Goal: Task Accomplishment & Management: Manage account settings

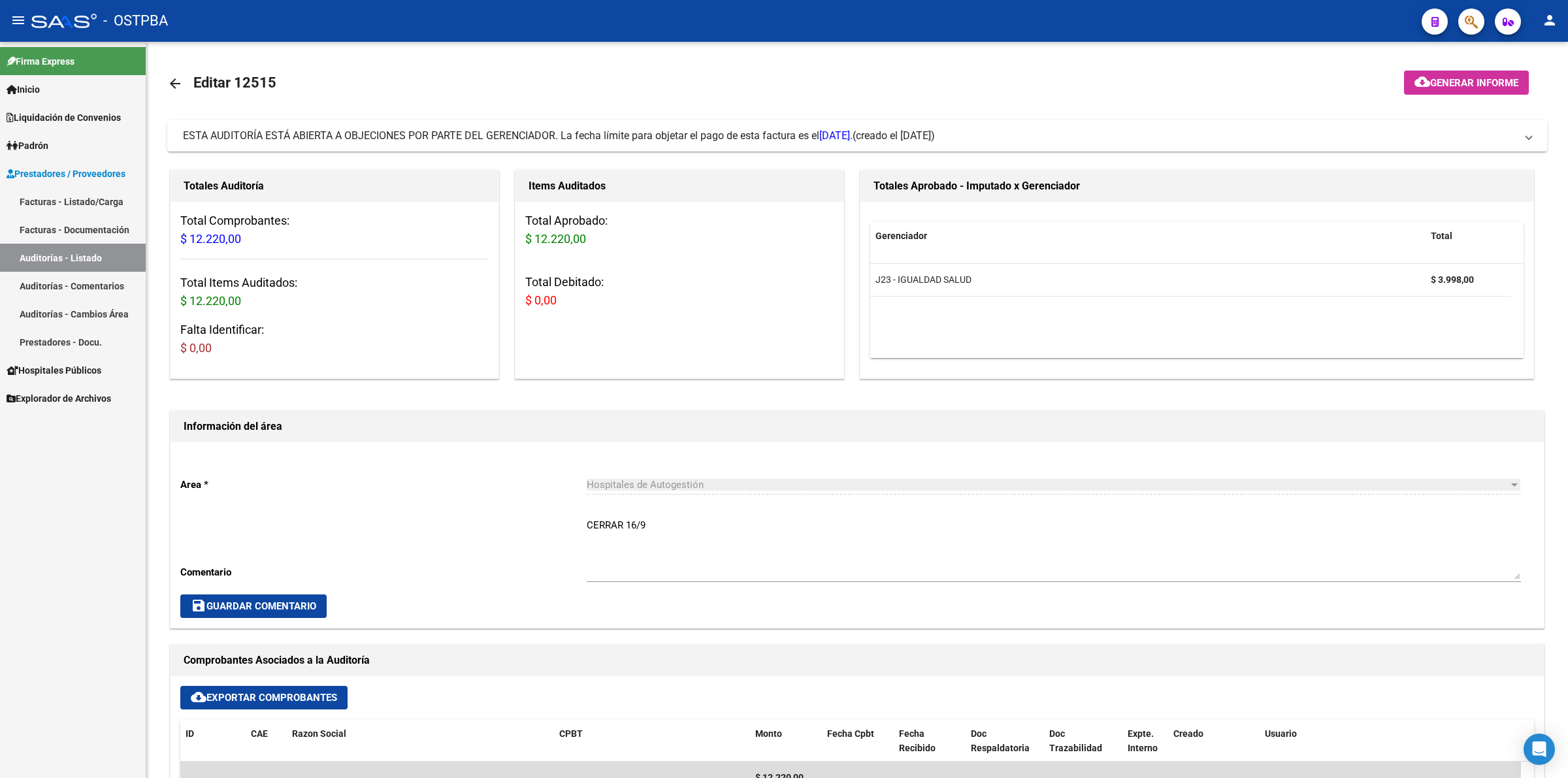
scroll to position [408, 0]
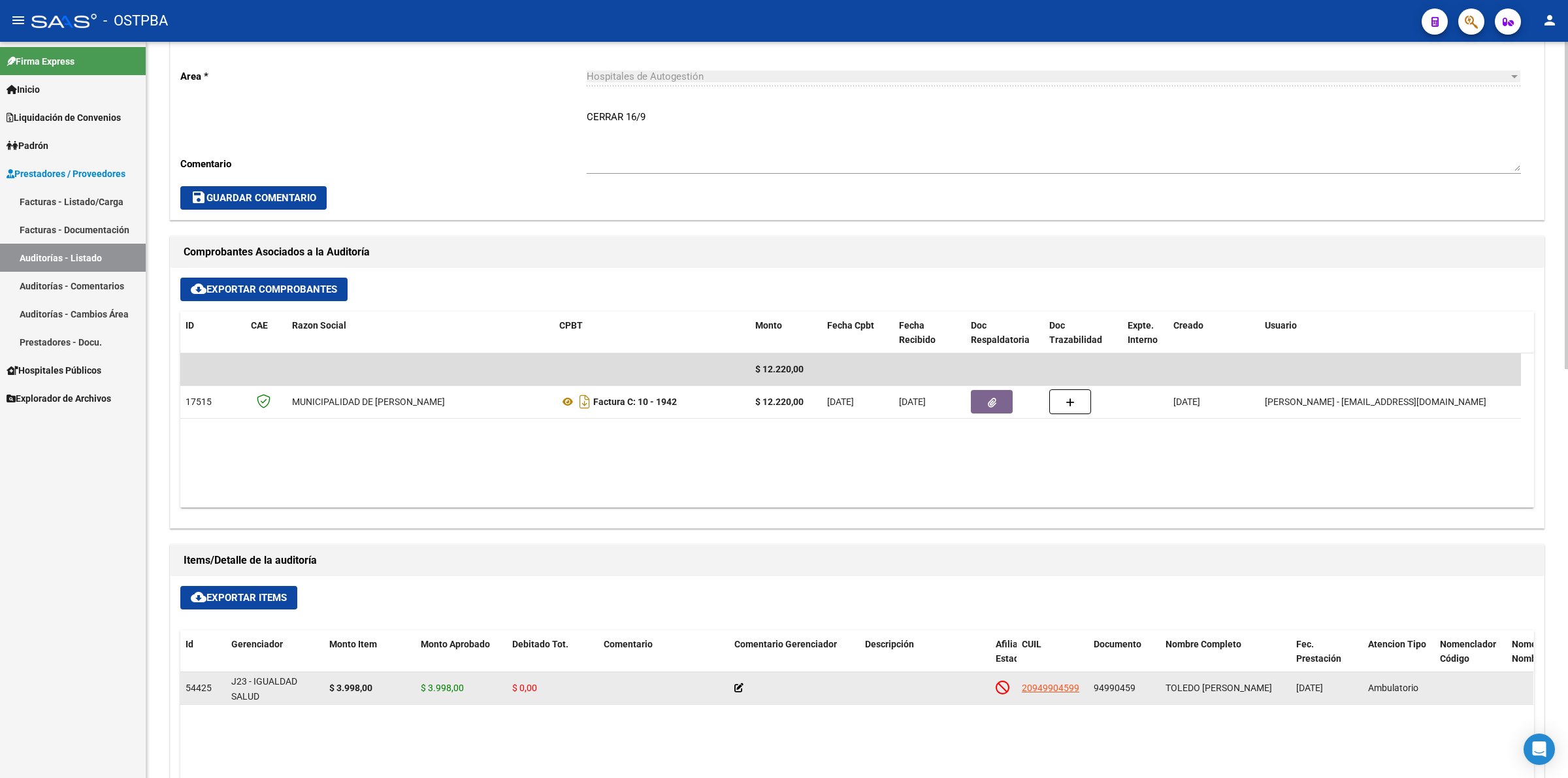
click at [740, 686] on icon at bounding box center [739, 687] width 9 height 9
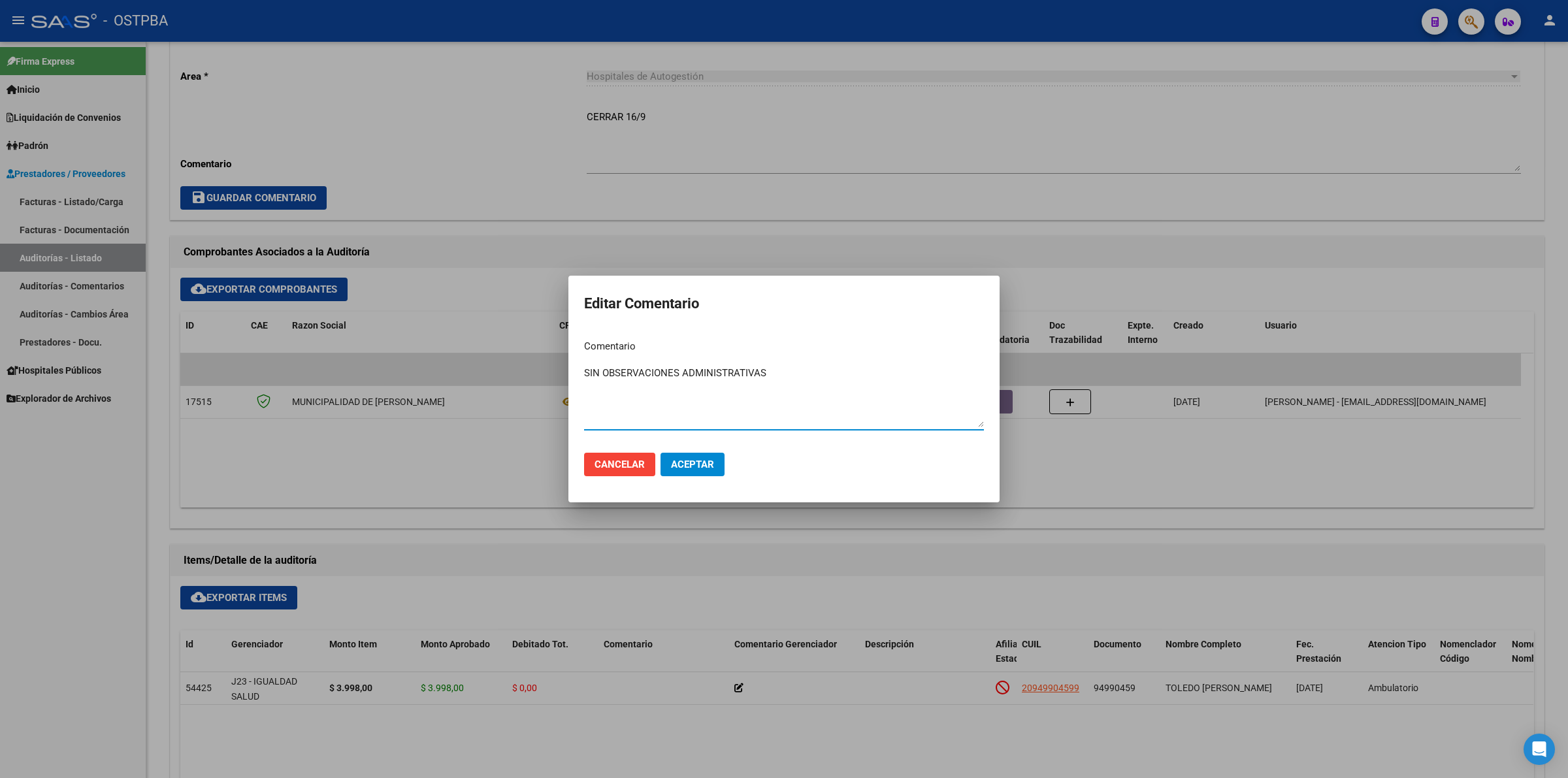
type textarea "SIN OBSERVACIONES ADMINISTRATIVAS"
click at [693, 459] on span "Aceptar" at bounding box center [692, 464] width 43 height 12
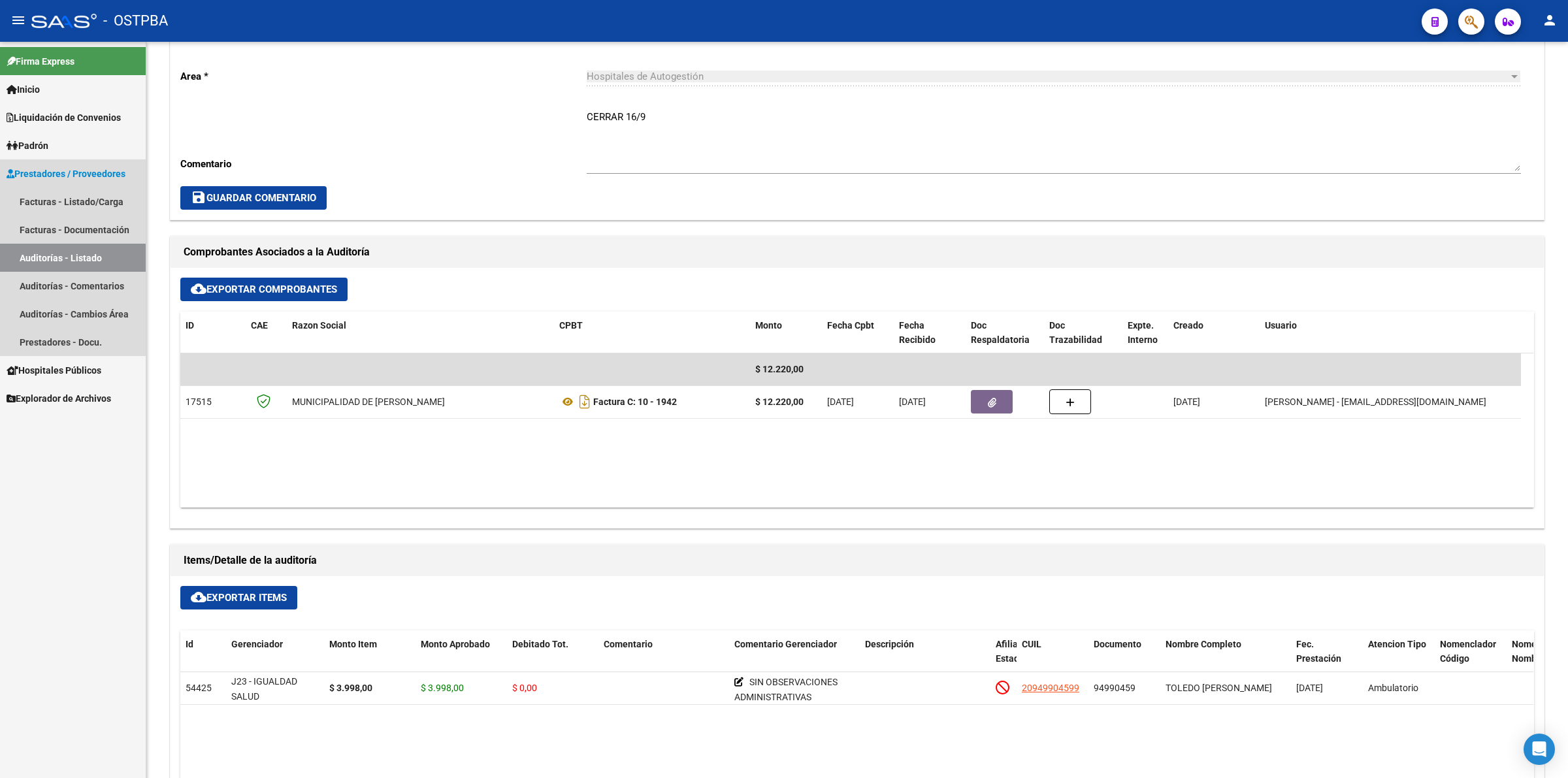
click at [100, 249] on link "Auditorías - Listado" at bounding box center [73, 257] width 146 height 28
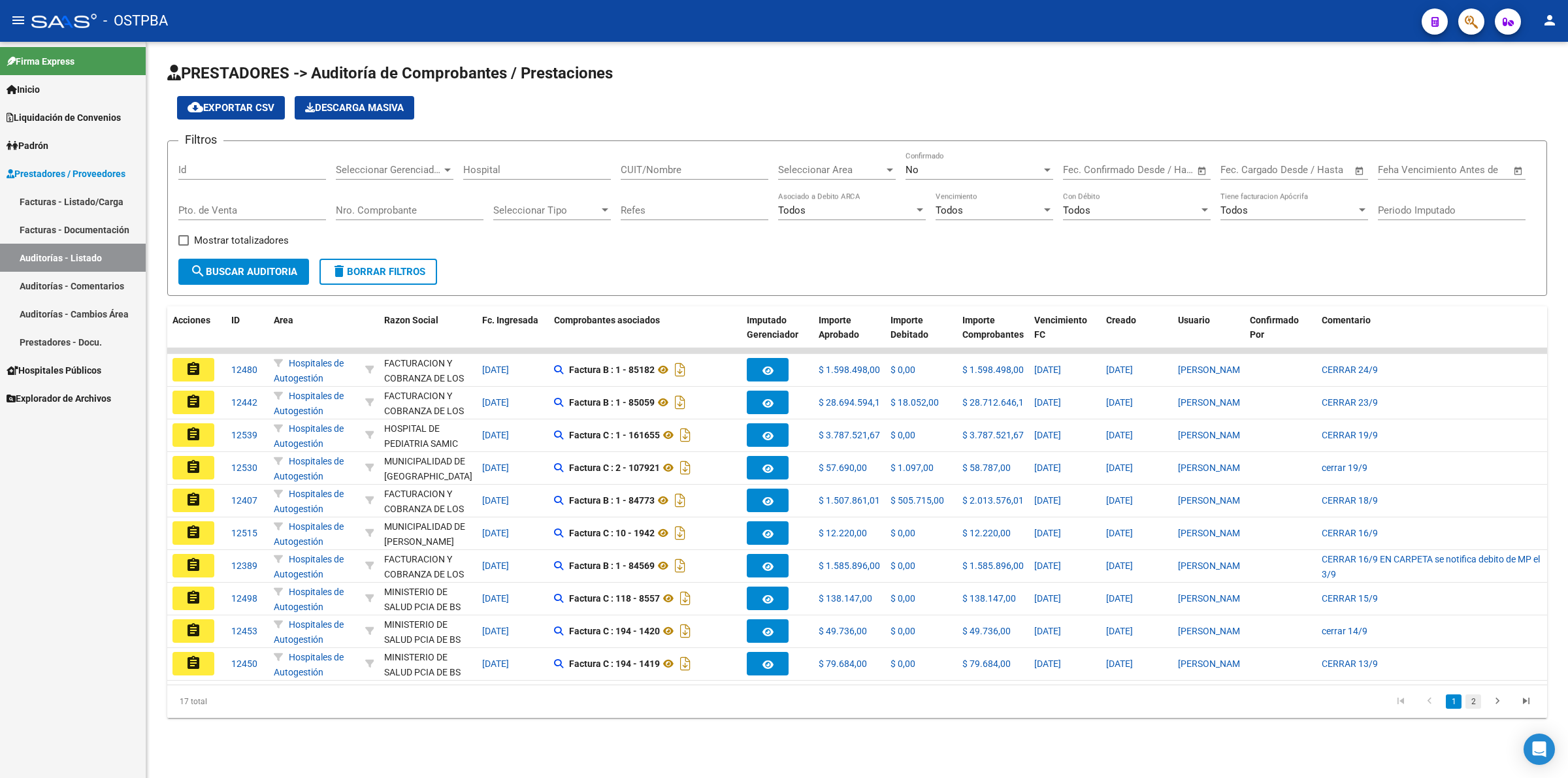
click at [1474, 709] on link "2" at bounding box center [1473, 702] width 16 height 14
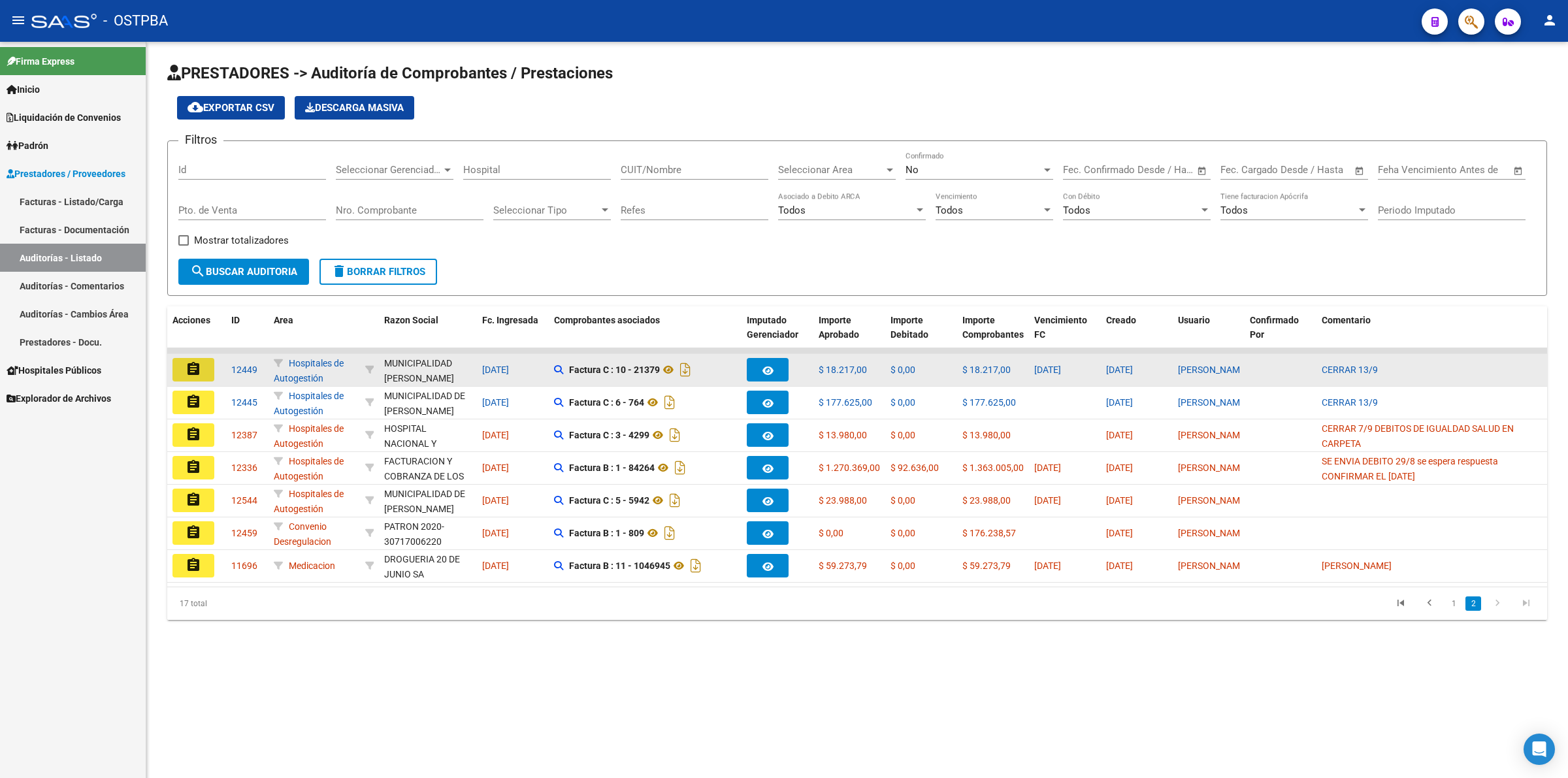
click at [204, 366] on button "assignment" at bounding box center [193, 369] width 42 height 24
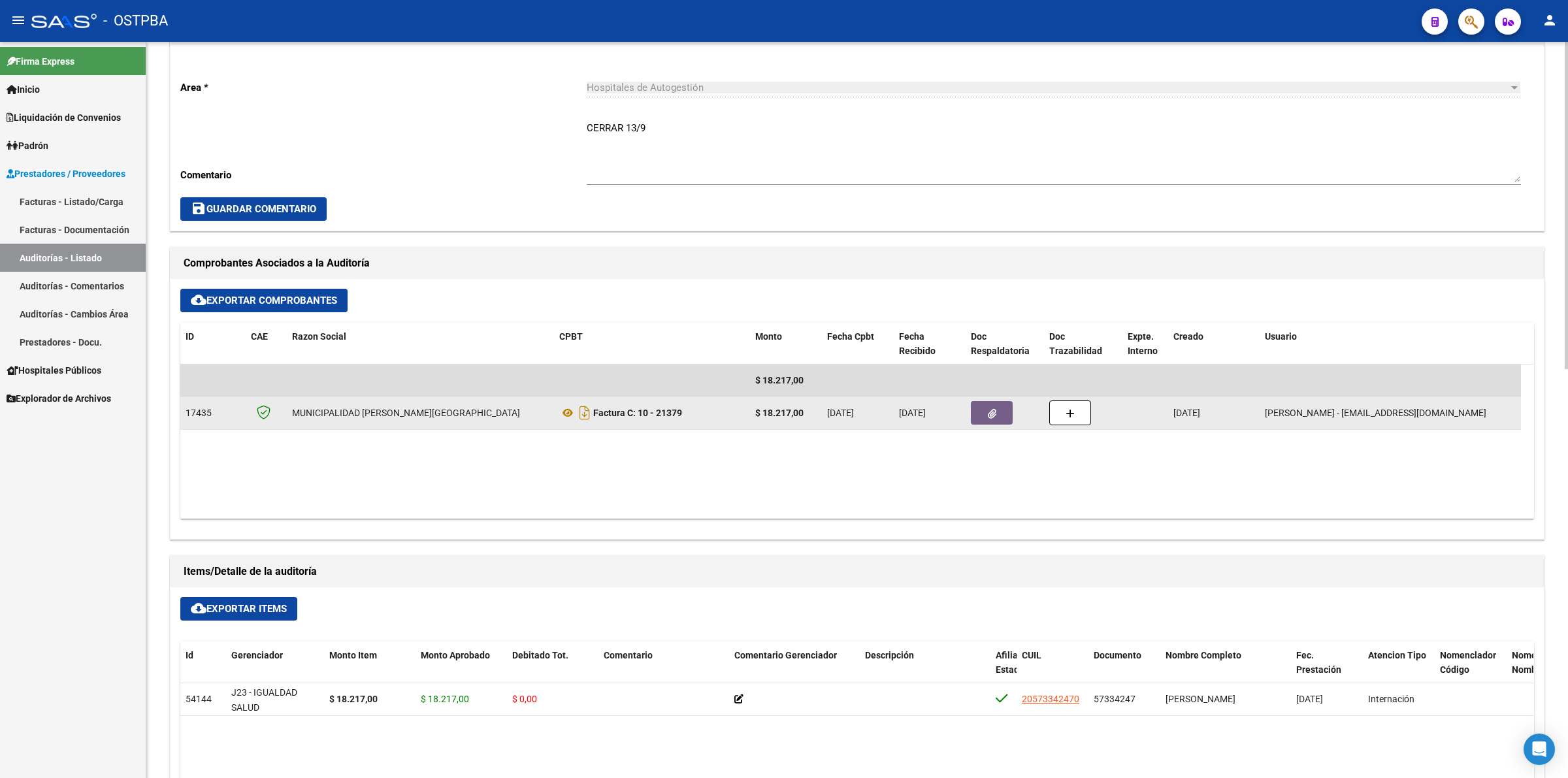
scroll to position [408, 0]
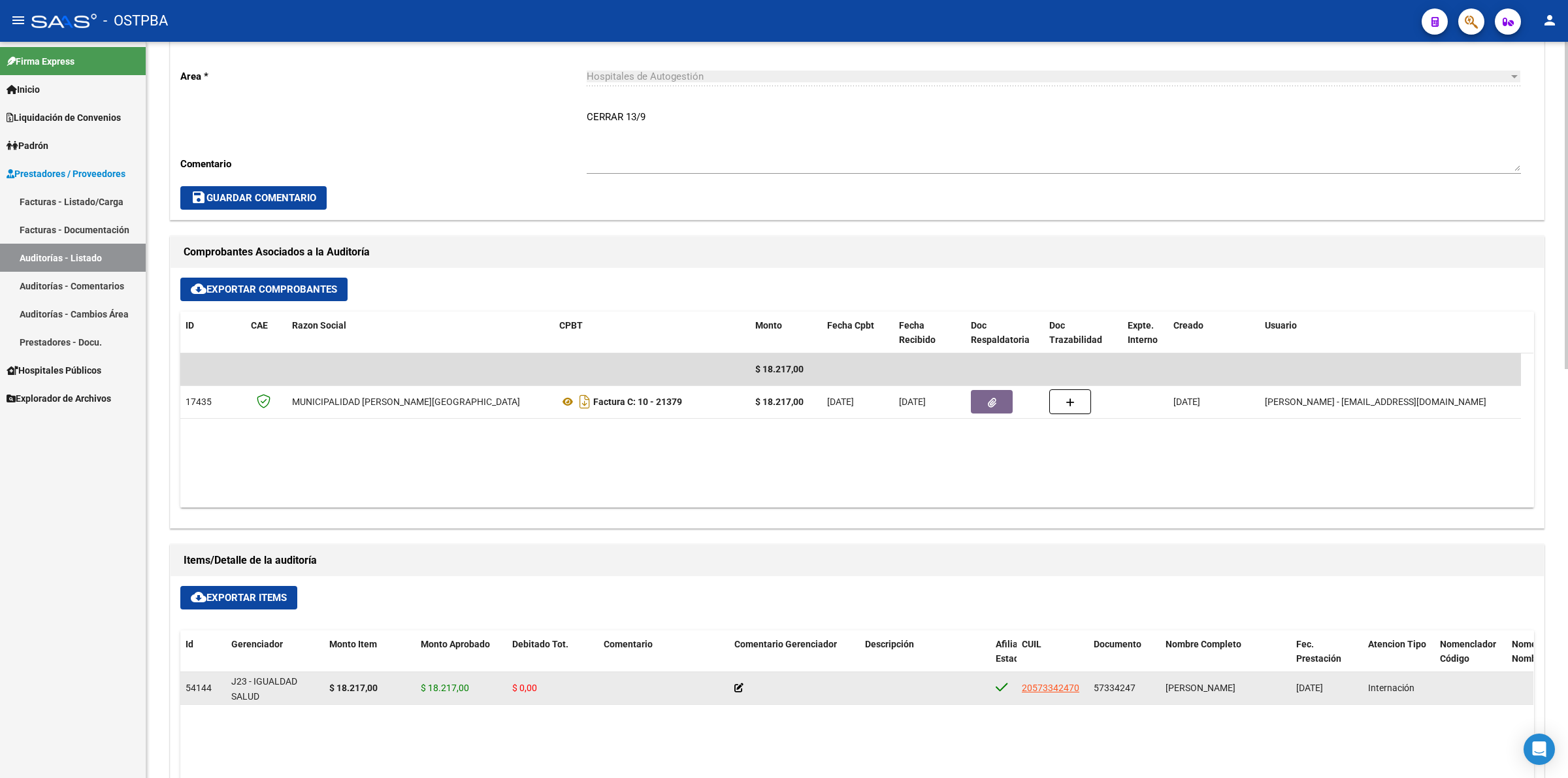
click at [739, 684] on icon at bounding box center [739, 687] width 9 height 9
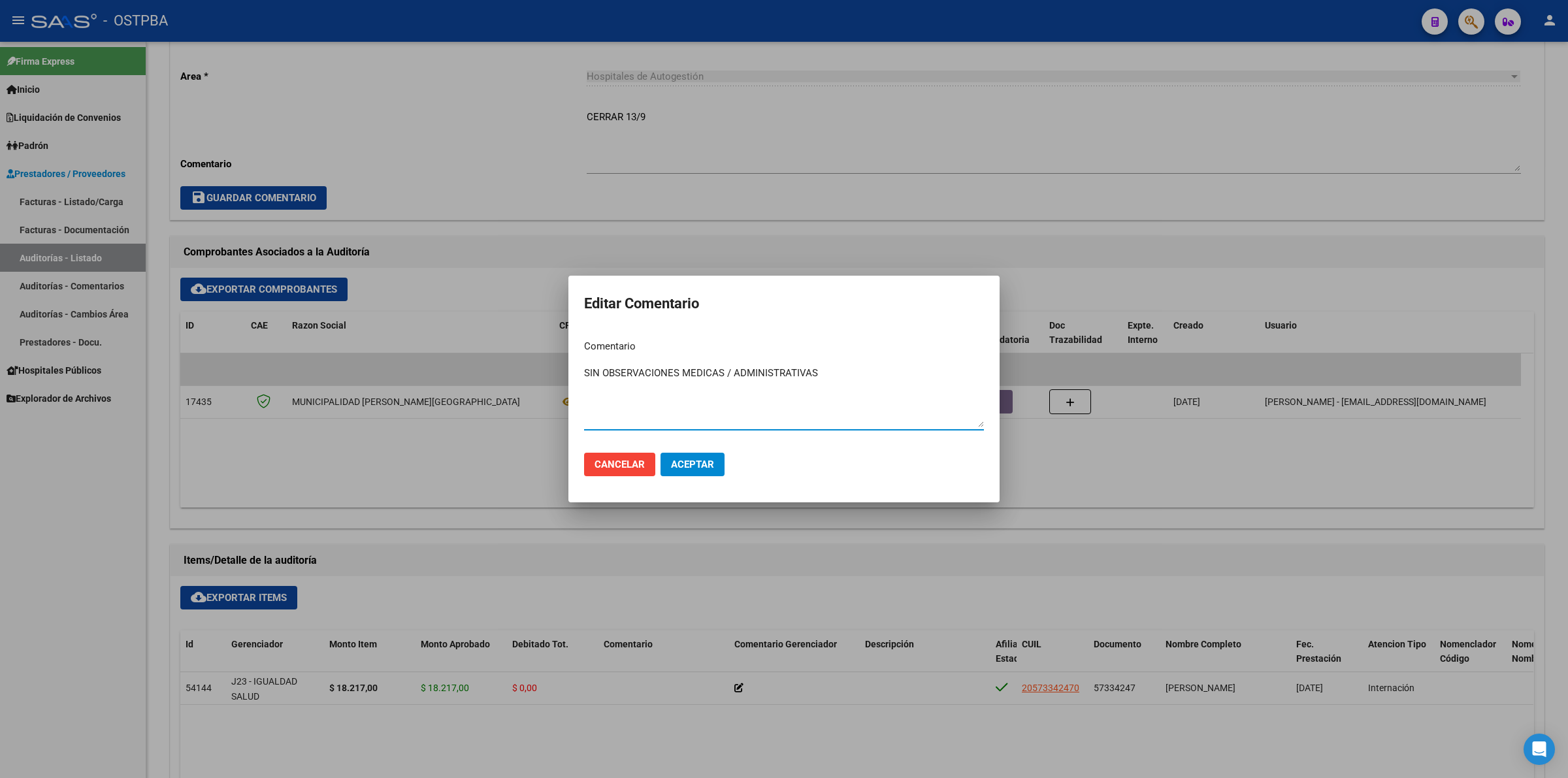
type textarea "SIN OBSERVACIONES MEDICAS / ADMINISTRATIVAS"
click at [707, 468] on span "Aceptar" at bounding box center [692, 464] width 43 height 12
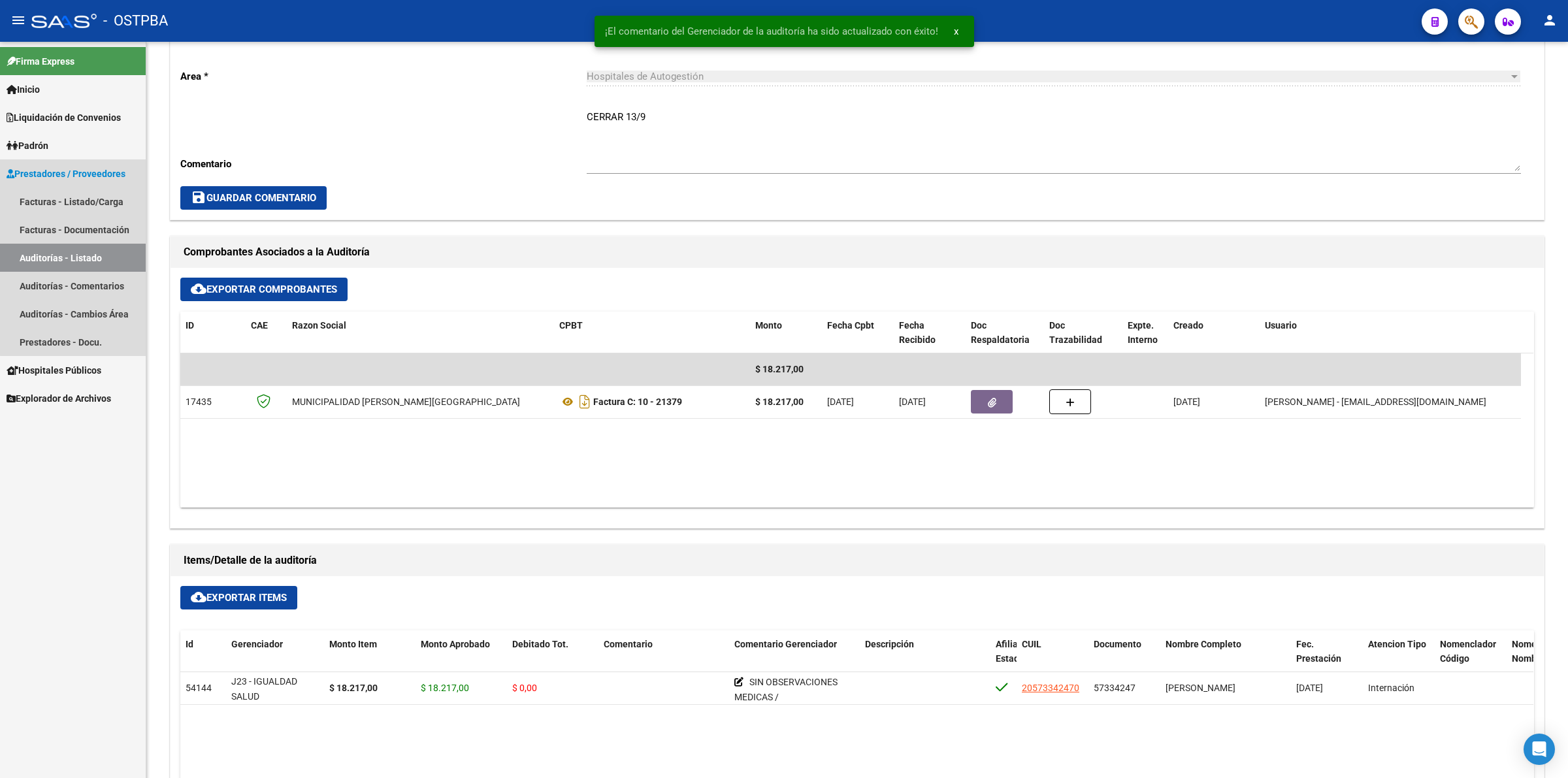
click at [102, 252] on link "Auditorías - Listado" at bounding box center [73, 257] width 146 height 28
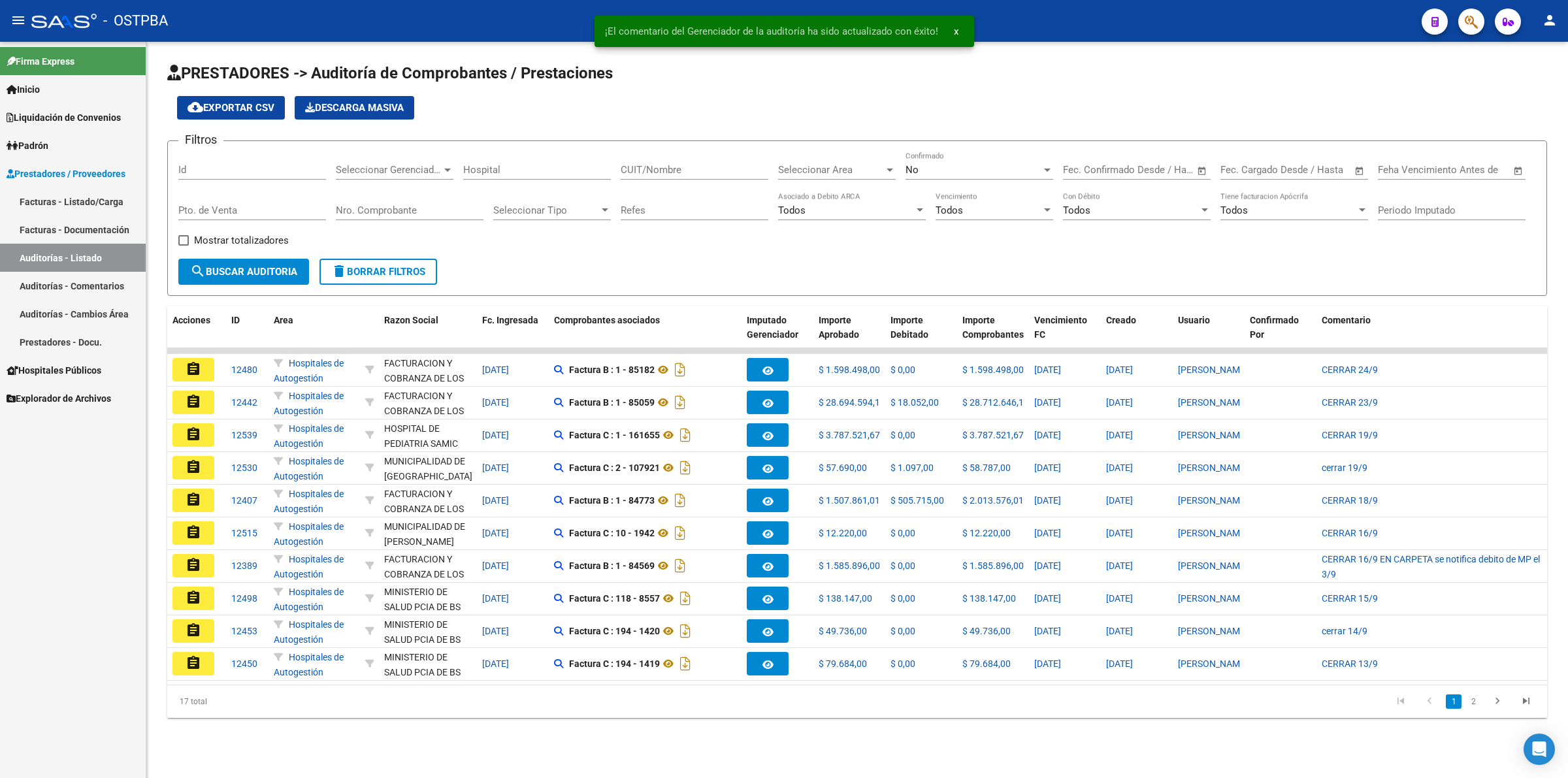
click at [953, 167] on div "No" at bounding box center [973, 169] width 136 height 12
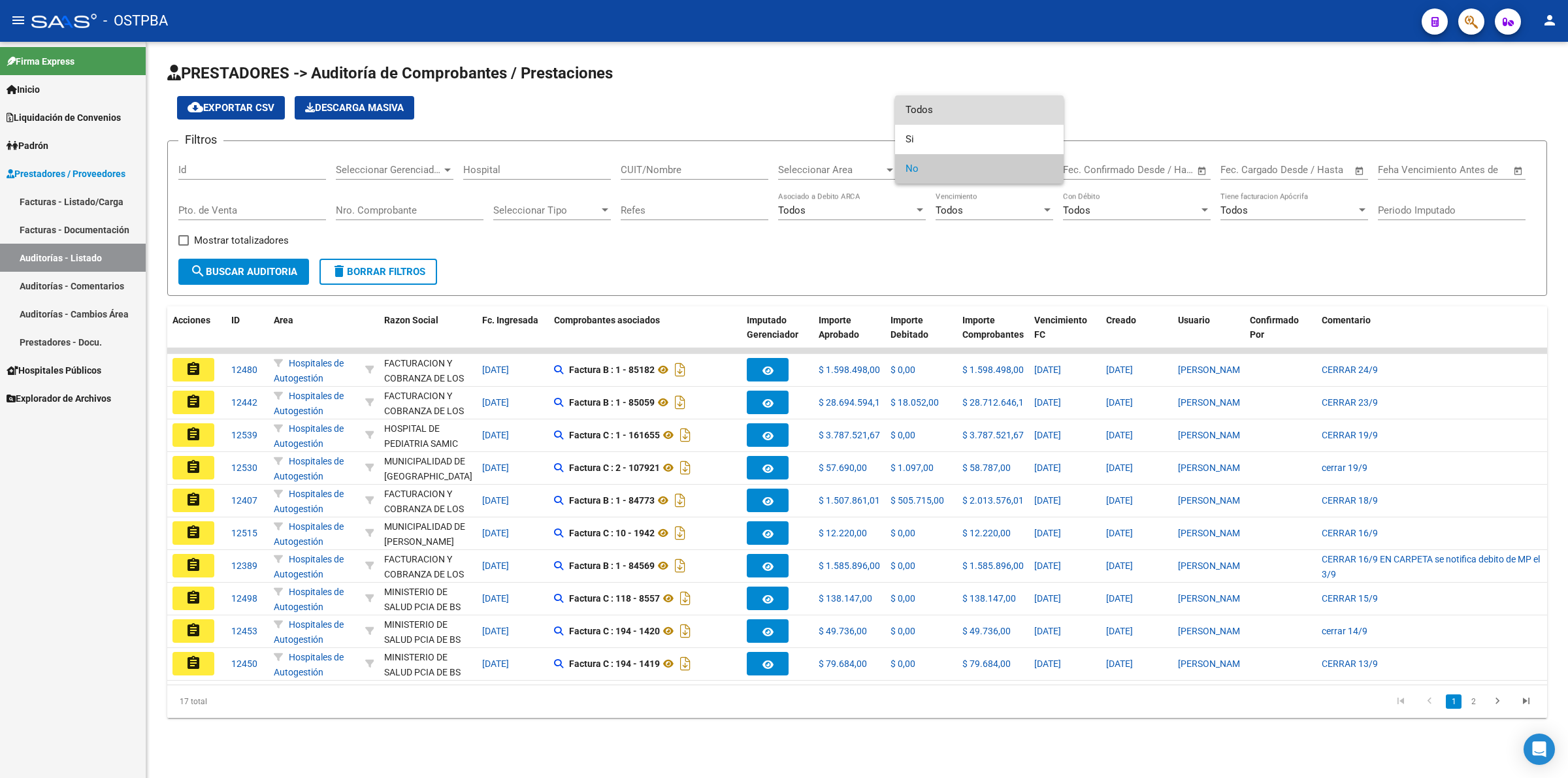
click at [954, 105] on span "Todos" at bounding box center [979, 110] width 148 height 30
click at [874, 167] on span "Seleccionar Area" at bounding box center [831, 169] width 106 height 12
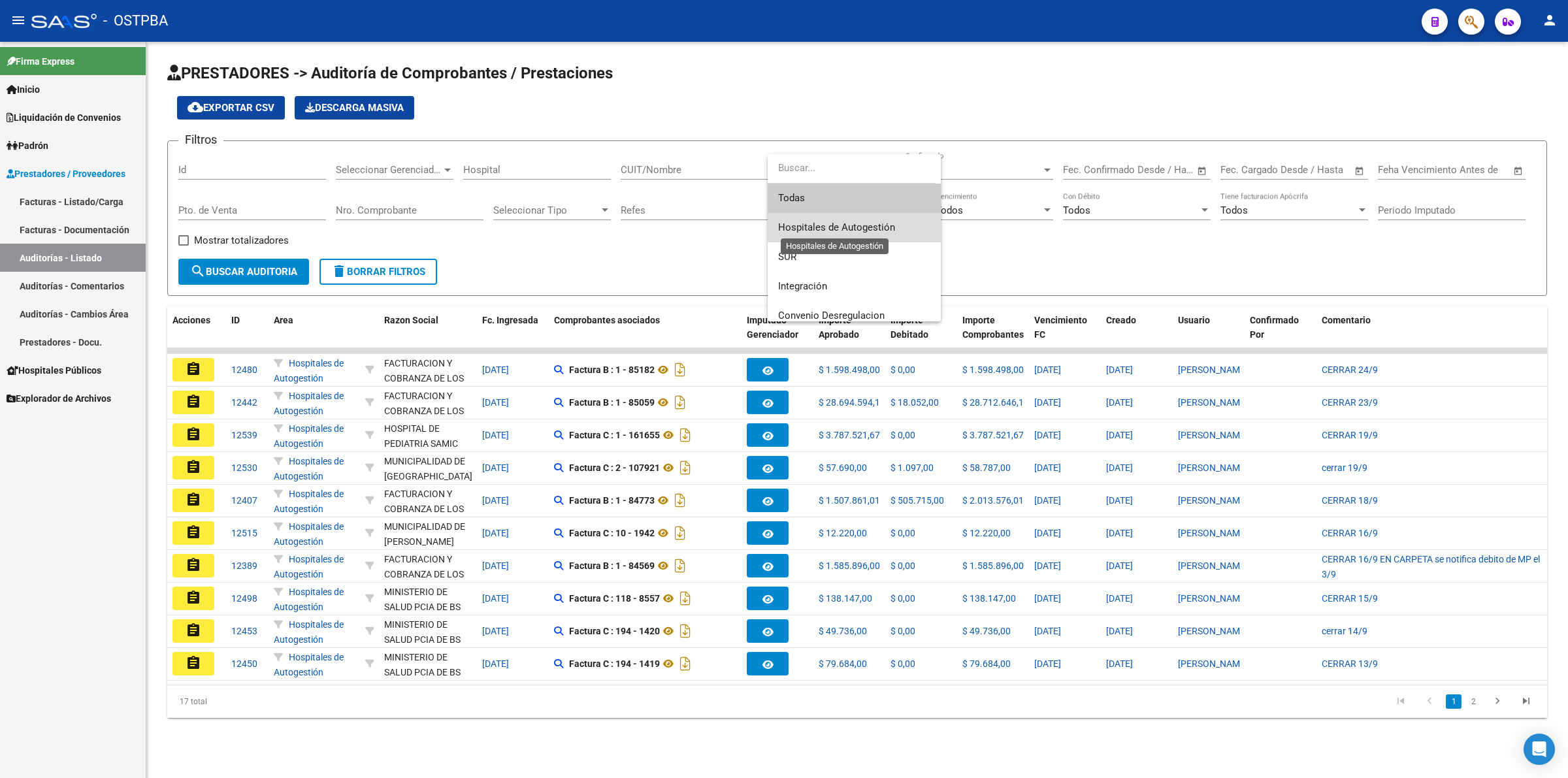
click at [855, 225] on span "Hospitales de Autogestión" at bounding box center [837, 227] width 117 height 12
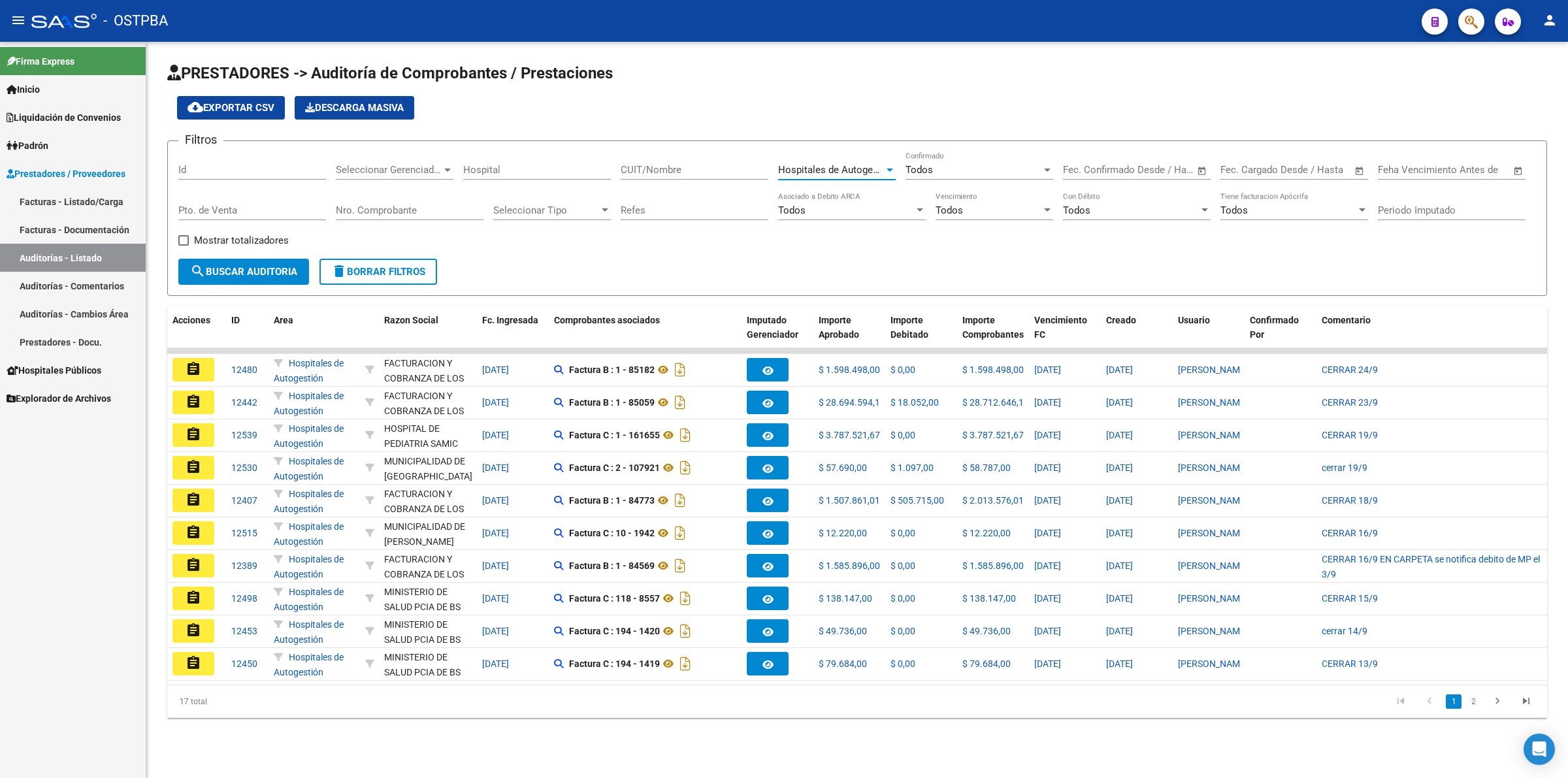
click at [838, 171] on span "Hospitales de Autogestión" at bounding box center [837, 169] width 117 height 12
click at [806, 196] on span "SUR" at bounding box center [854, 198] width 152 height 30
click at [260, 266] on span "search Buscar Auditoria" at bounding box center [244, 272] width 107 height 12
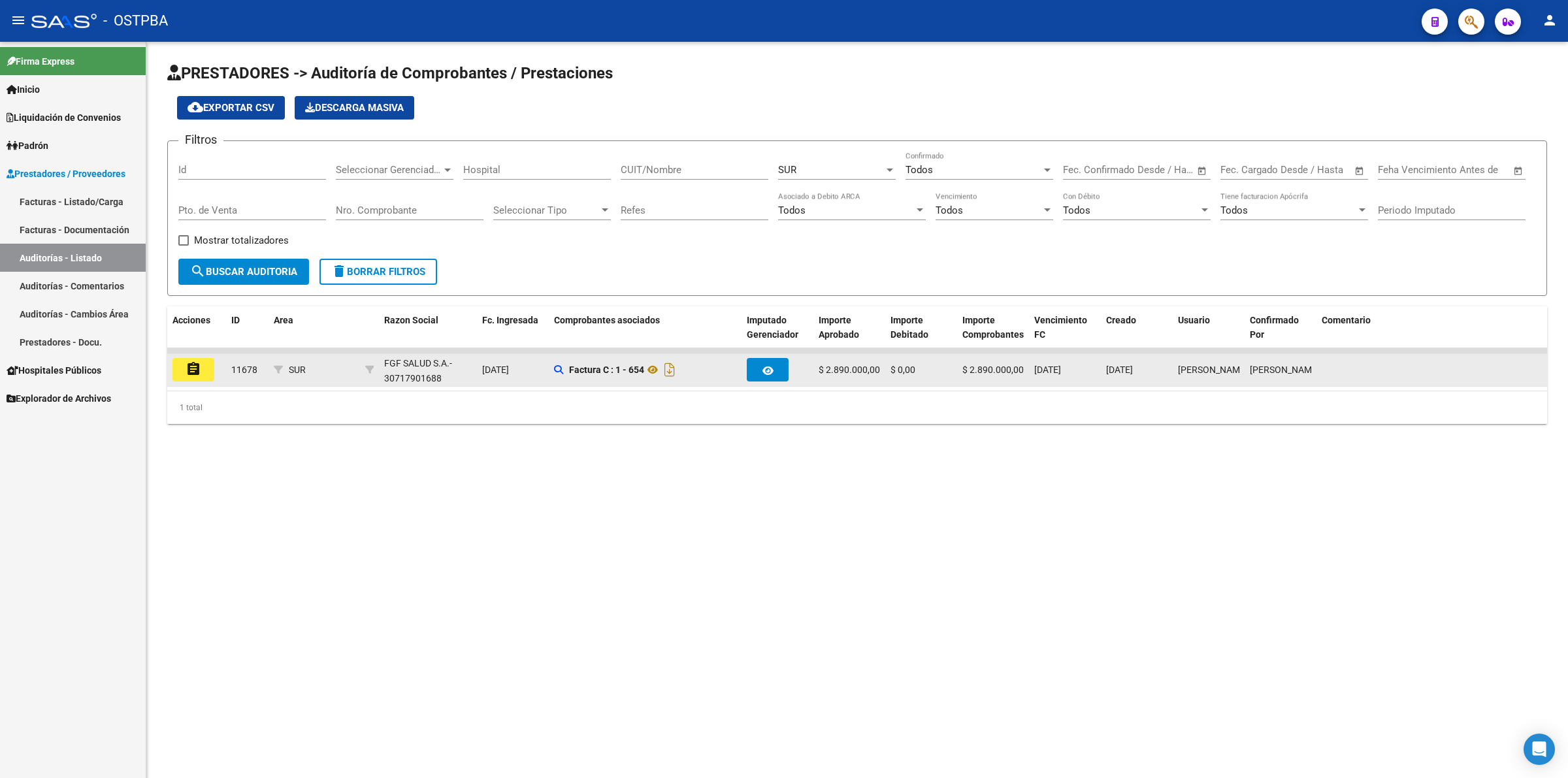
click at [190, 367] on mat-icon "assignment" at bounding box center [193, 369] width 16 height 16
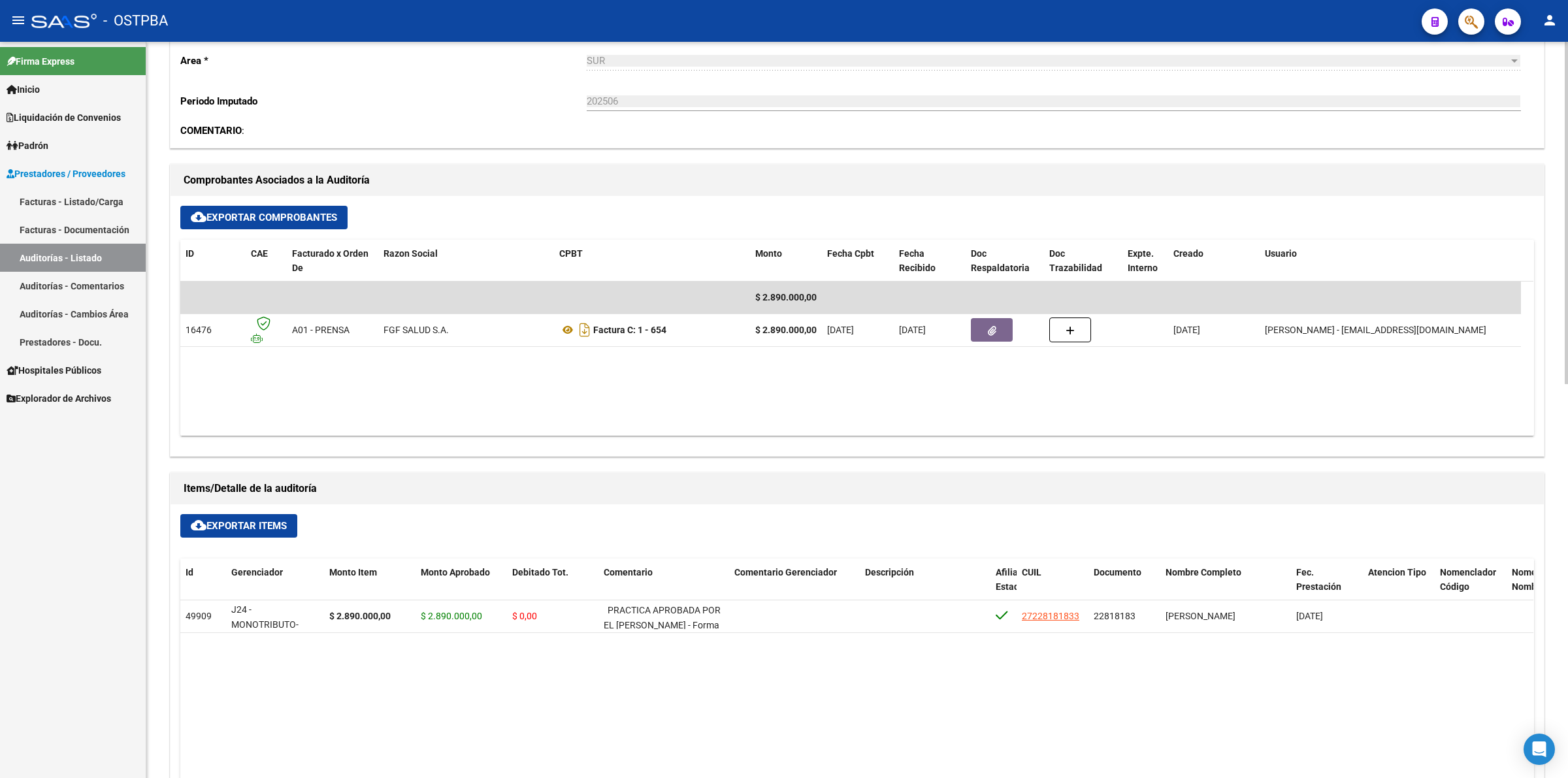
scroll to position [408, 0]
click at [98, 246] on link "Auditorías - Listado" at bounding box center [73, 257] width 146 height 28
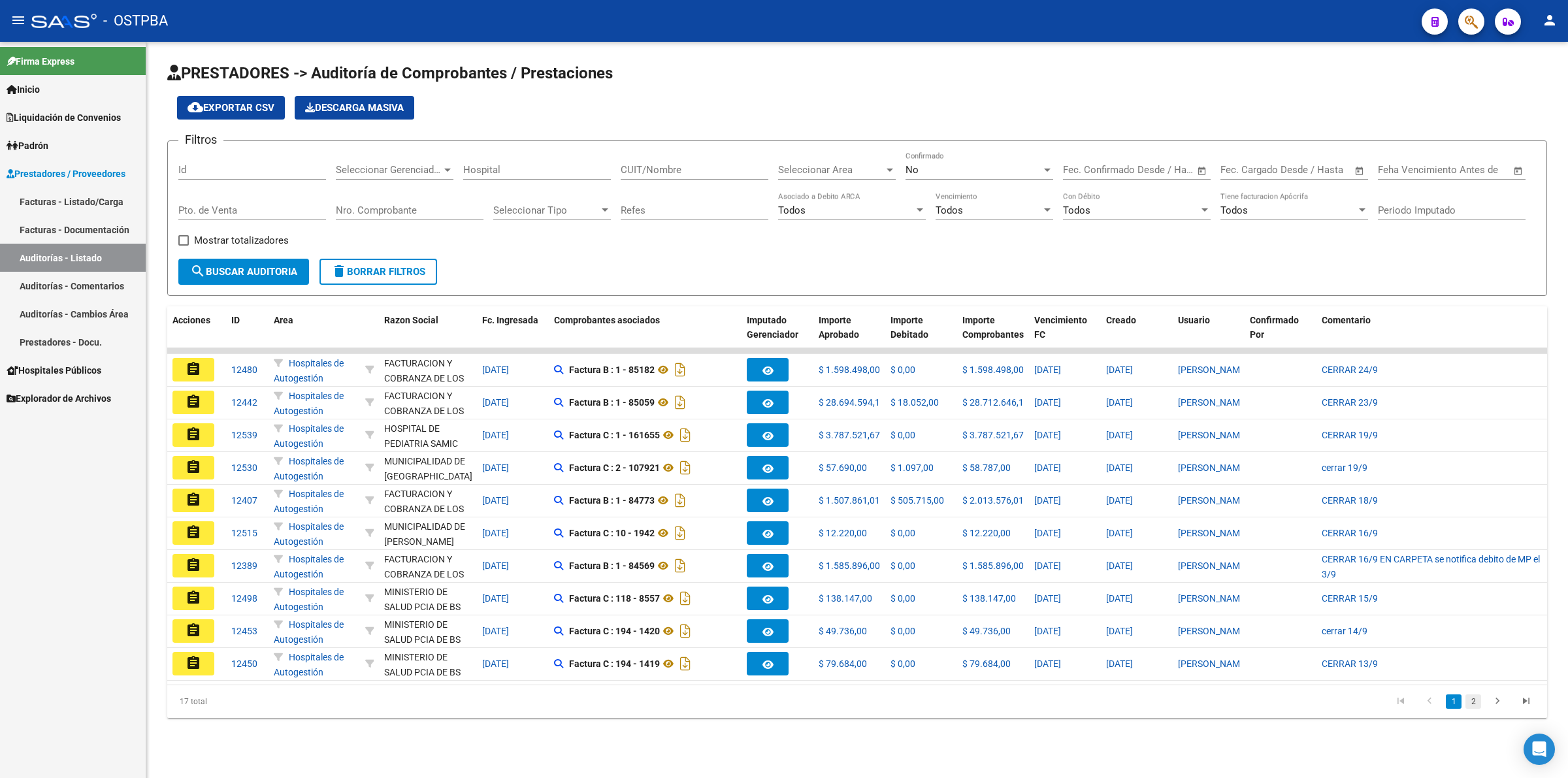
click at [1468, 709] on link "2" at bounding box center [1473, 702] width 16 height 14
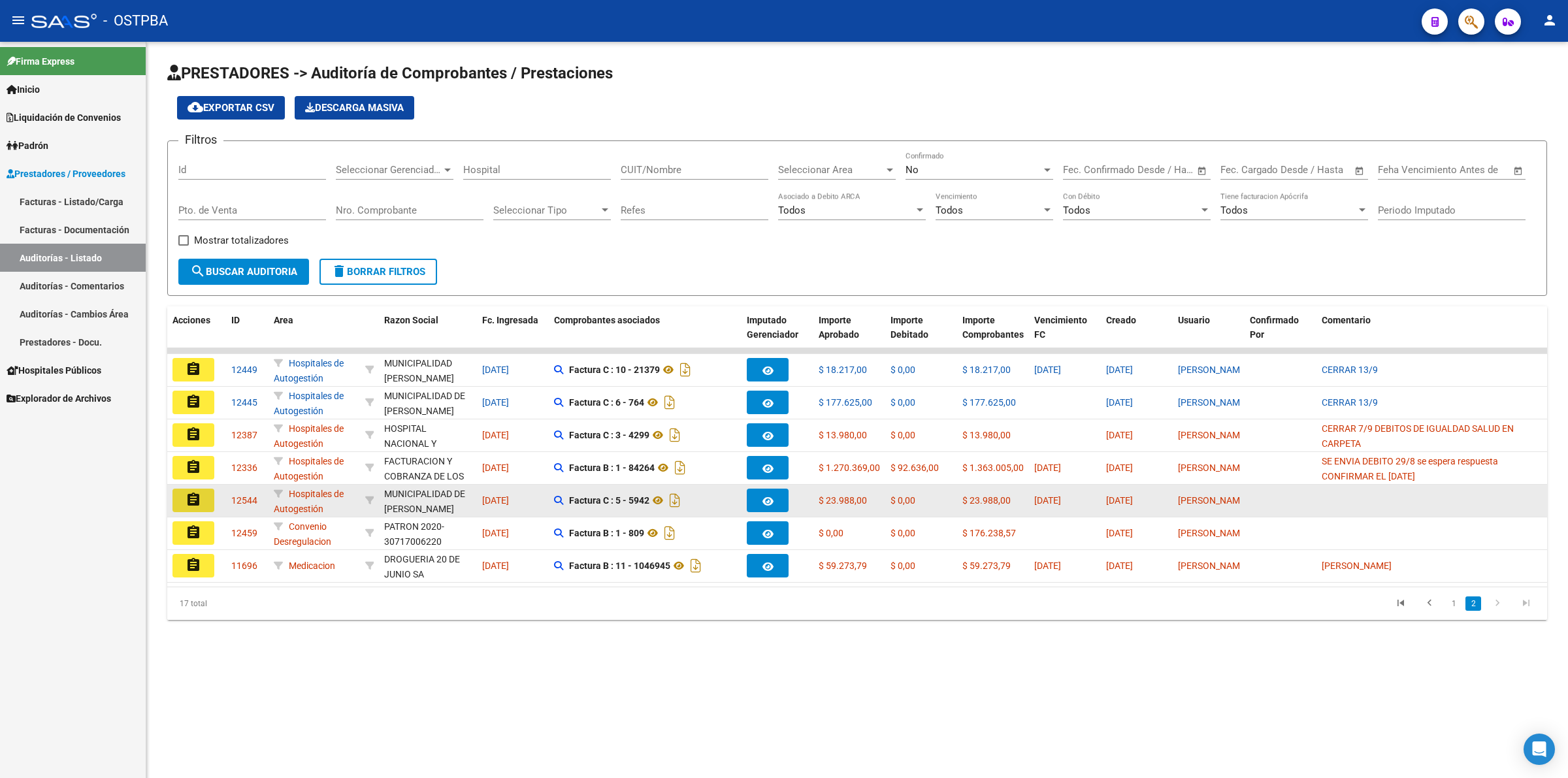
click at [198, 495] on mat-icon "assignment" at bounding box center [193, 500] width 16 height 16
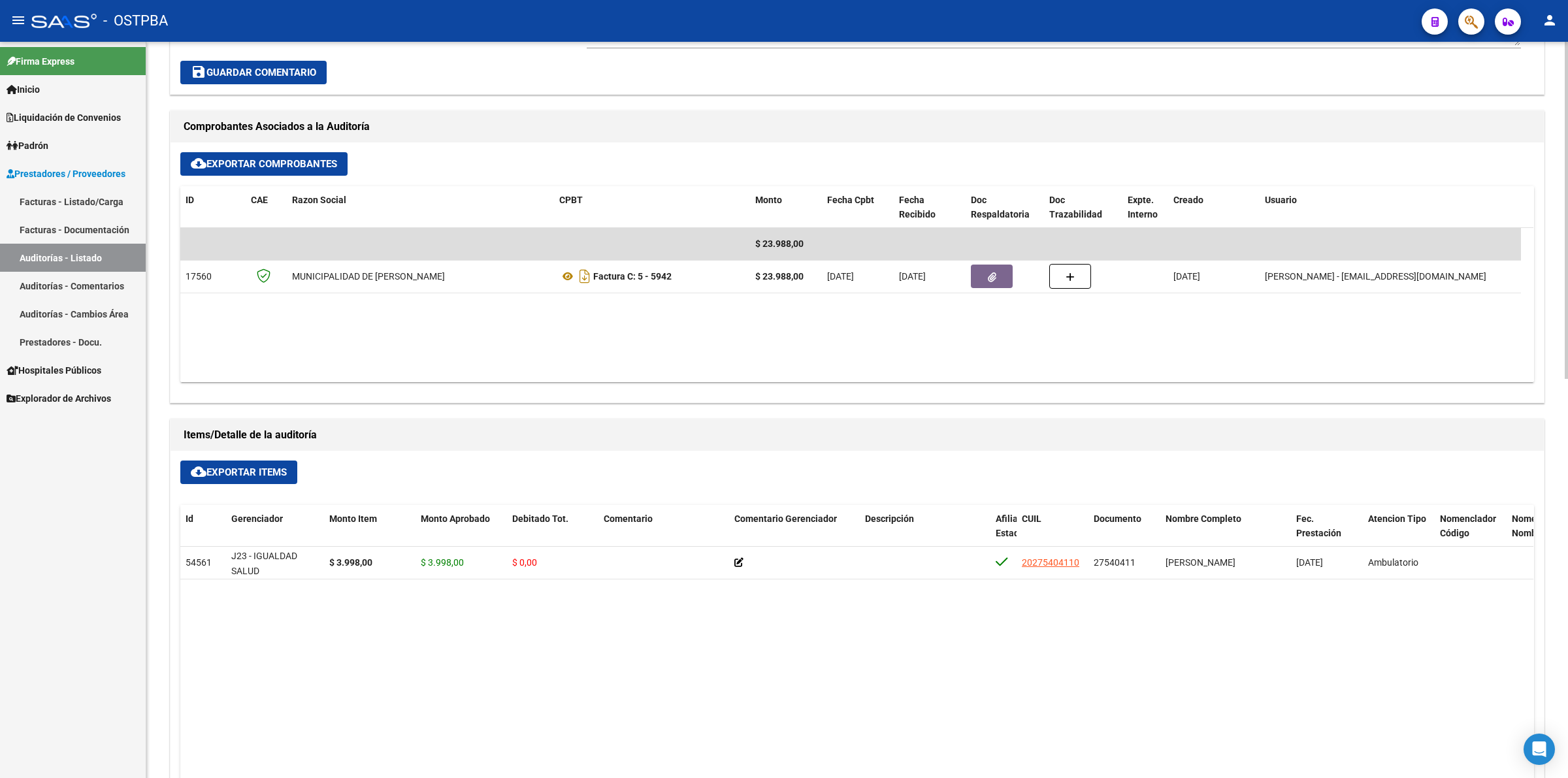
scroll to position [490, 0]
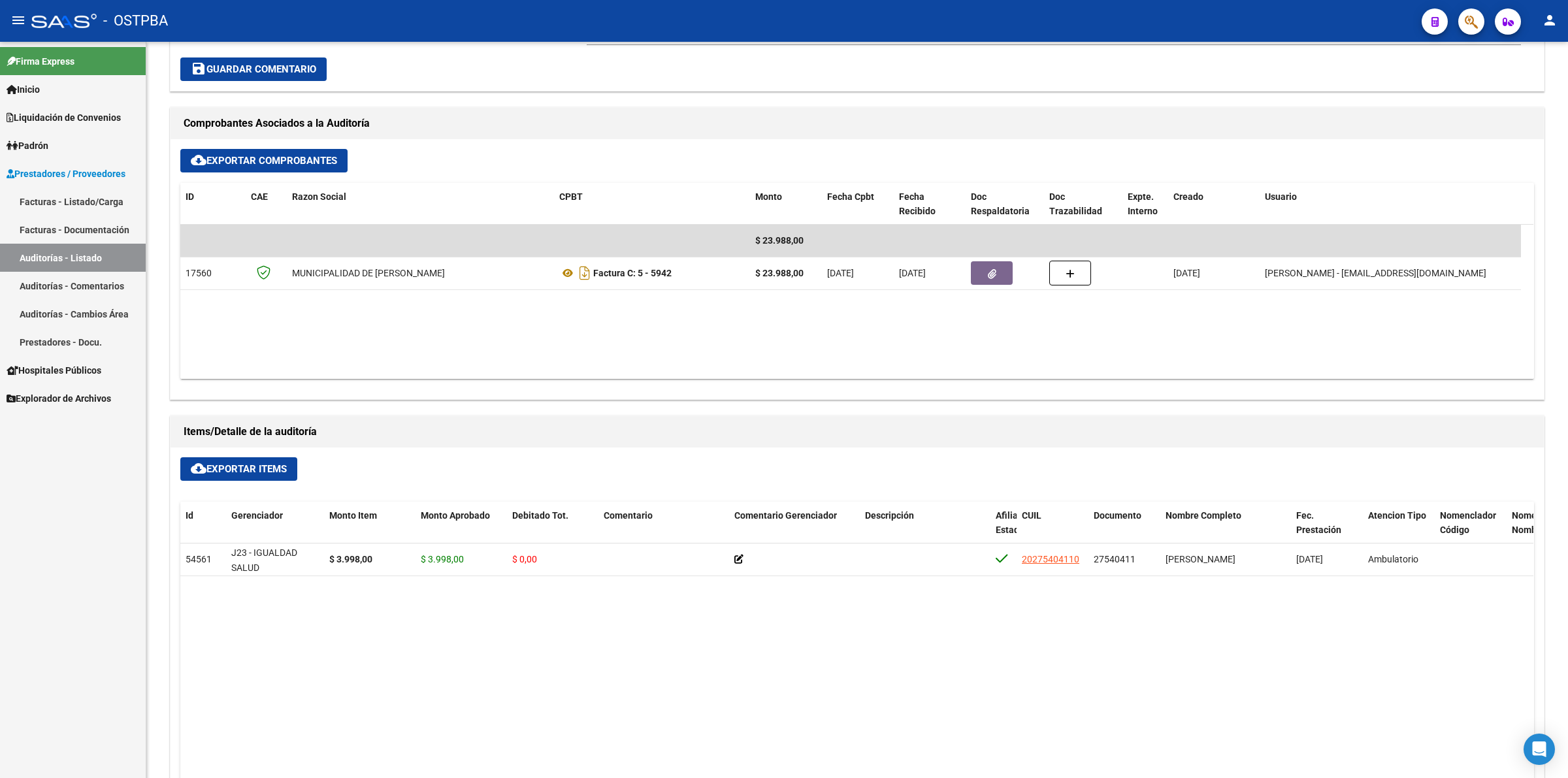
click at [103, 246] on link "Auditorías - Listado" at bounding box center [73, 257] width 146 height 28
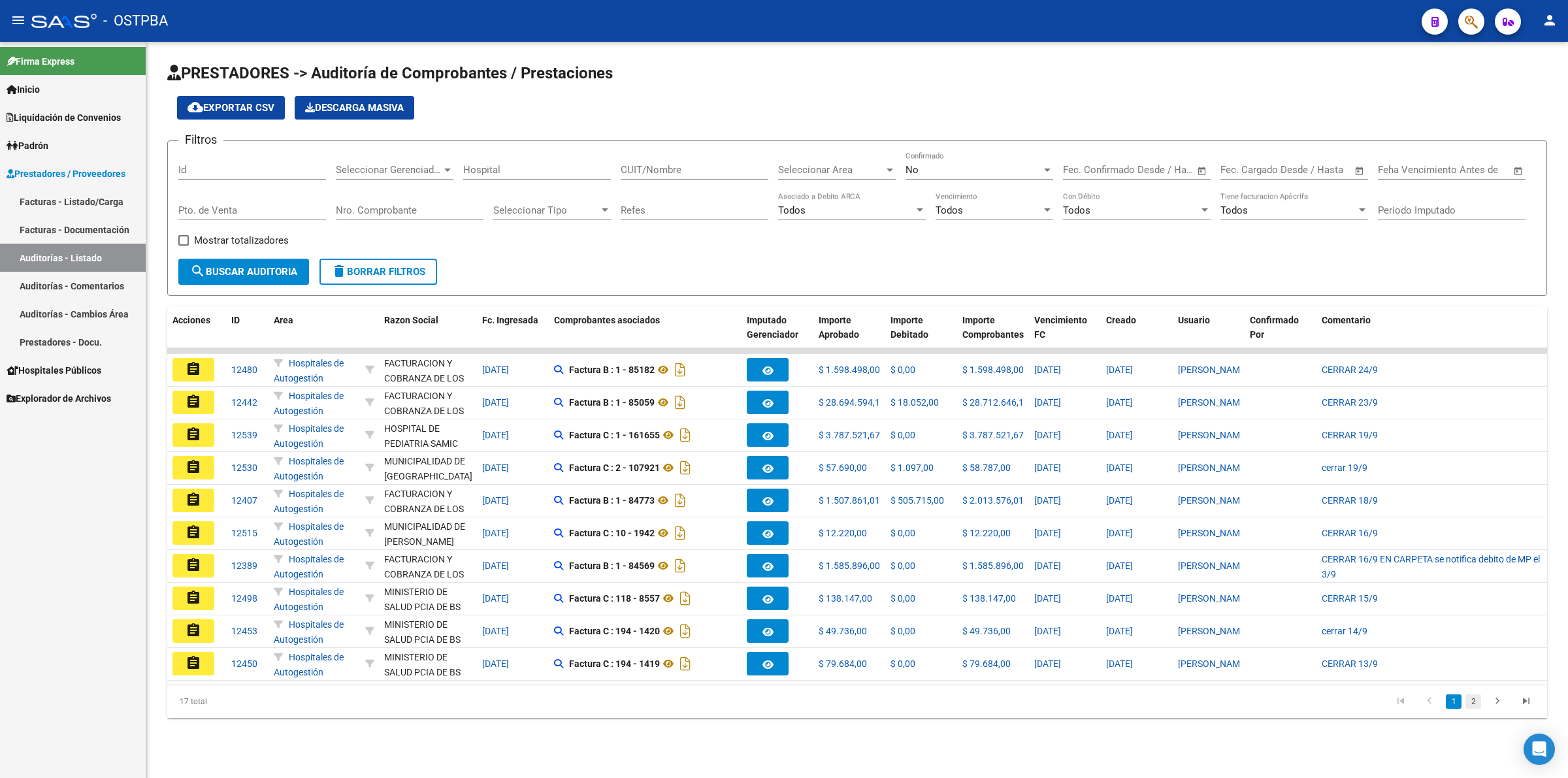
click at [1474, 709] on link "2" at bounding box center [1473, 702] width 16 height 14
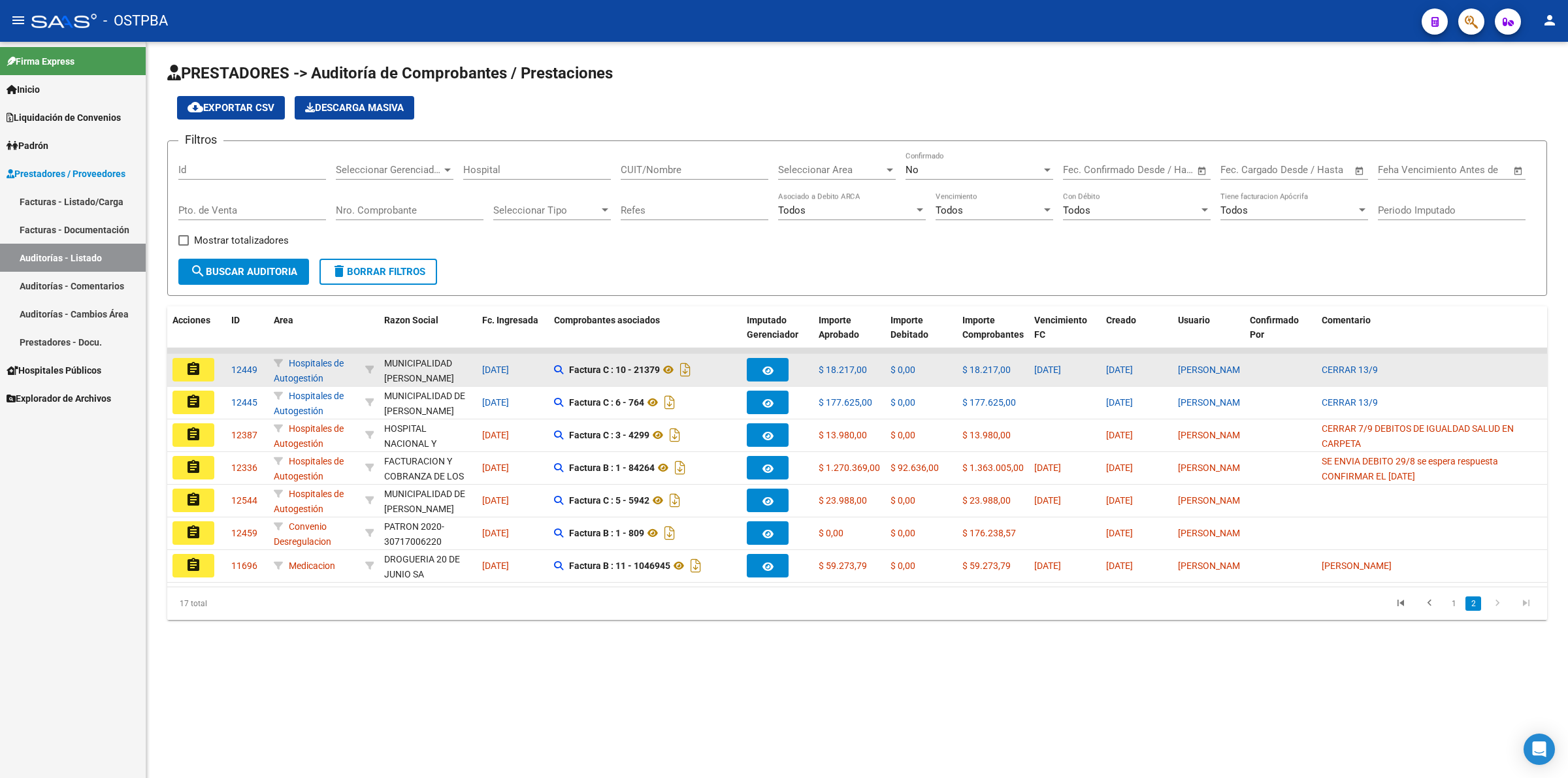
click at [209, 373] on button "assignment" at bounding box center [193, 369] width 42 height 24
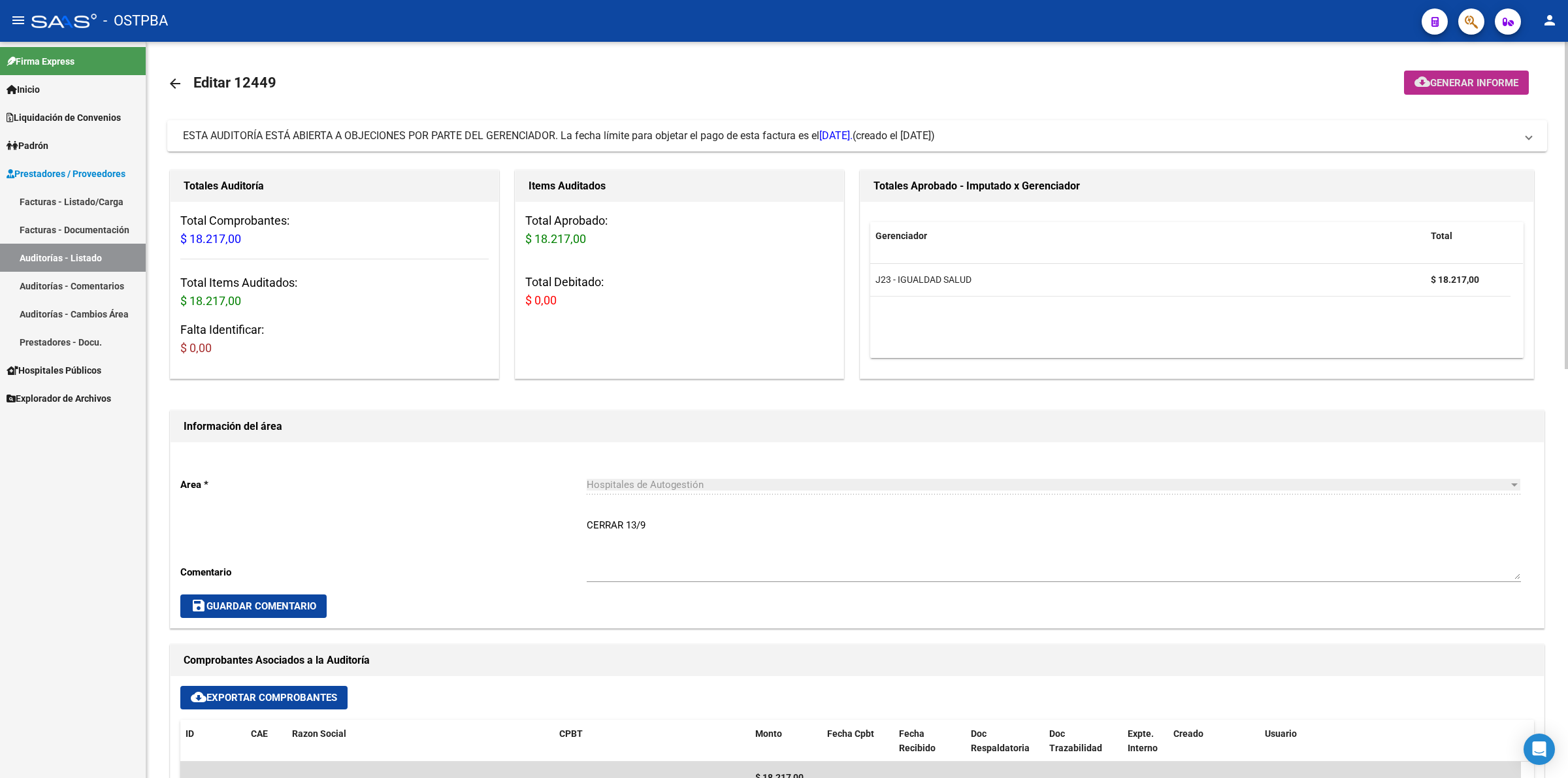
click at [1483, 85] on span "Generar informe" at bounding box center [1474, 83] width 88 height 12
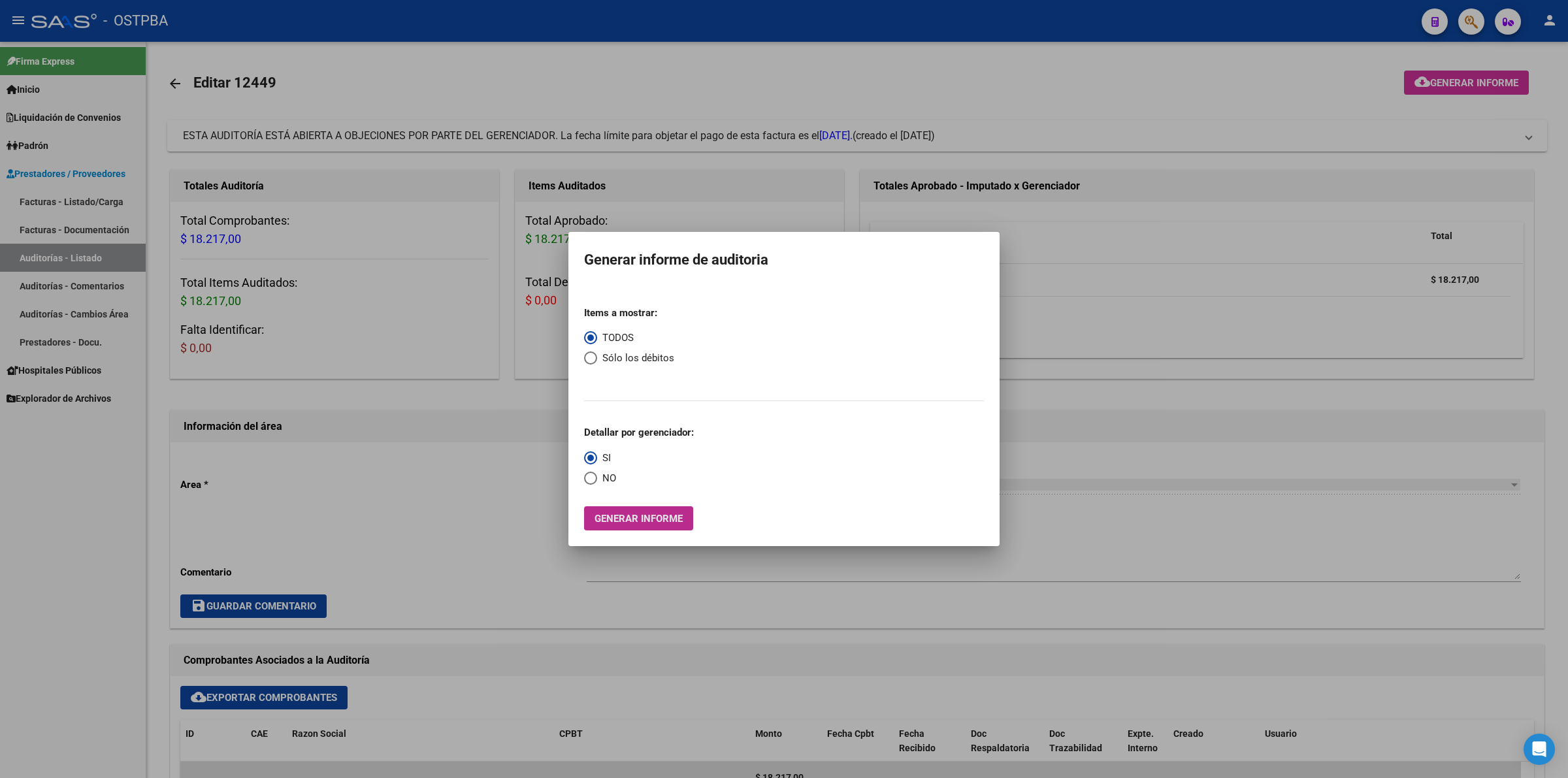
click at [646, 521] on span "Generar informe" at bounding box center [638, 518] width 88 height 12
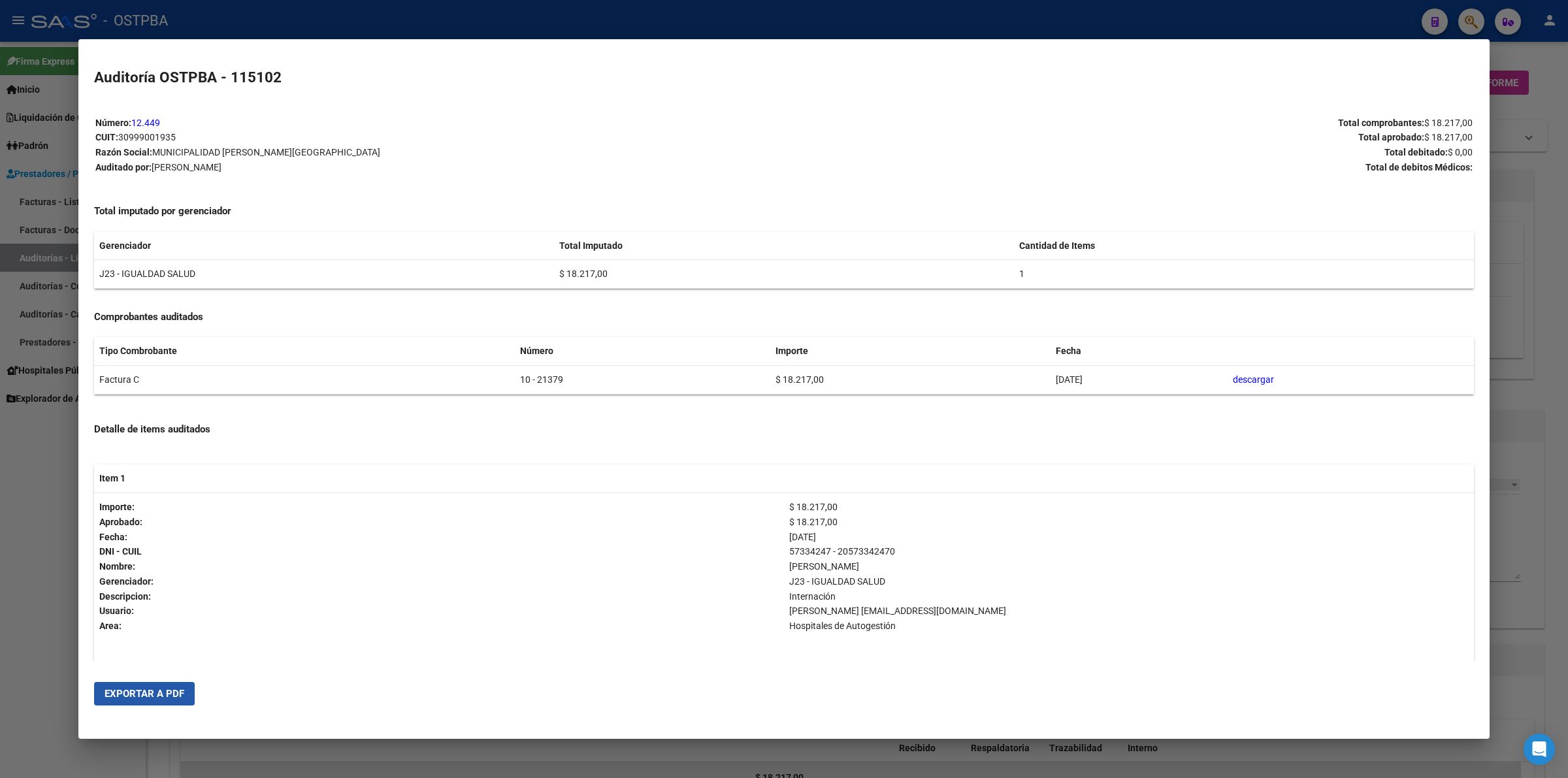
click at [160, 694] on span "Exportar a PDF" at bounding box center [144, 694] width 79 height 12
click at [1560, 471] on div at bounding box center [784, 389] width 1568 height 778
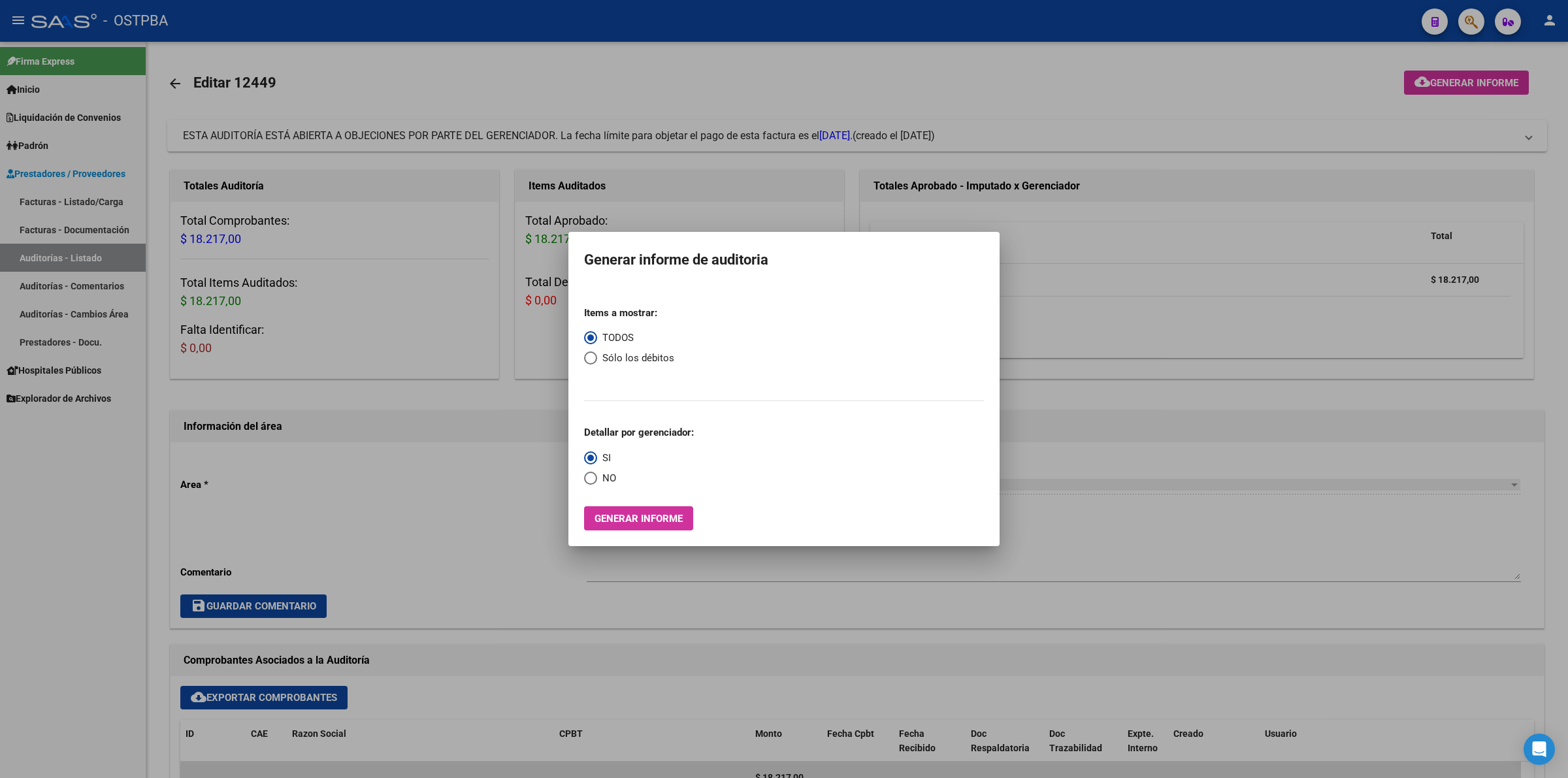
click at [1124, 475] on div at bounding box center [784, 389] width 1568 height 778
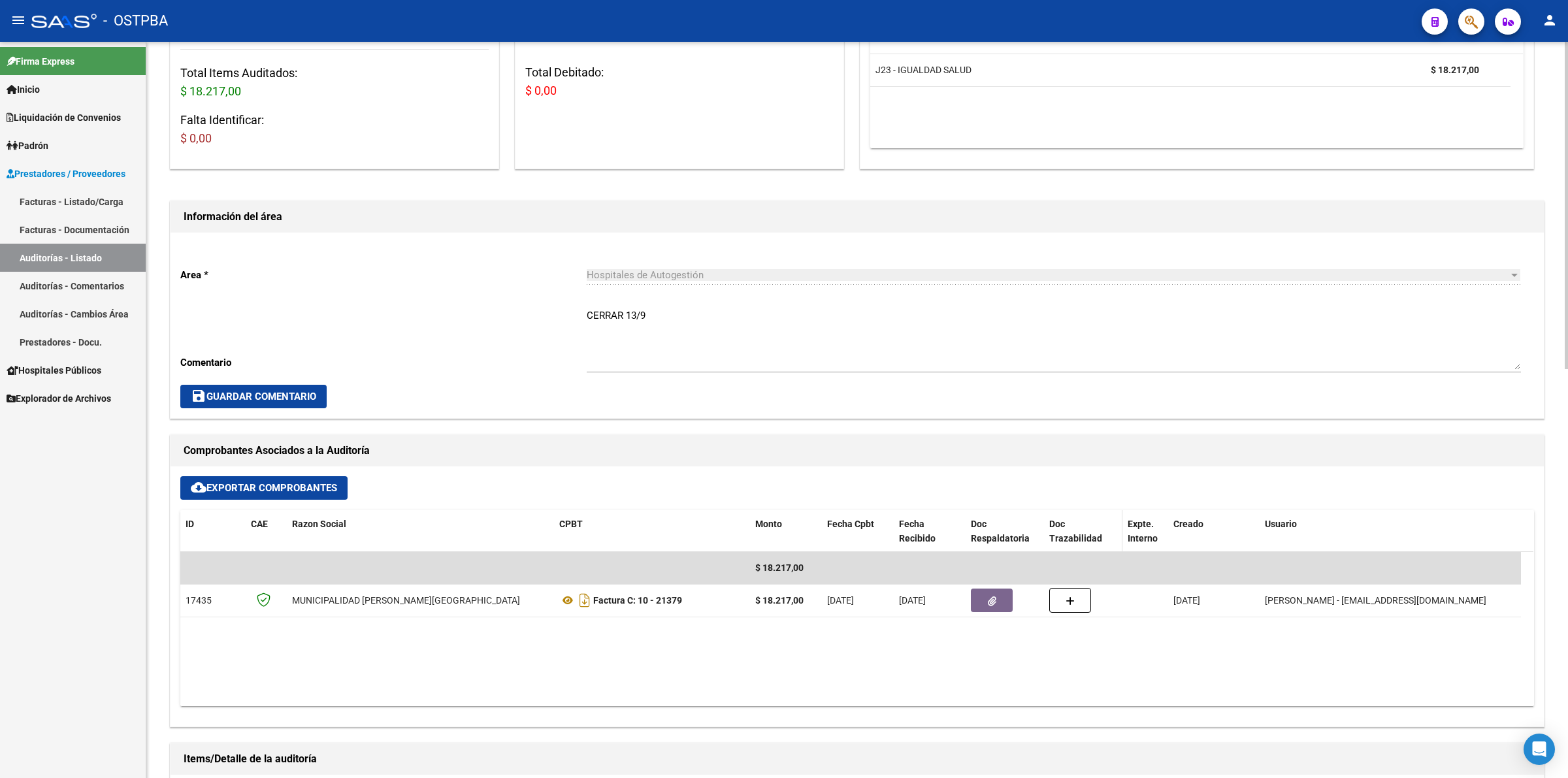
scroll to position [245, 0]
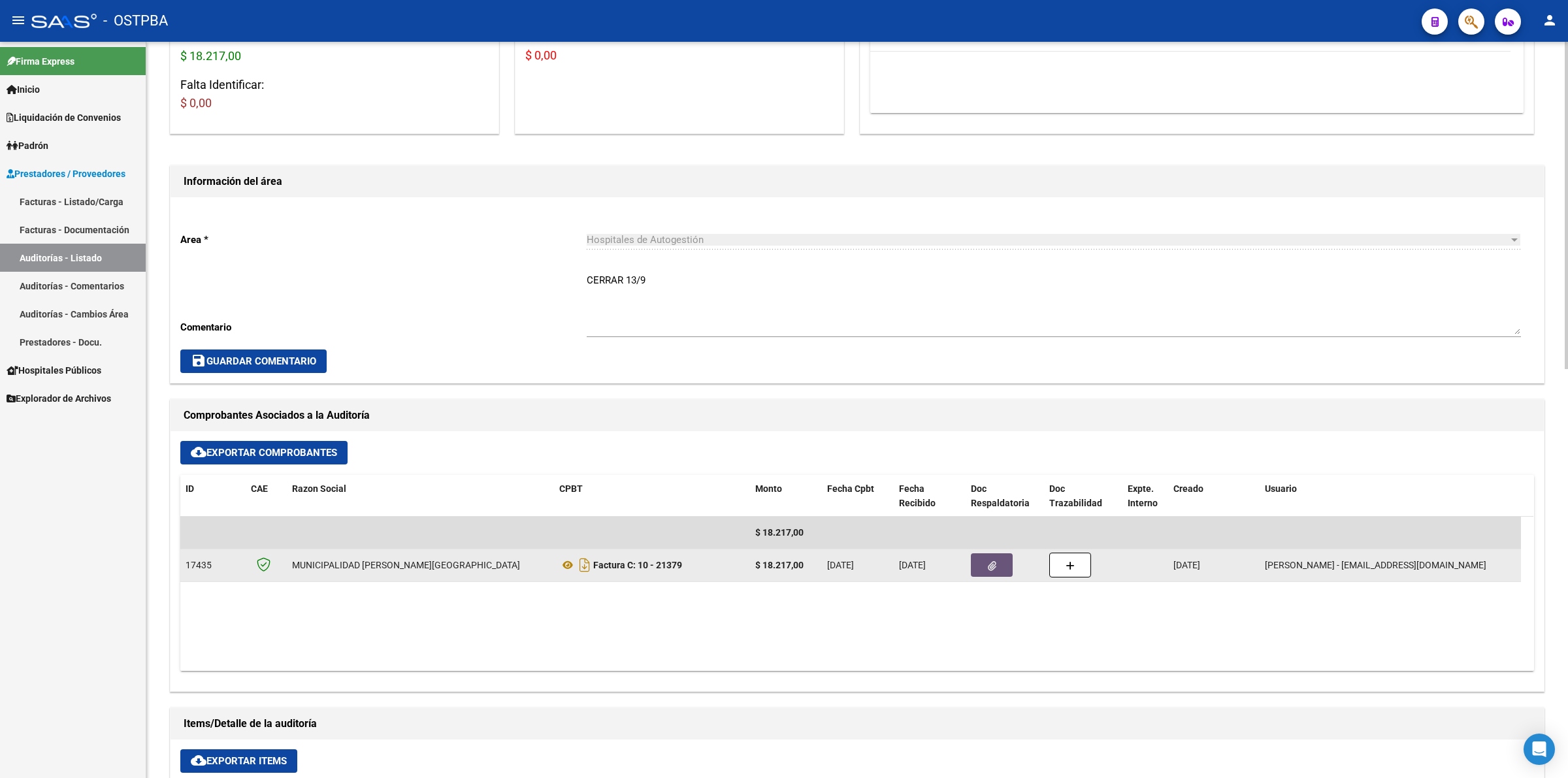
click at [990, 565] on icon "button" at bounding box center [992, 566] width 9 height 10
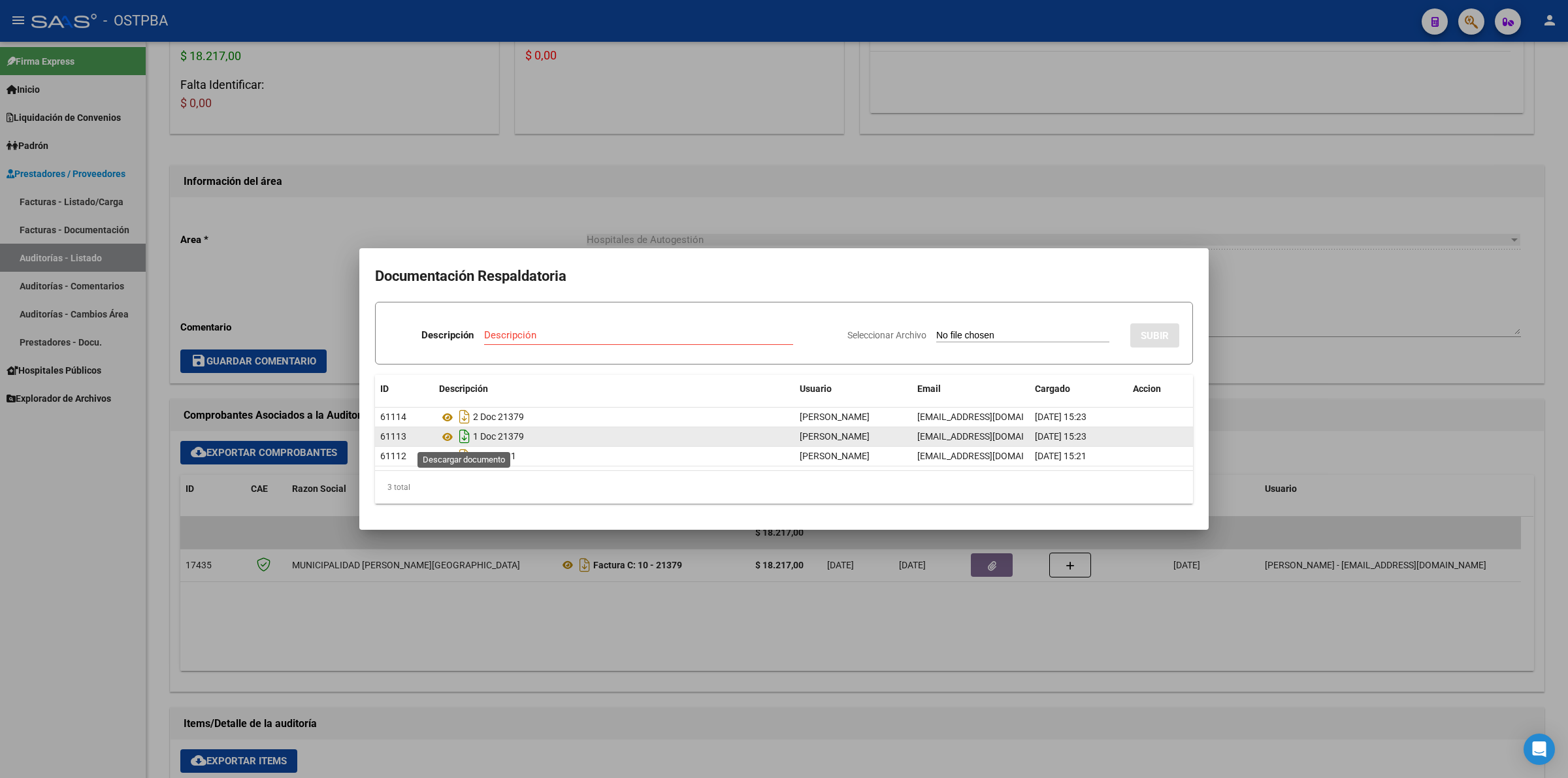
click at [466, 435] on icon "Descargar documento" at bounding box center [464, 436] width 17 height 21
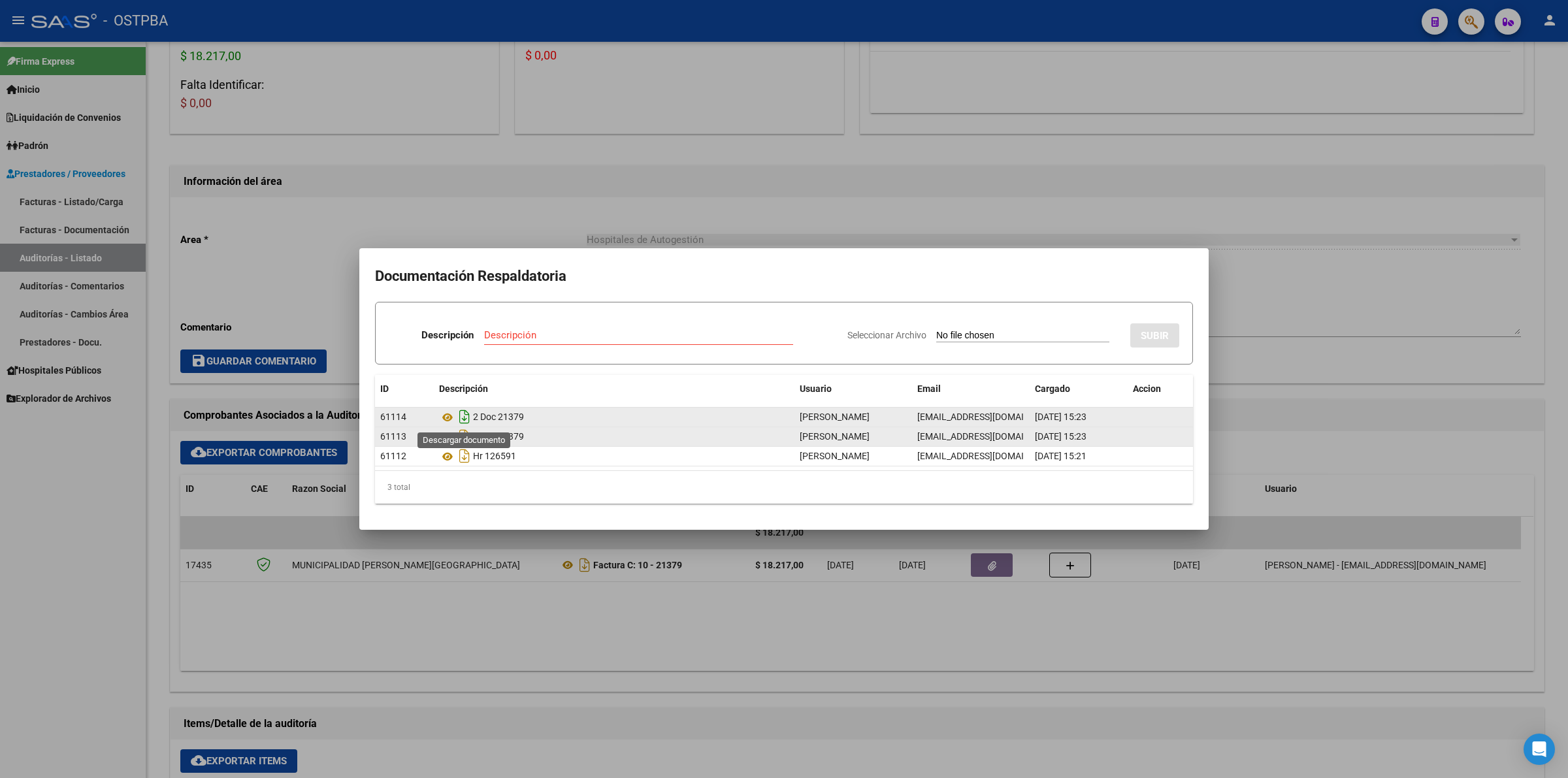
click at [464, 415] on icon "Descargar documento" at bounding box center [464, 416] width 17 height 21
click at [958, 658] on div at bounding box center [784, 389] width 1568 height 778
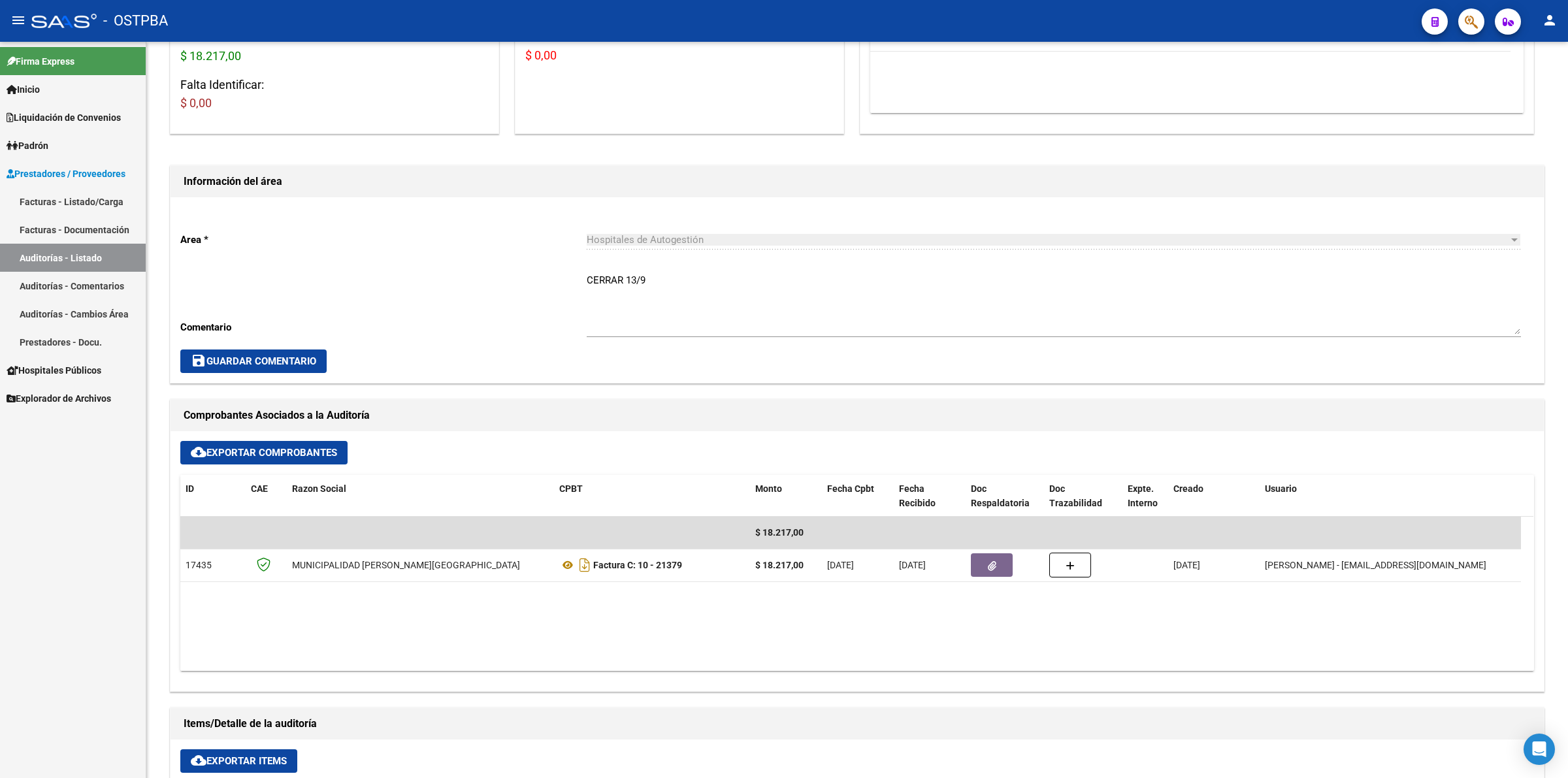
click at [88, 257] on link "Auditorías - Listado" at bounding box center [73, 257] width 146 height 28
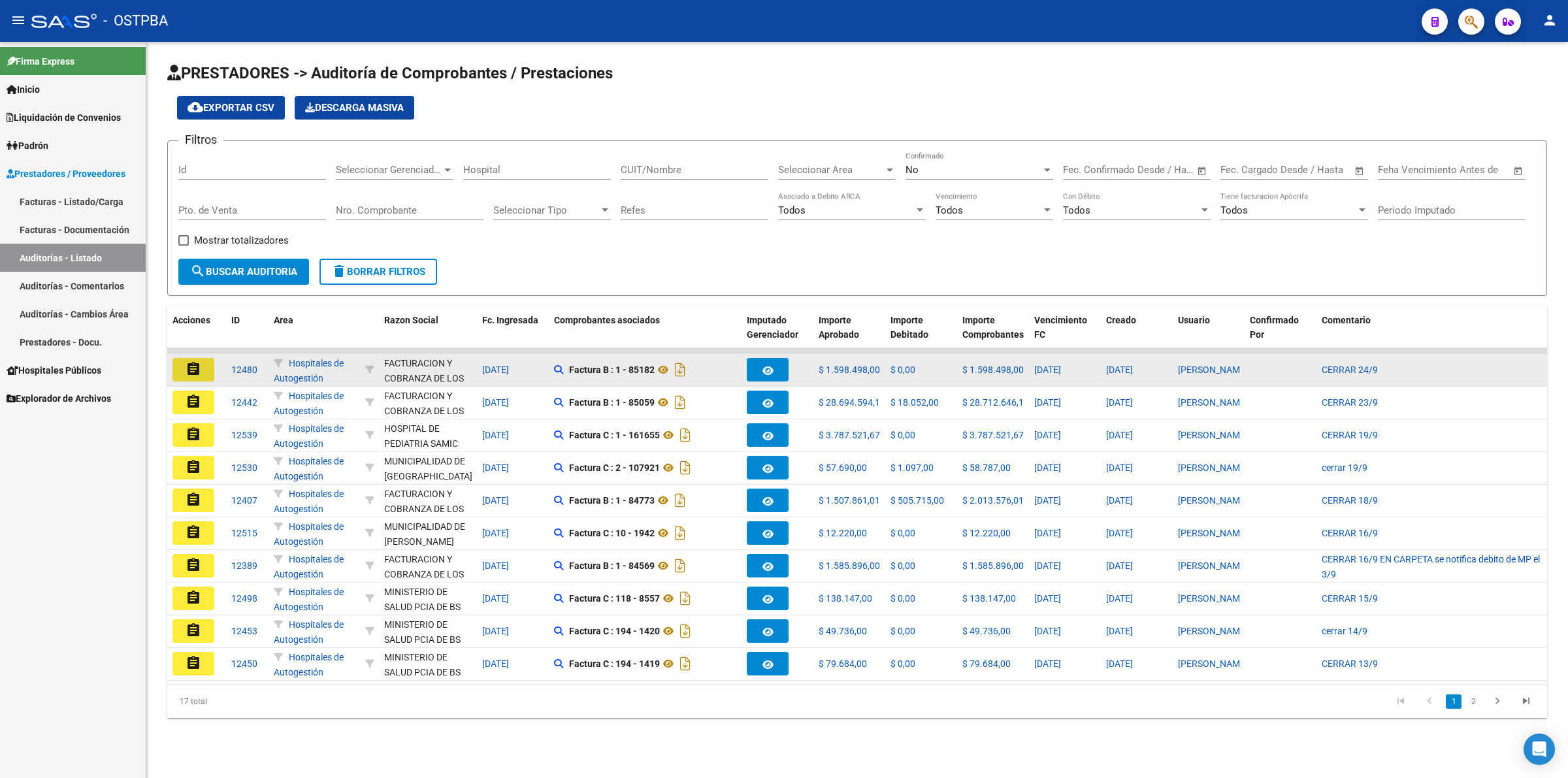
click at [206, 363] on button "assignment" at bounding box center [193, 369] width 42 height 24
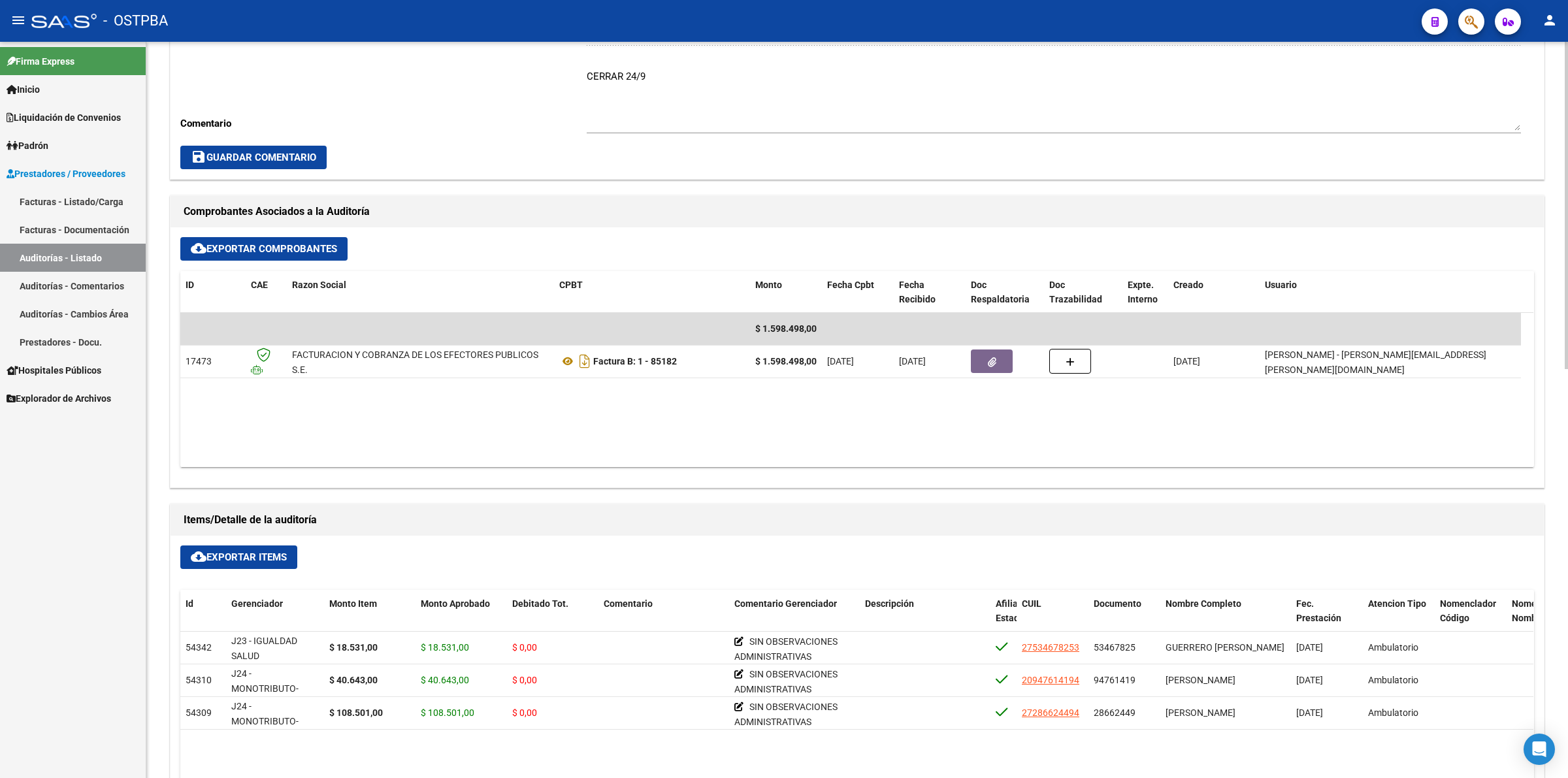
scroll to position [490, 0]
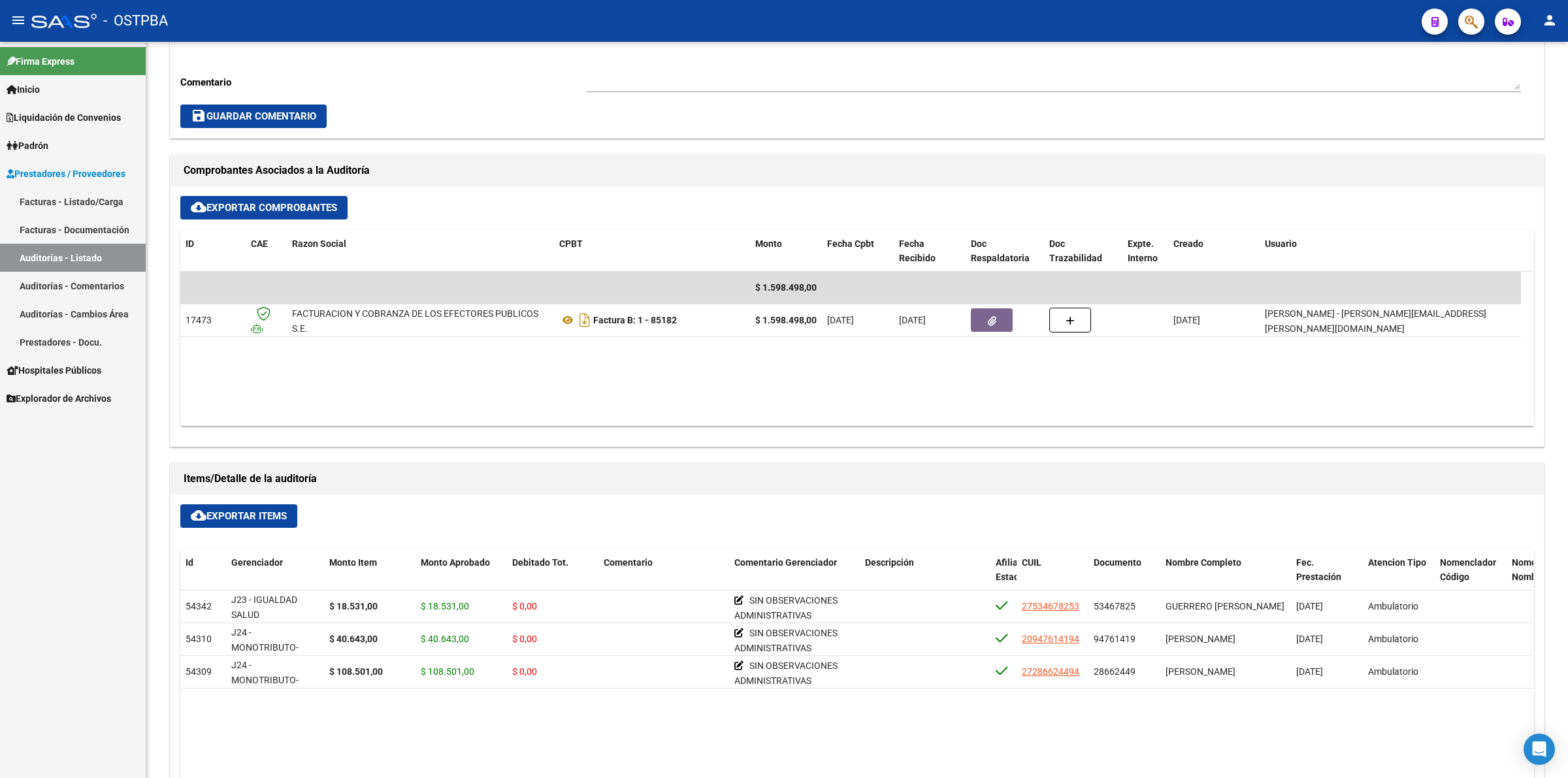
click at [108, 259] on link "Auditorías - Listado" at bounding box center [73, 257] width 146 height 28
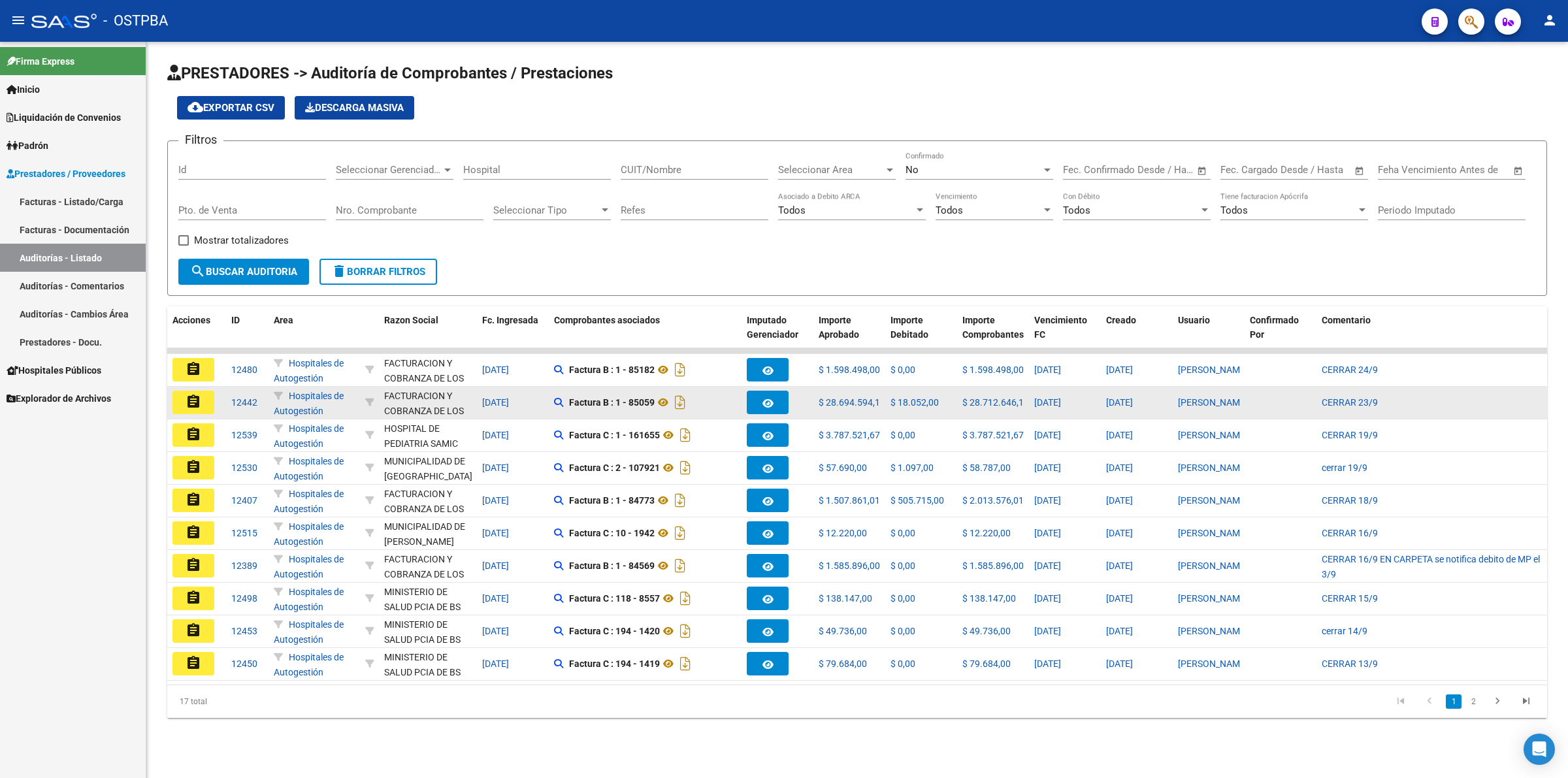
click at [196, 397] on mat-icon "assignment" at bounding box center [193, 402] width 16 height 16
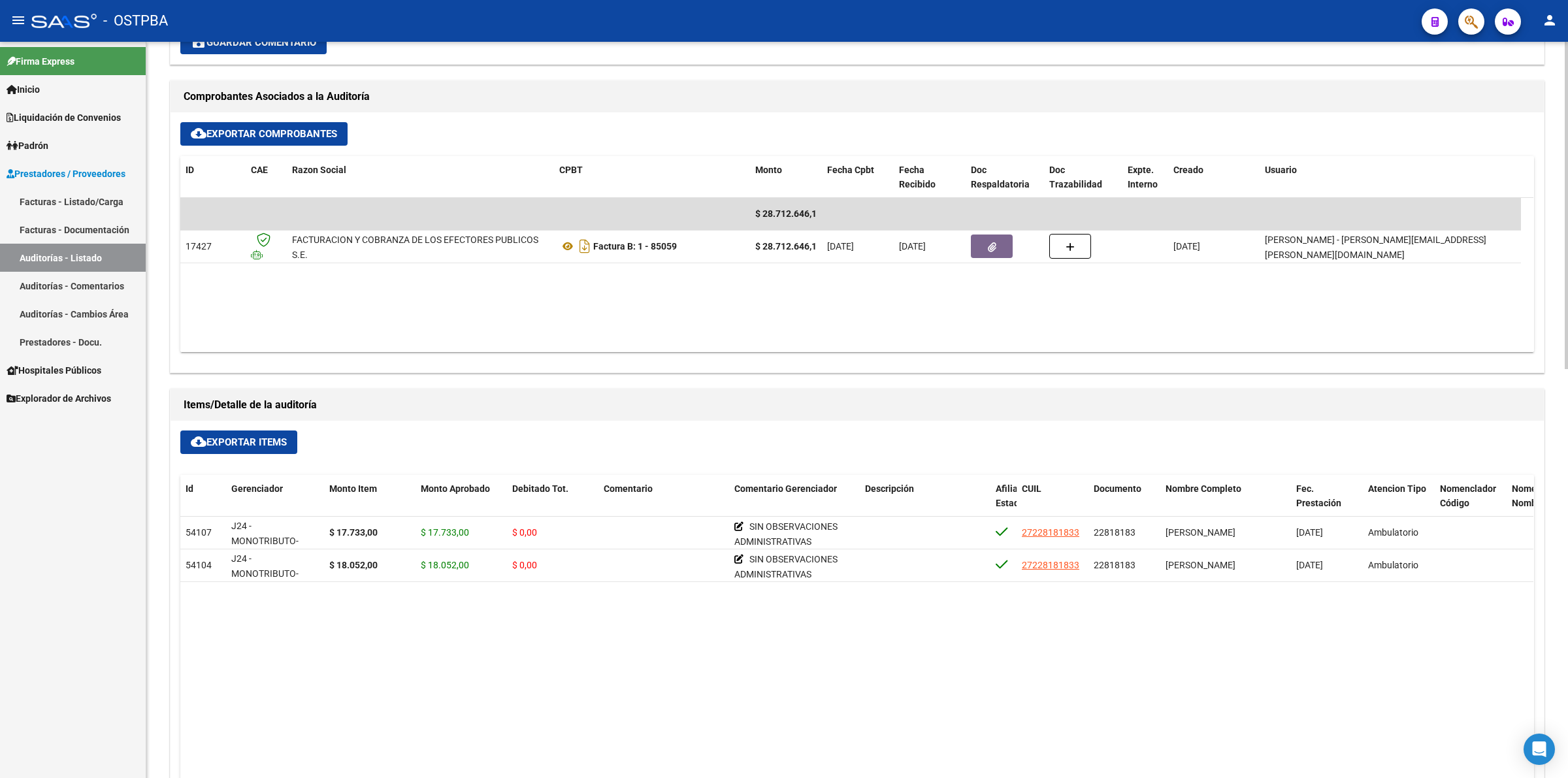
scroll to position [571, 0]
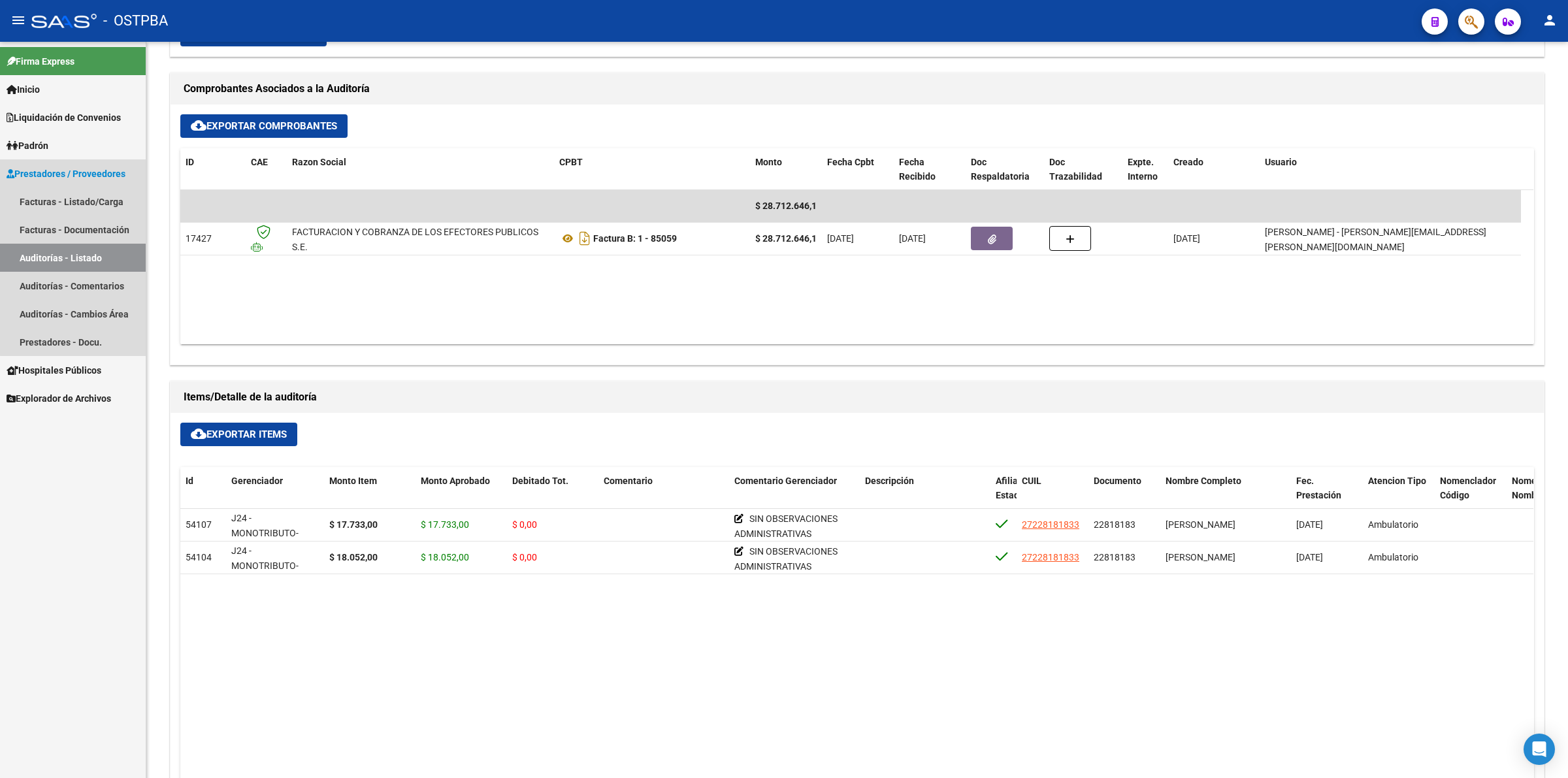
click at [109, 253] on link "Auditorías - Listado" at bounding box center [73, 257] width 146 height 28
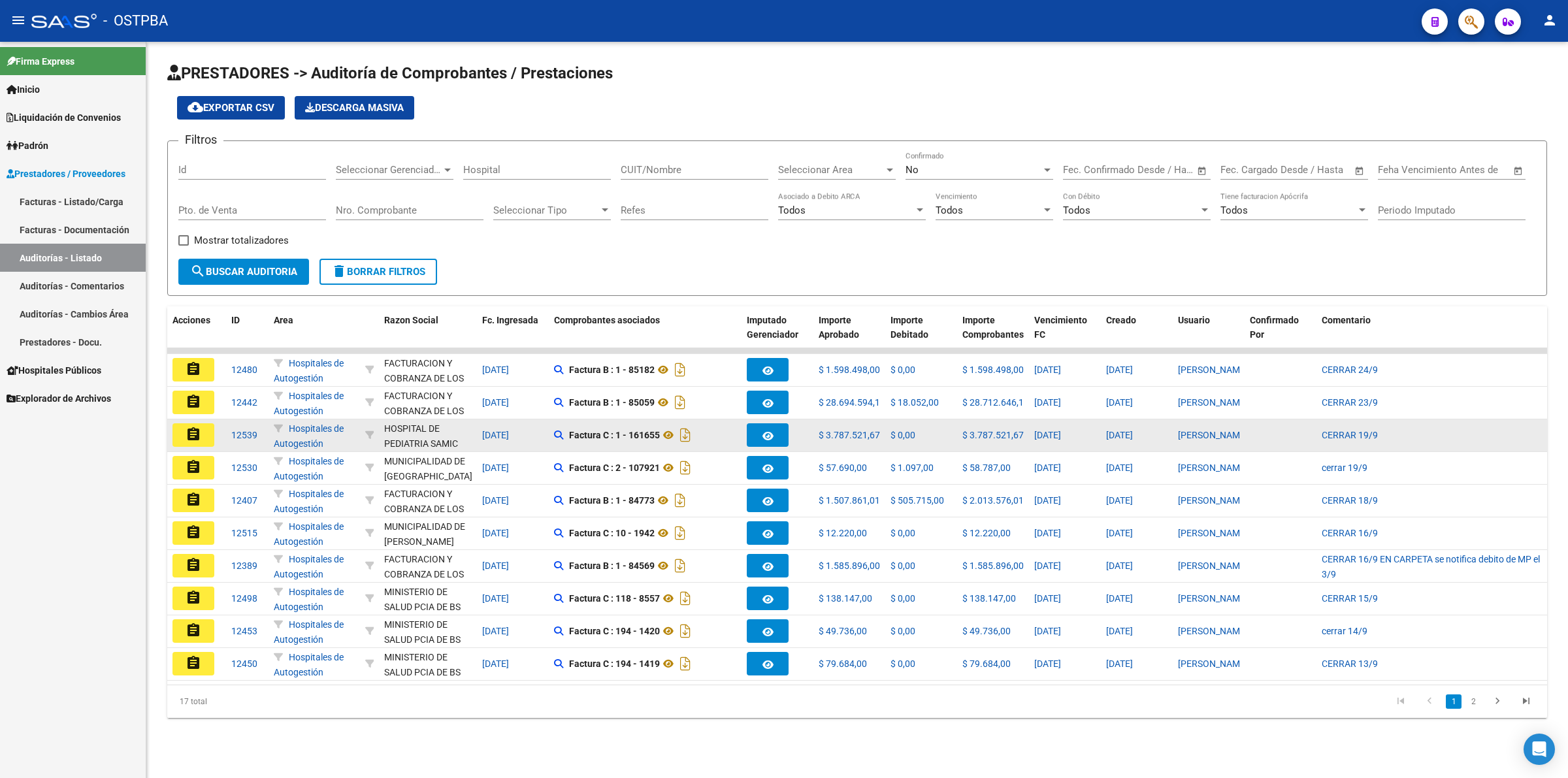
click at [185, 432] on mat-icon "assignment" at bounding box center [193, 434] width 16 height 16
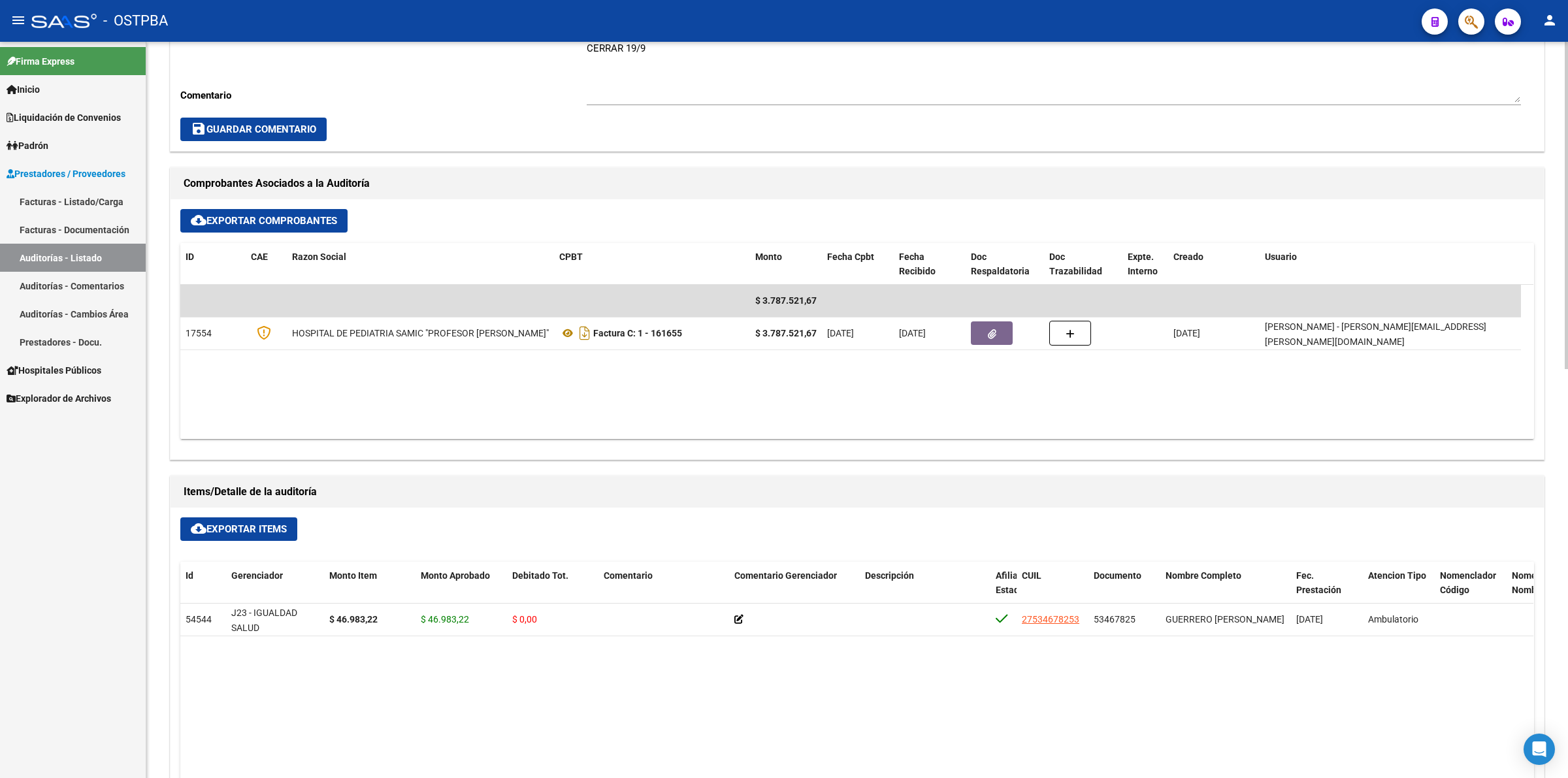
scroll to position [490, 0]
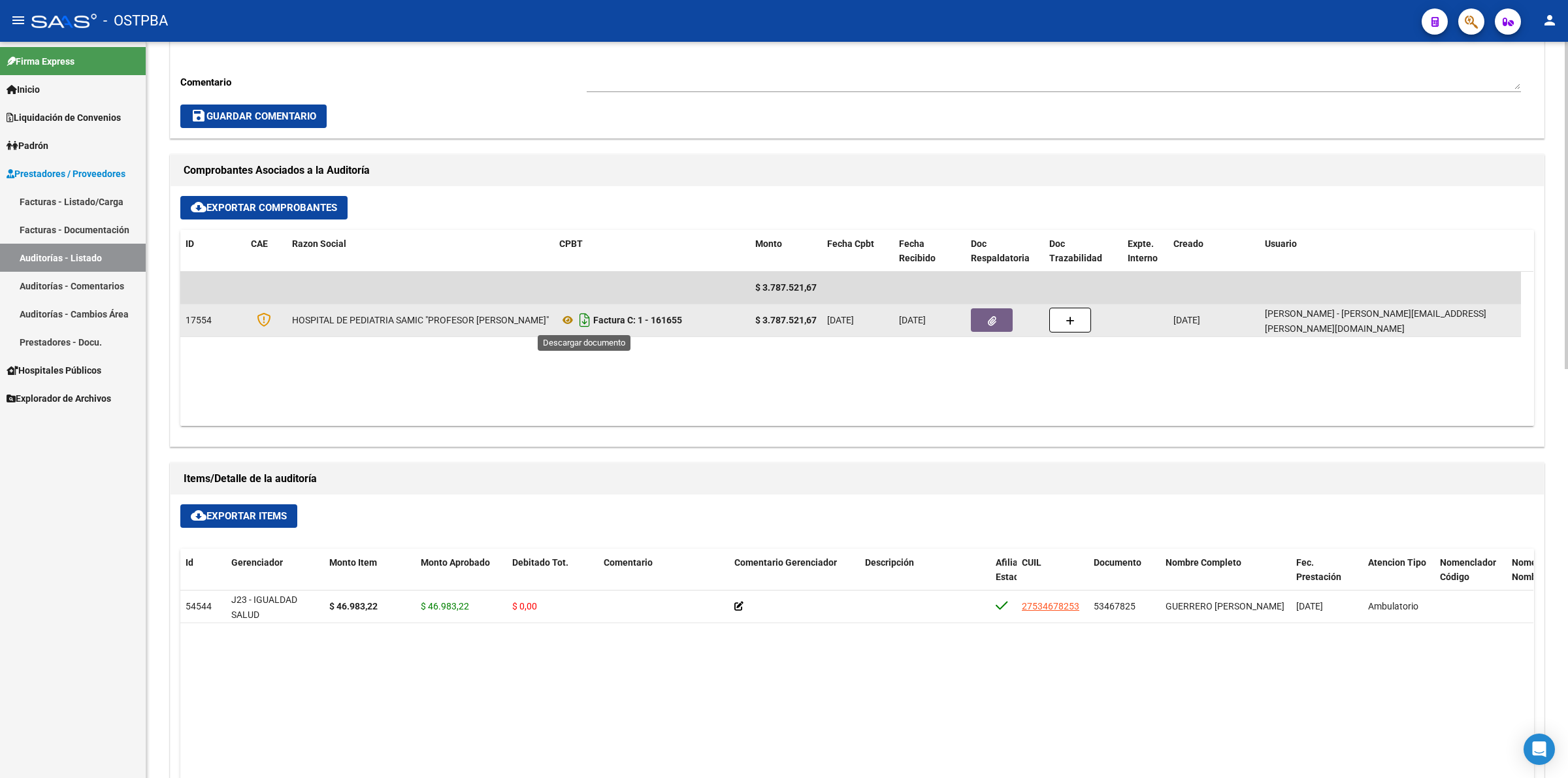
click at [580, 320] on icon "Descargar documento" at bounding box center [585, 319] width 17 height 21
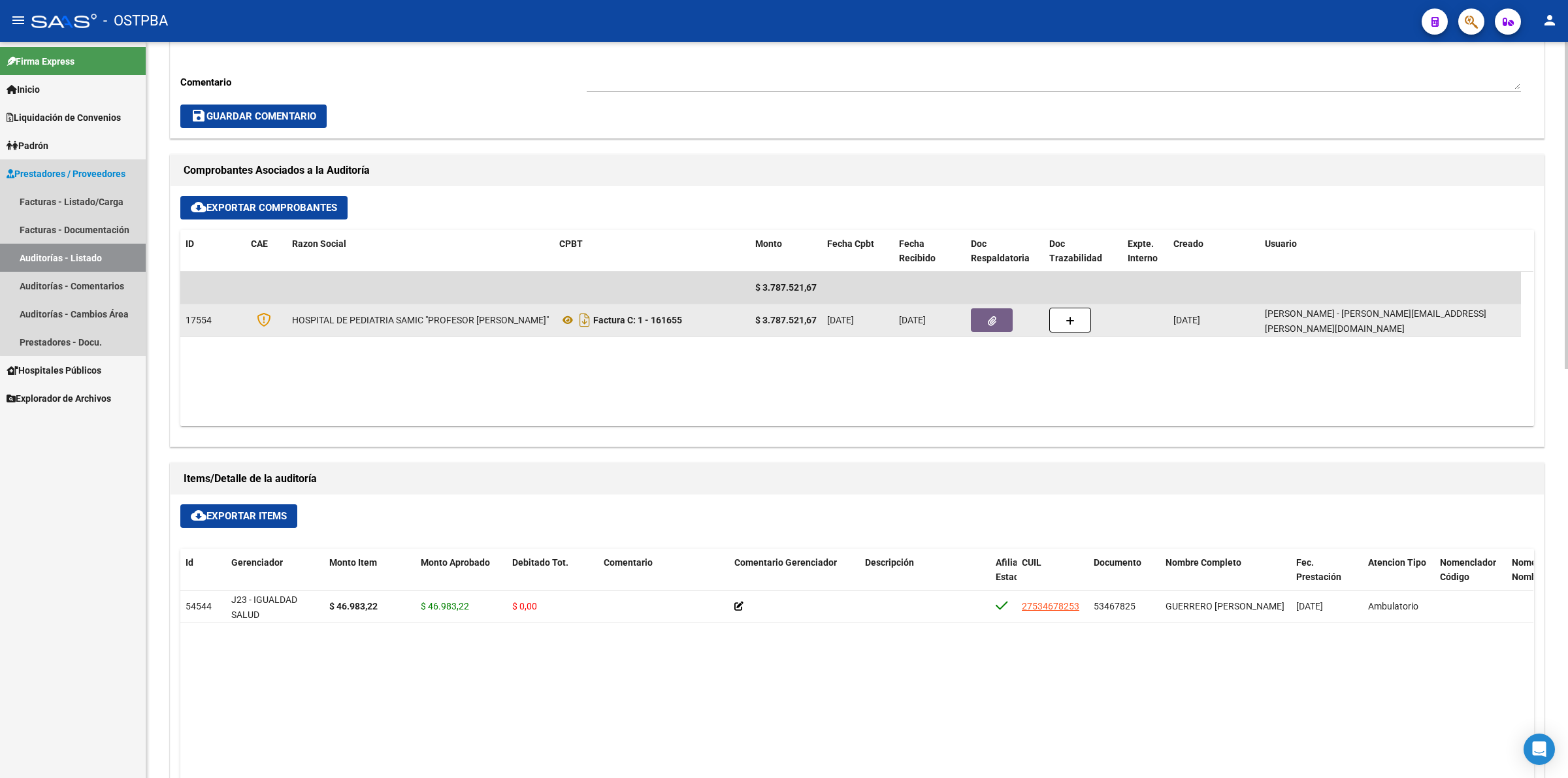
click at [86, 255] on link "Auditorías - Listado" at bounding box center [73, 257] width 146 height 28
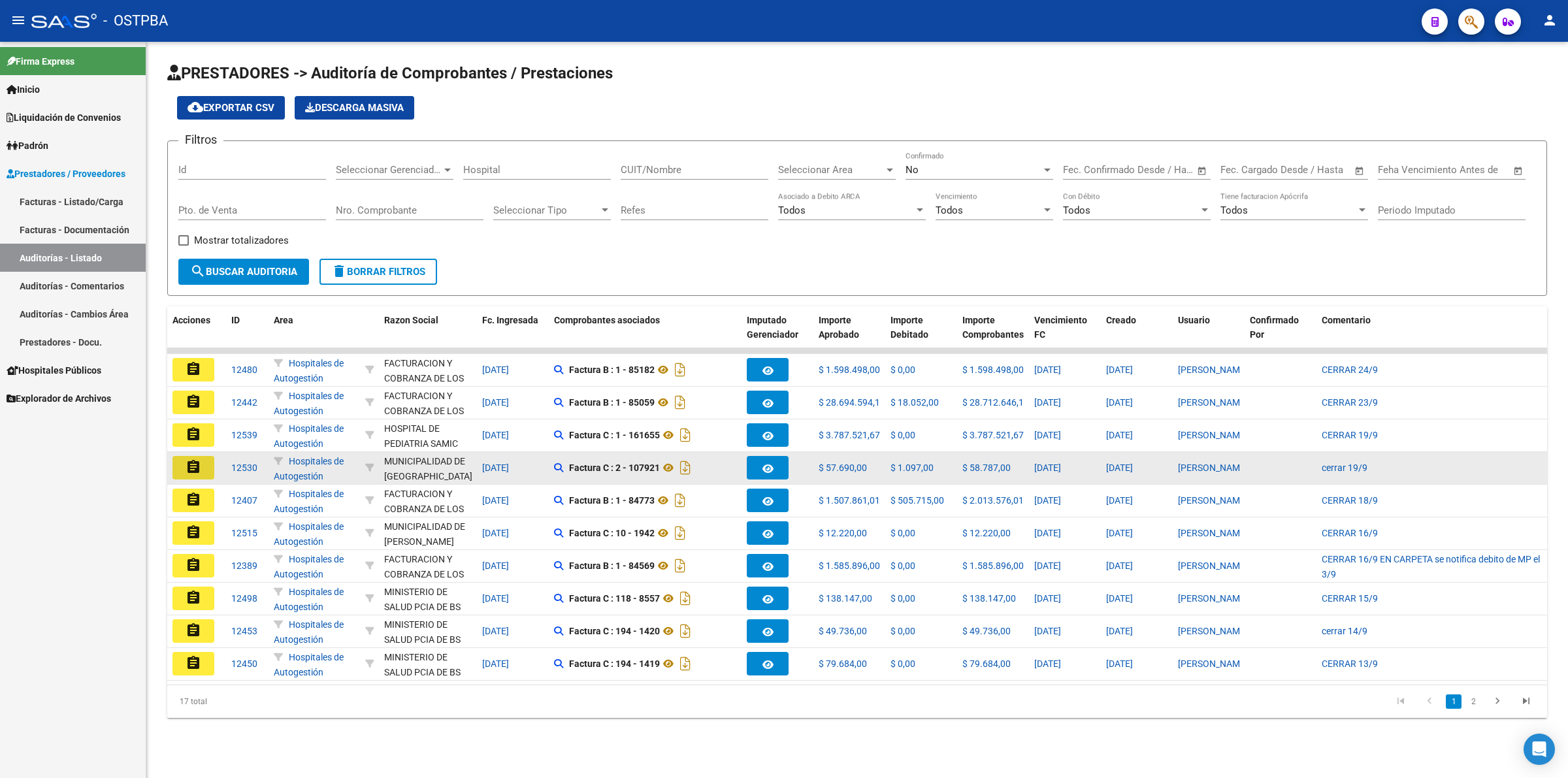
click at [193, 470] on mat-icon "assignment" at bounding box center [193, 467] width 16 height 16
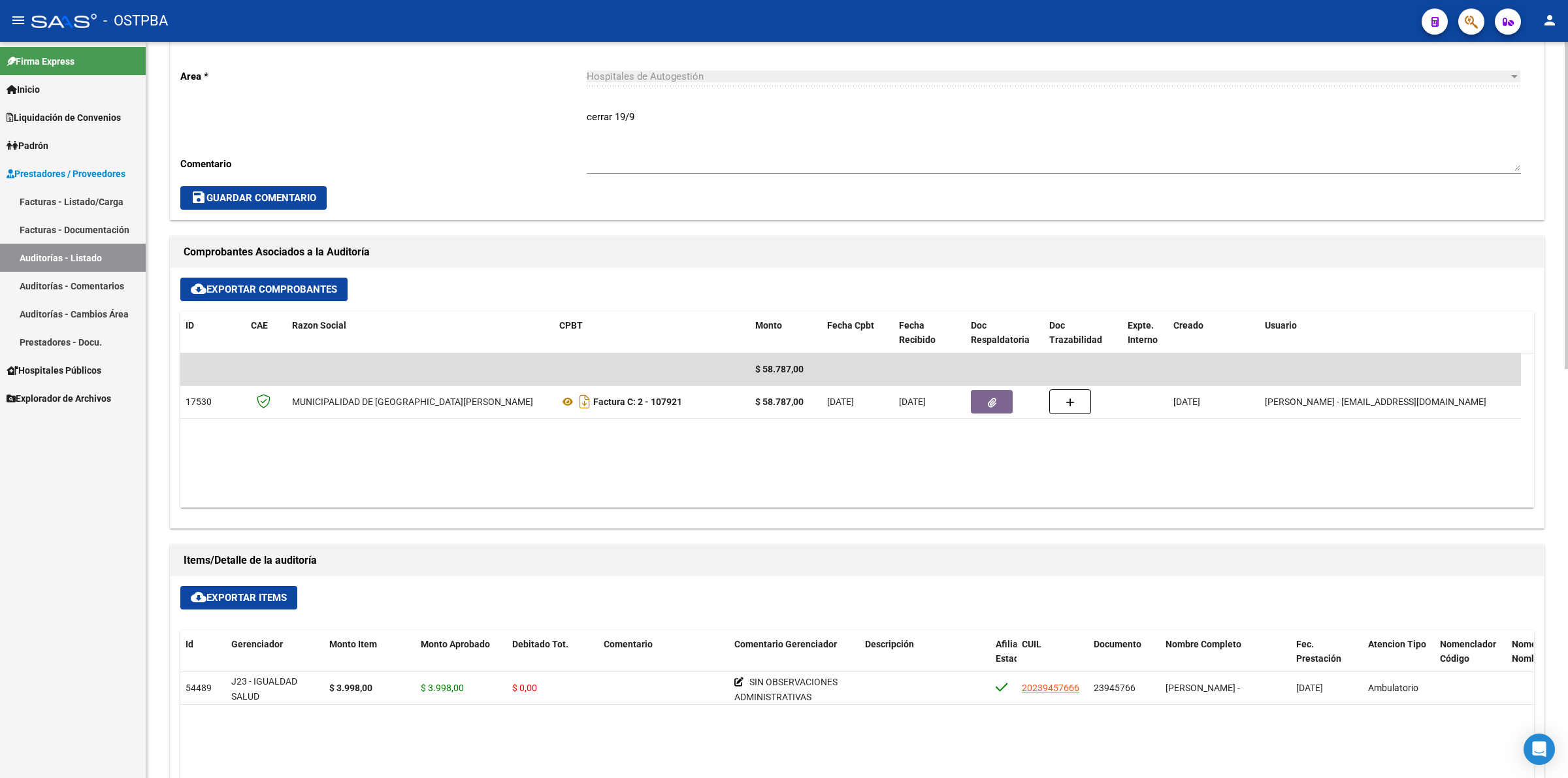
scroll to position [490, 0]
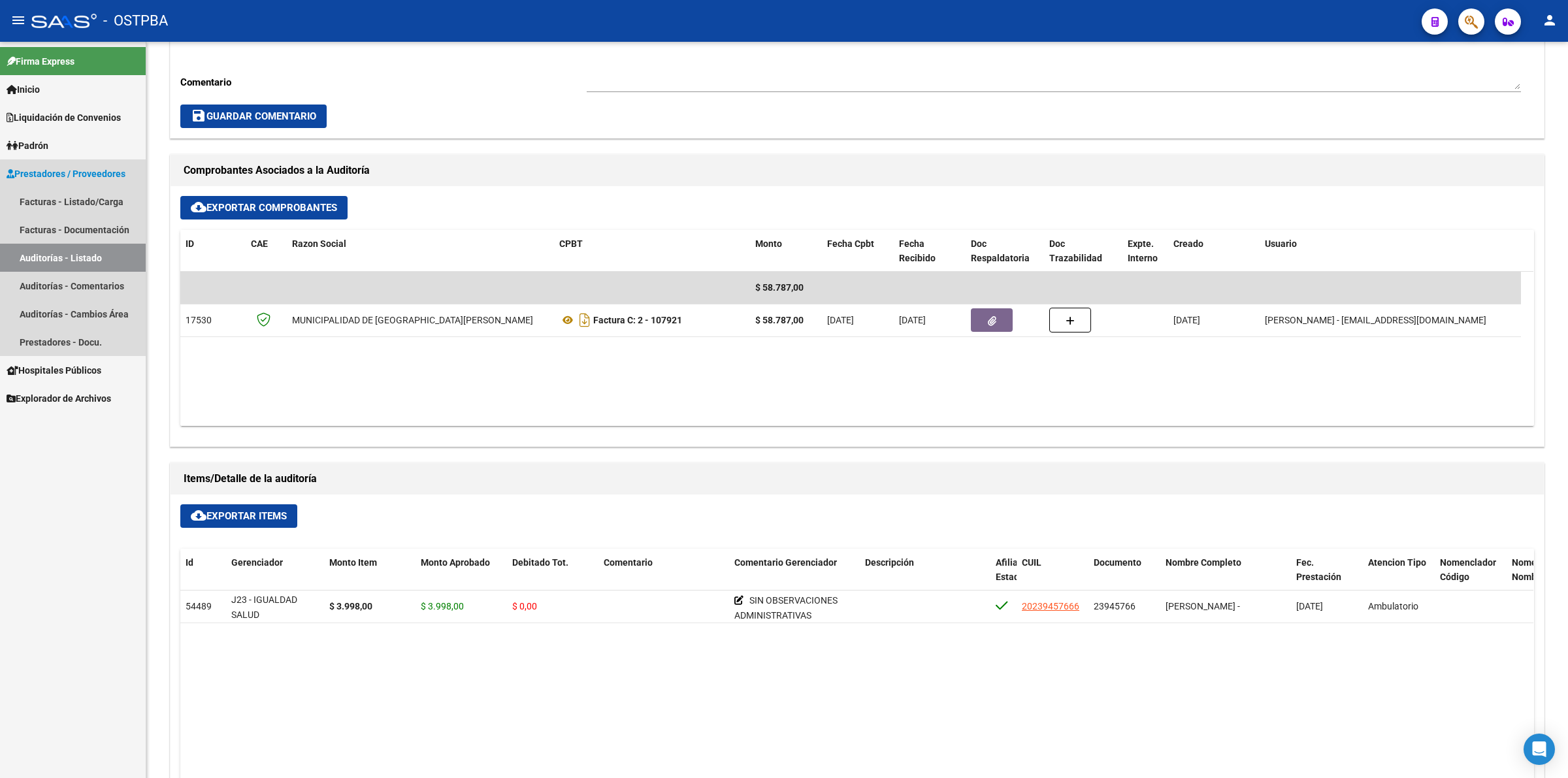
click at [120, 258] on link "Auditorías - Listado" at bounding box center [73, 257] width 146 height 28
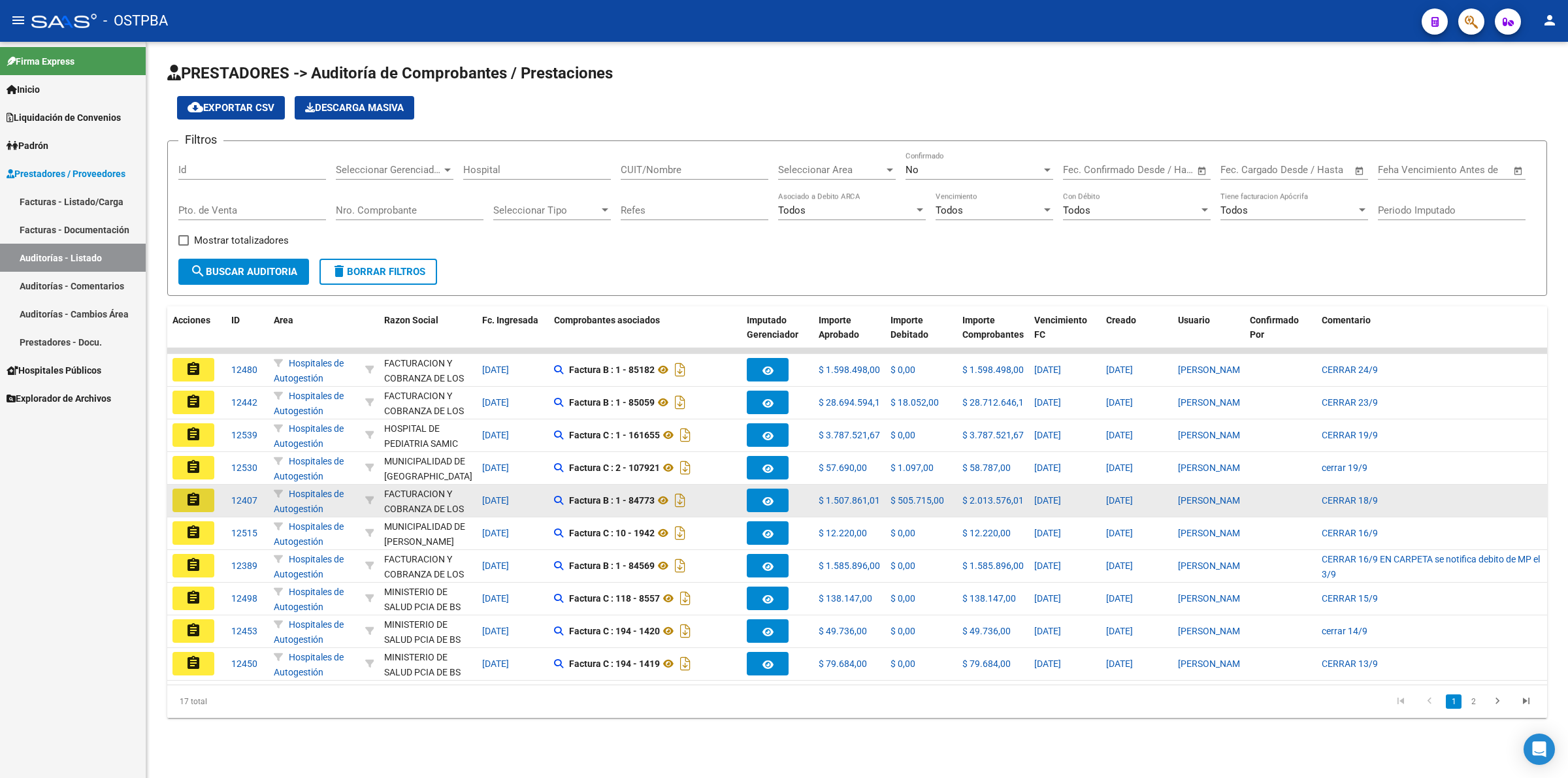
click at [193, 500] on mat-icon "assignment" at bounding box center [193, 500] width 16 height 16
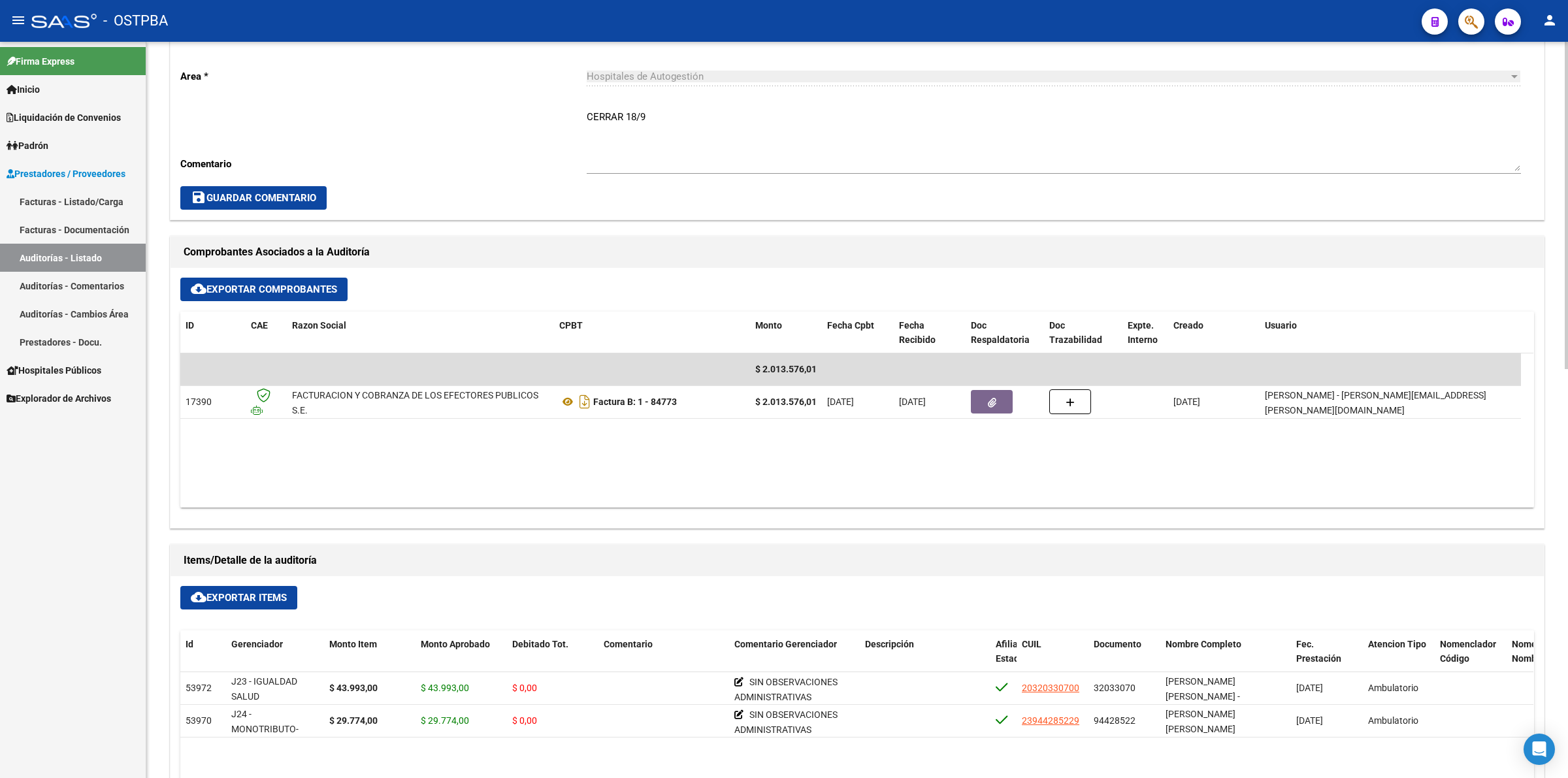
scroll to position [653, 0]
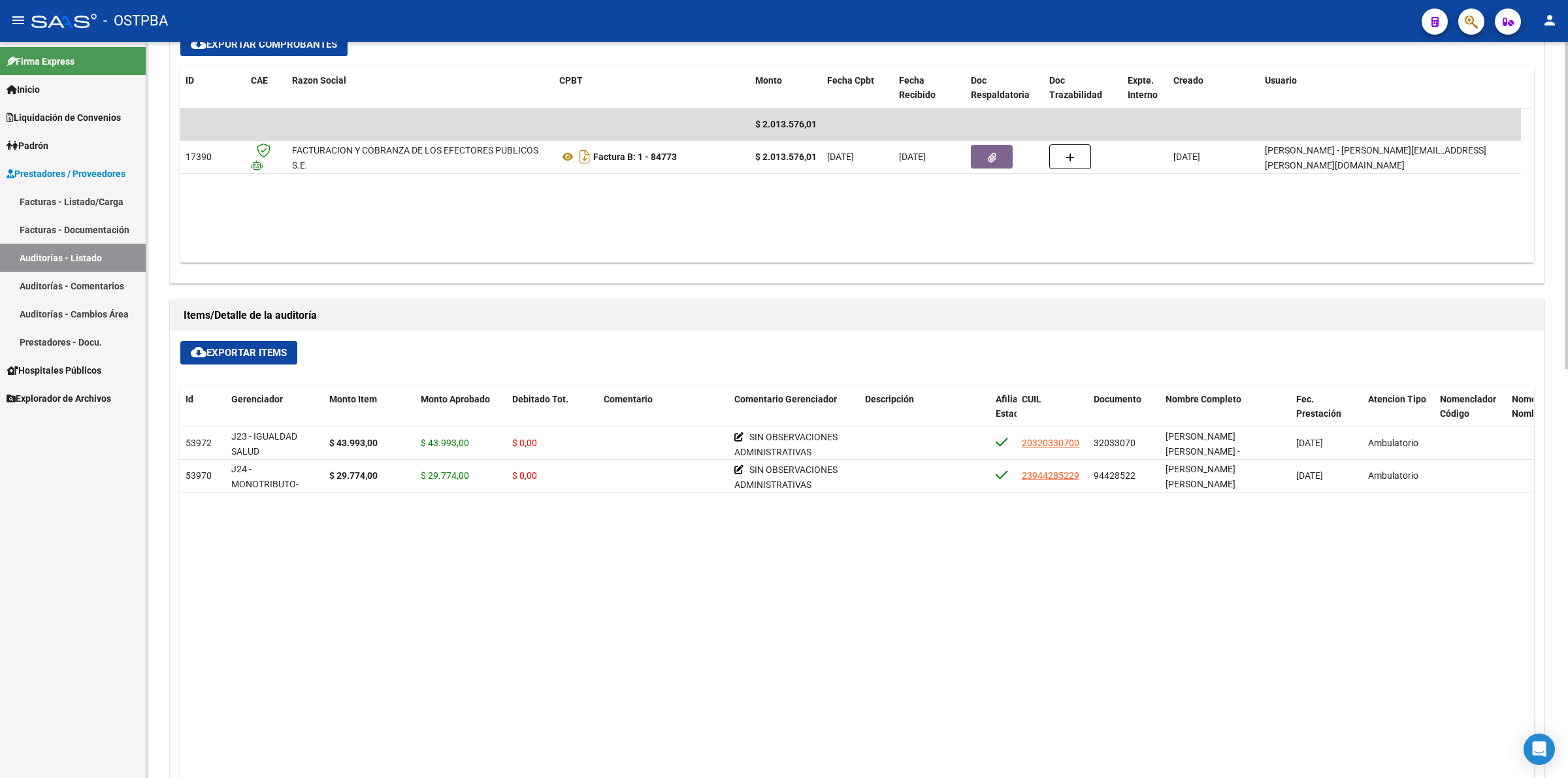
click at [79, 250] on link "Auditorías - Listado" at bounding box center [73, 257] width 146 height 28
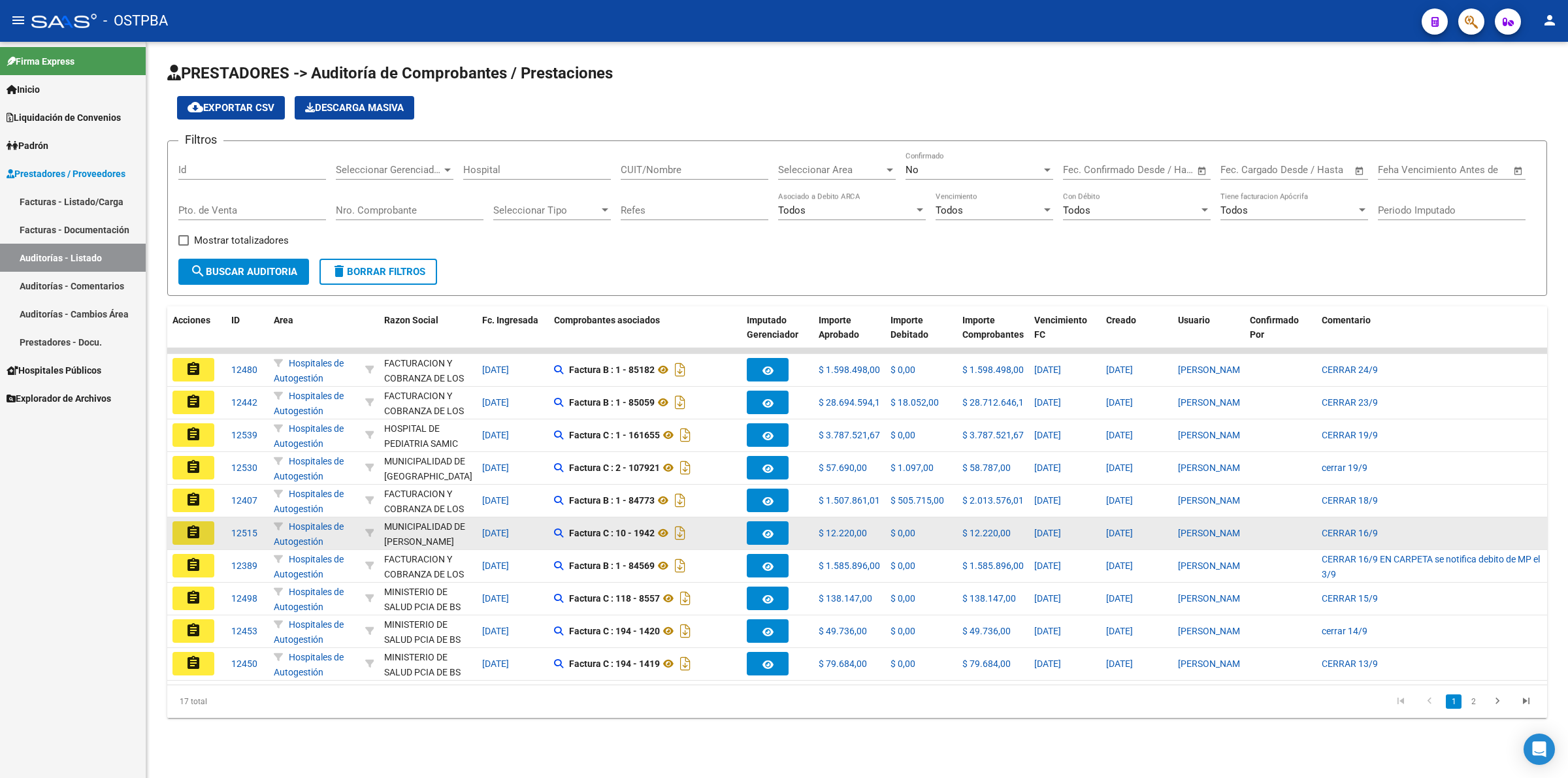
click at [201, 524] on mat-icon "assignment" at bounding box center [193, 532] width 16 height 16
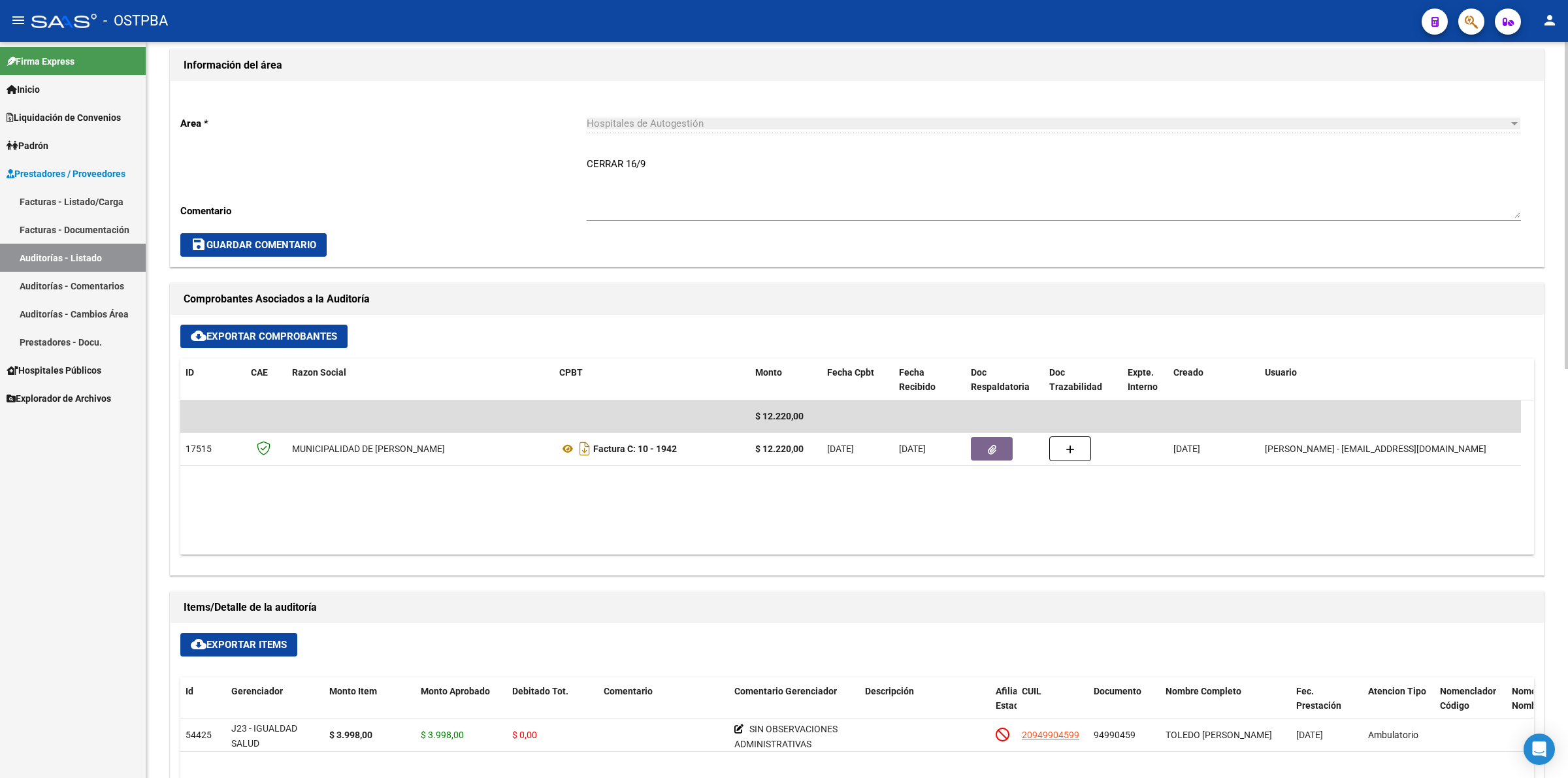
scroll to position [571, 0]
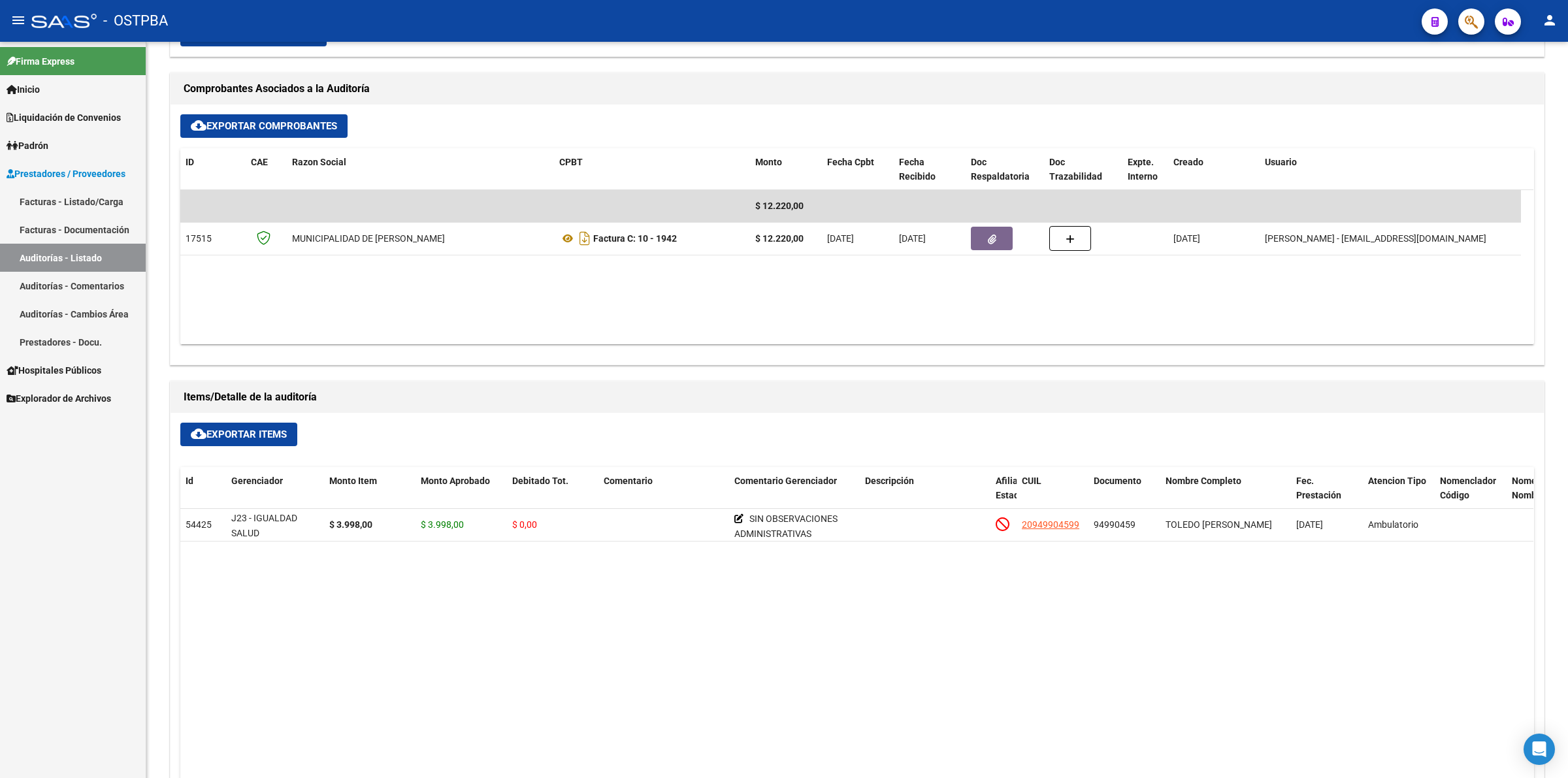
click at [102, 255] on link "Auditorías - Listado" at bounding box center [73, 257] width 146 height 28
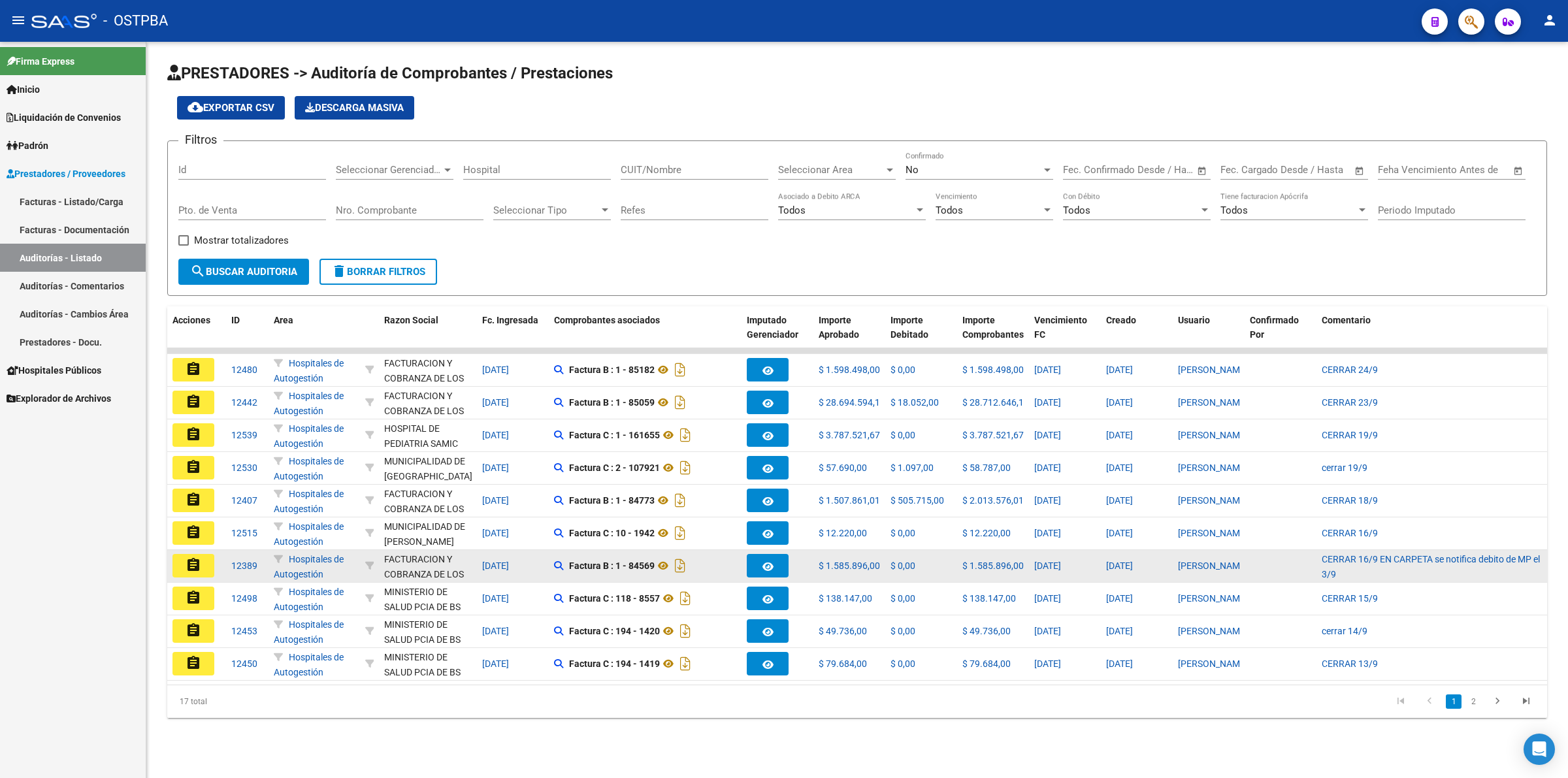
click at [190, 560] on mat-icon "assignment" at bounding box center [193, 565] width 16 height 16
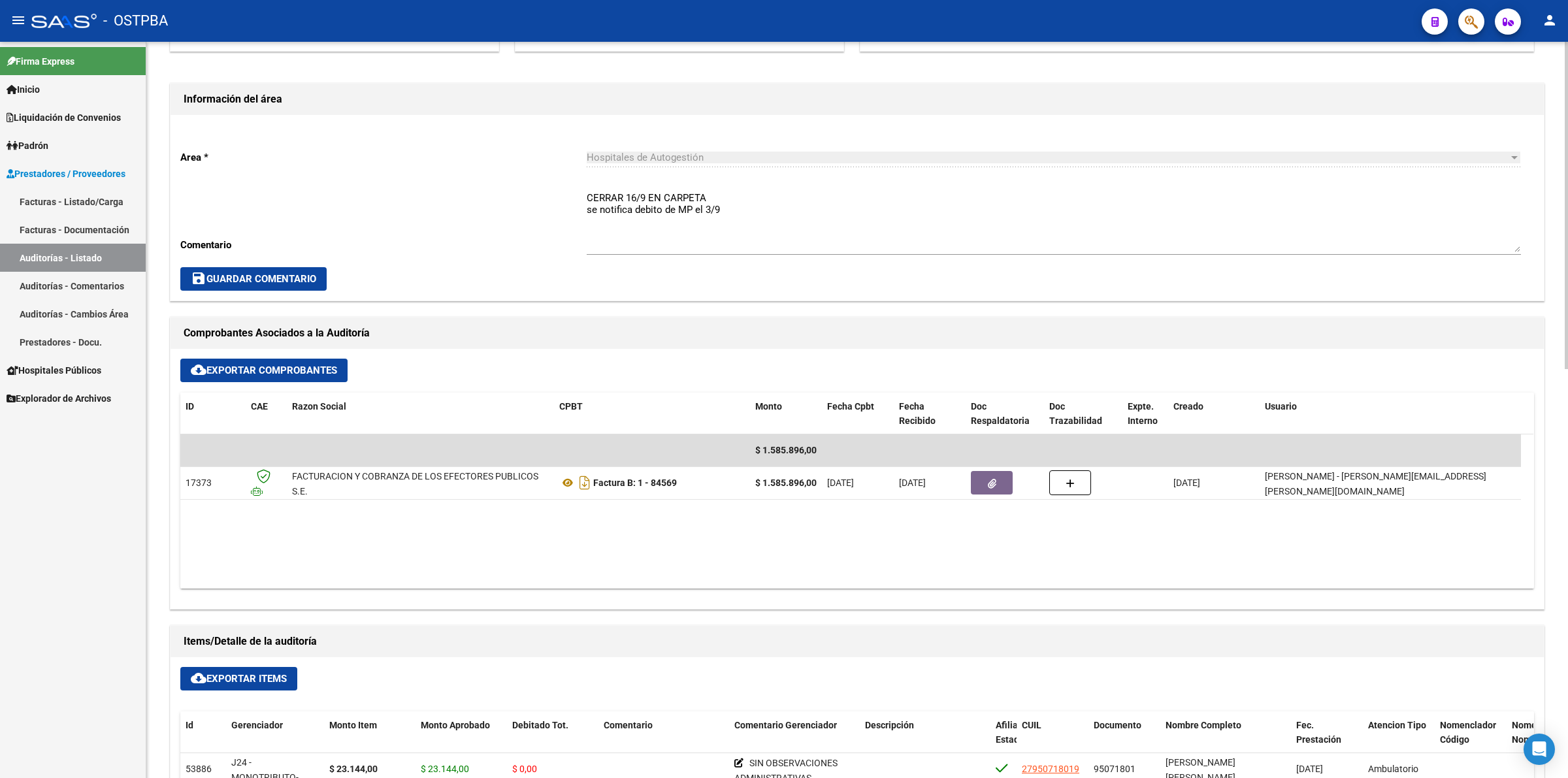
scroll to position [571, 0]
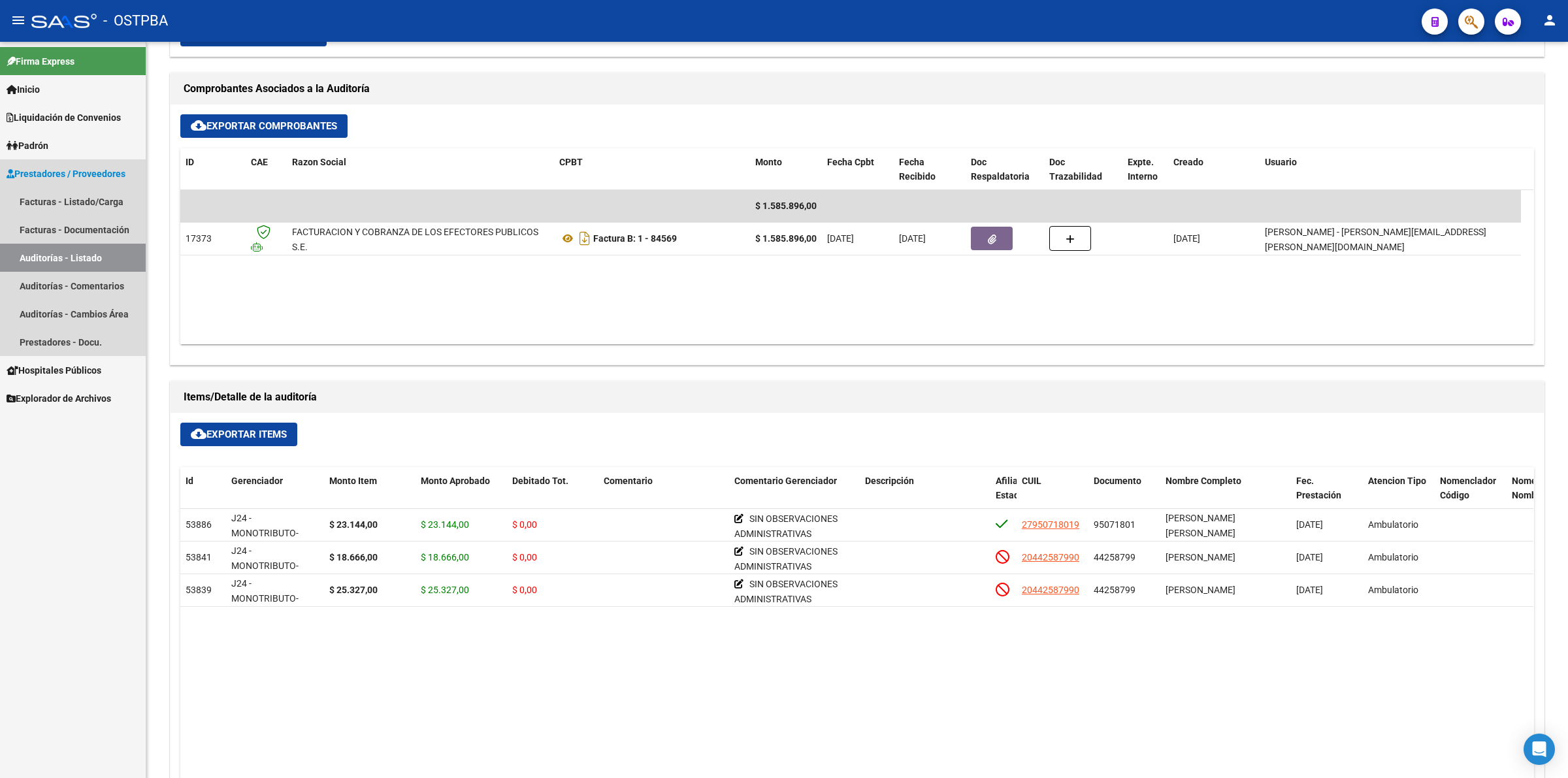
click at [106, 263] on link "Auditorías - Listado" at bounding box center [73, 257] width 146 height 28
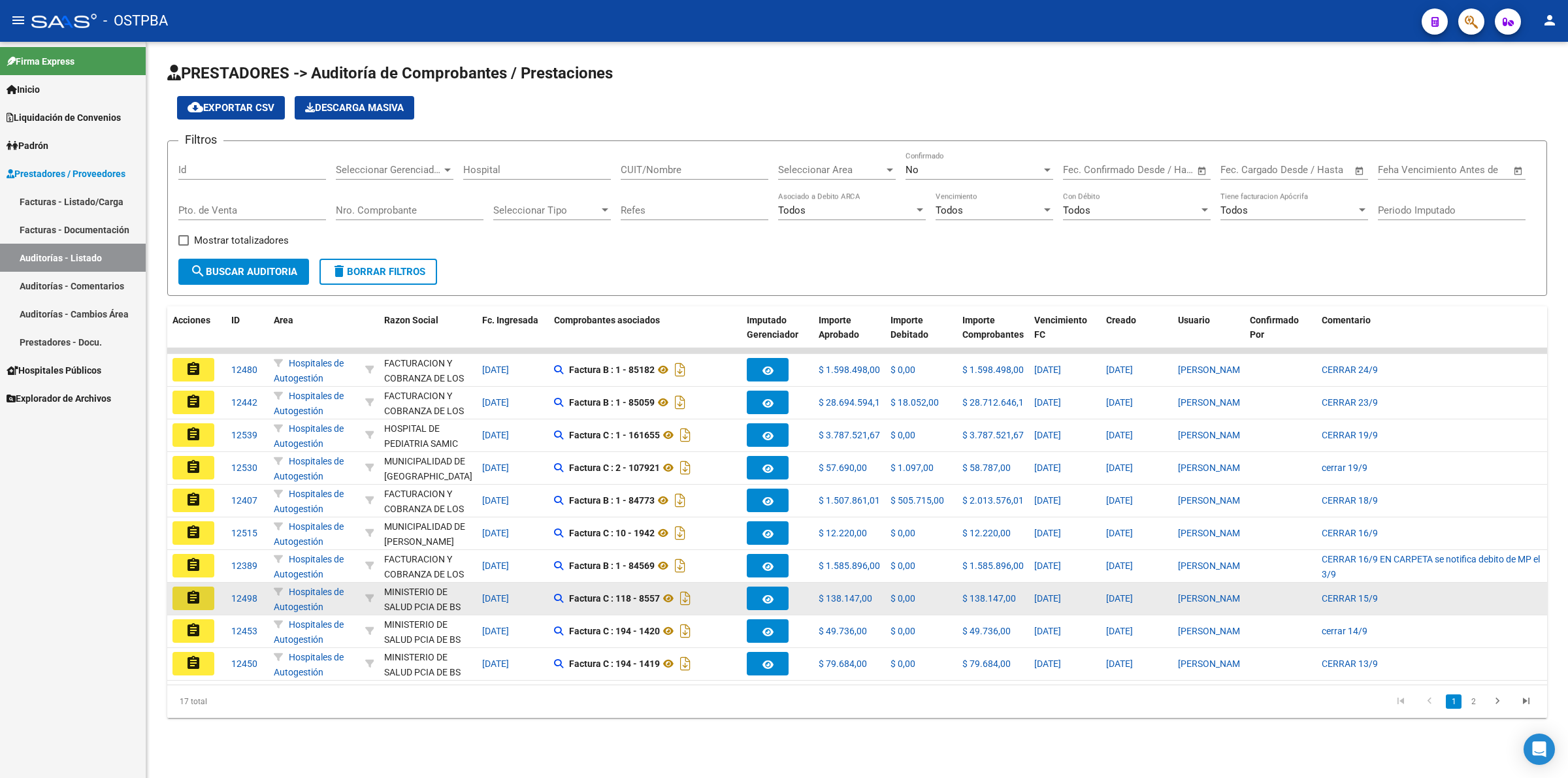
click at [190, 591] on mat-icon "assignment" at bounding box center [193, 598] width 16 height 16
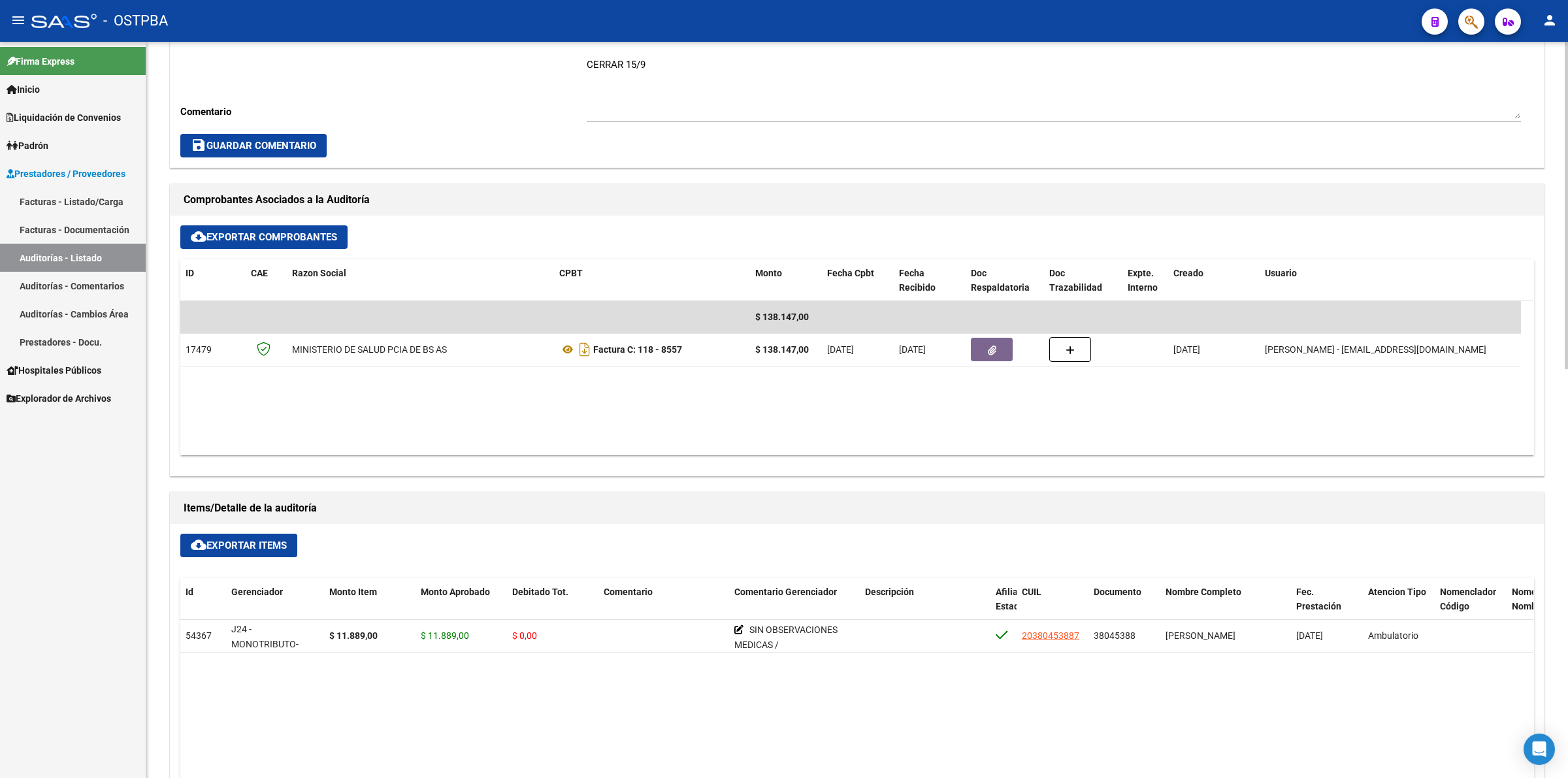
scroll to position [571, 0]
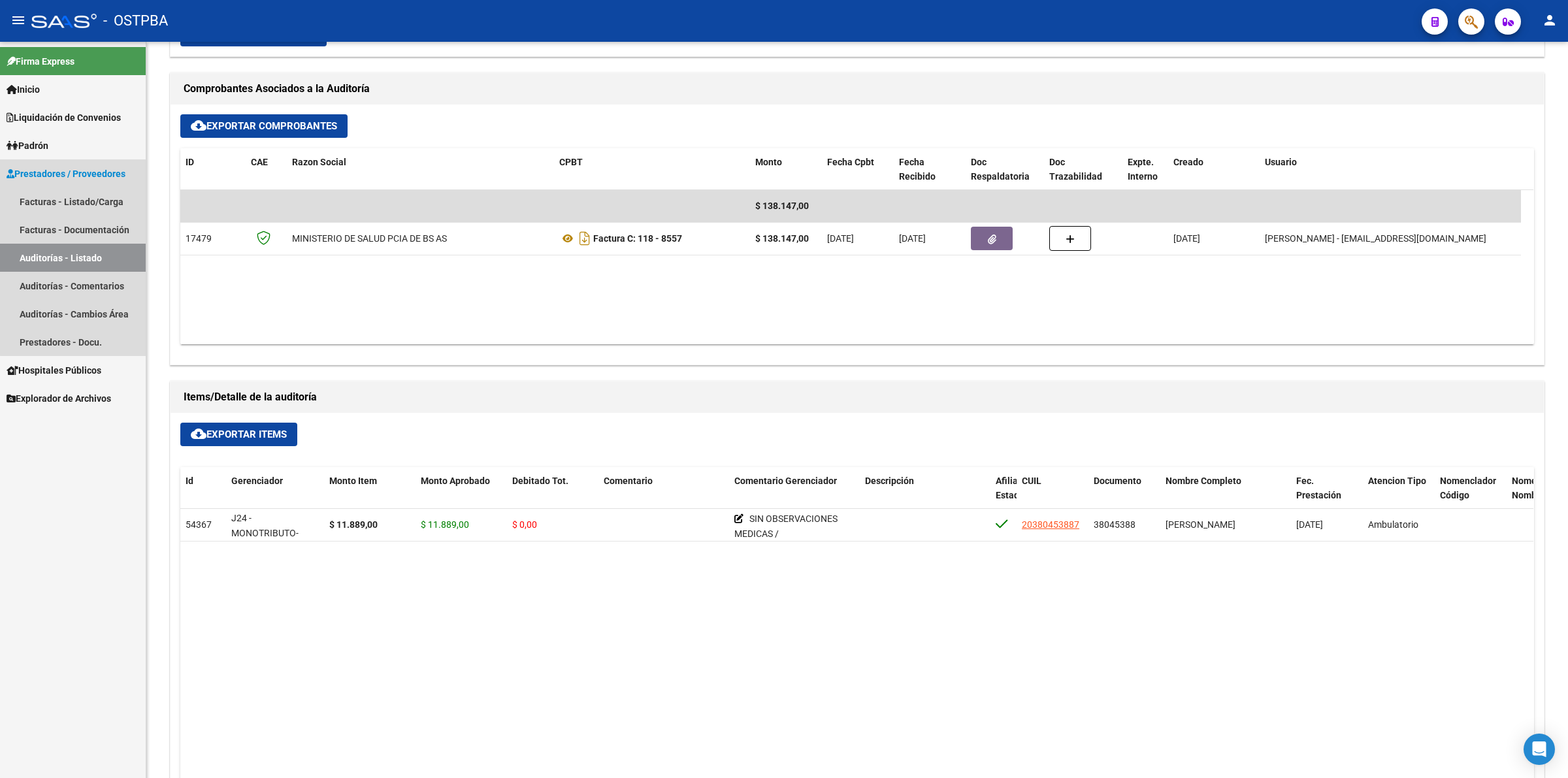
click at [94, 252] on link "Auditorías - Listado" at bounding box center [73, 257] width 146 height 28
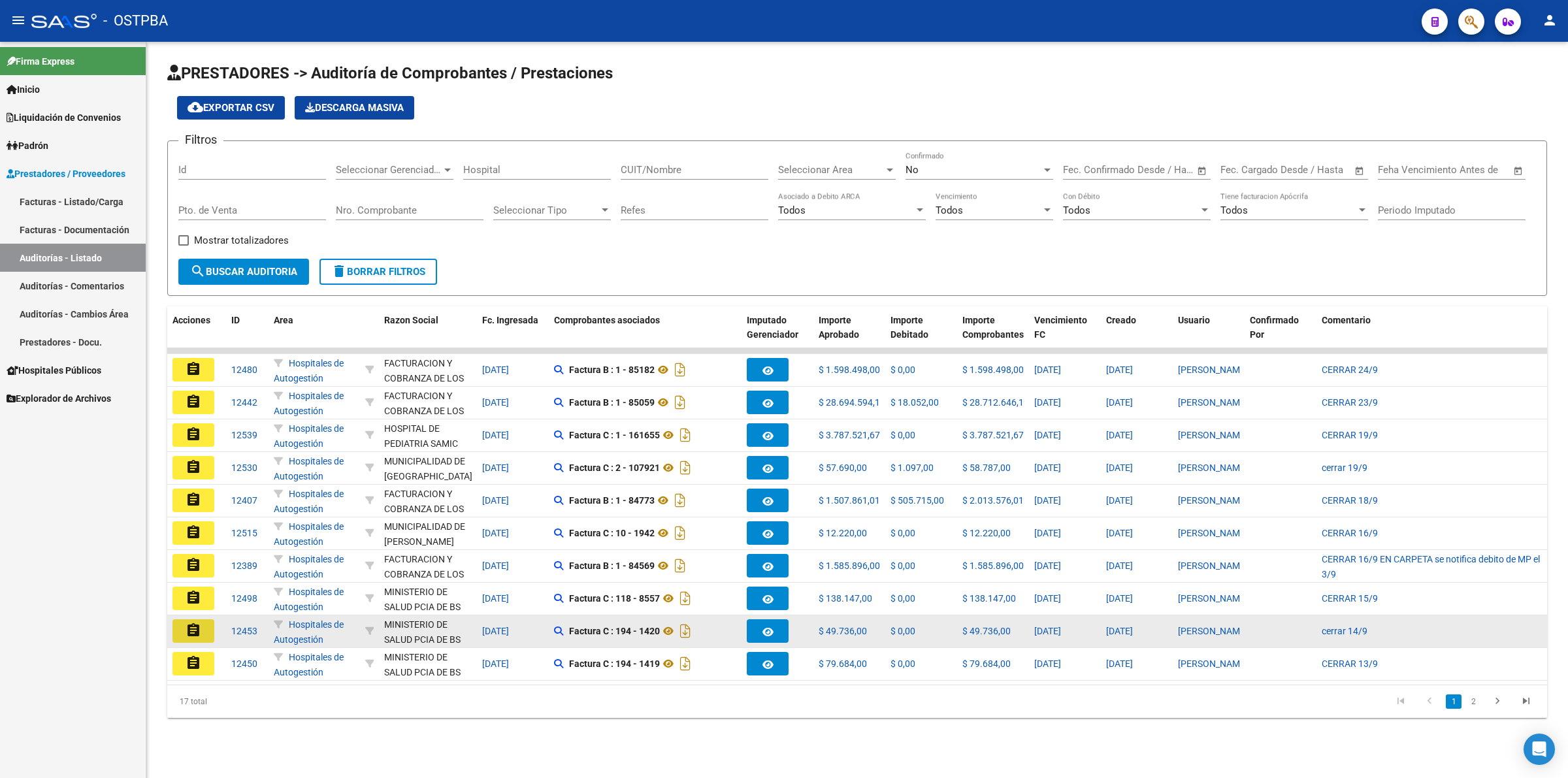
drag, startPoint x: 190, startPoint y: 628, endPoint x: 332, endPoint y: 651, distance: 143.9
click at [191, 628] on mat-icon "assignment" at bounding box center [193, 630] width 16 height 16
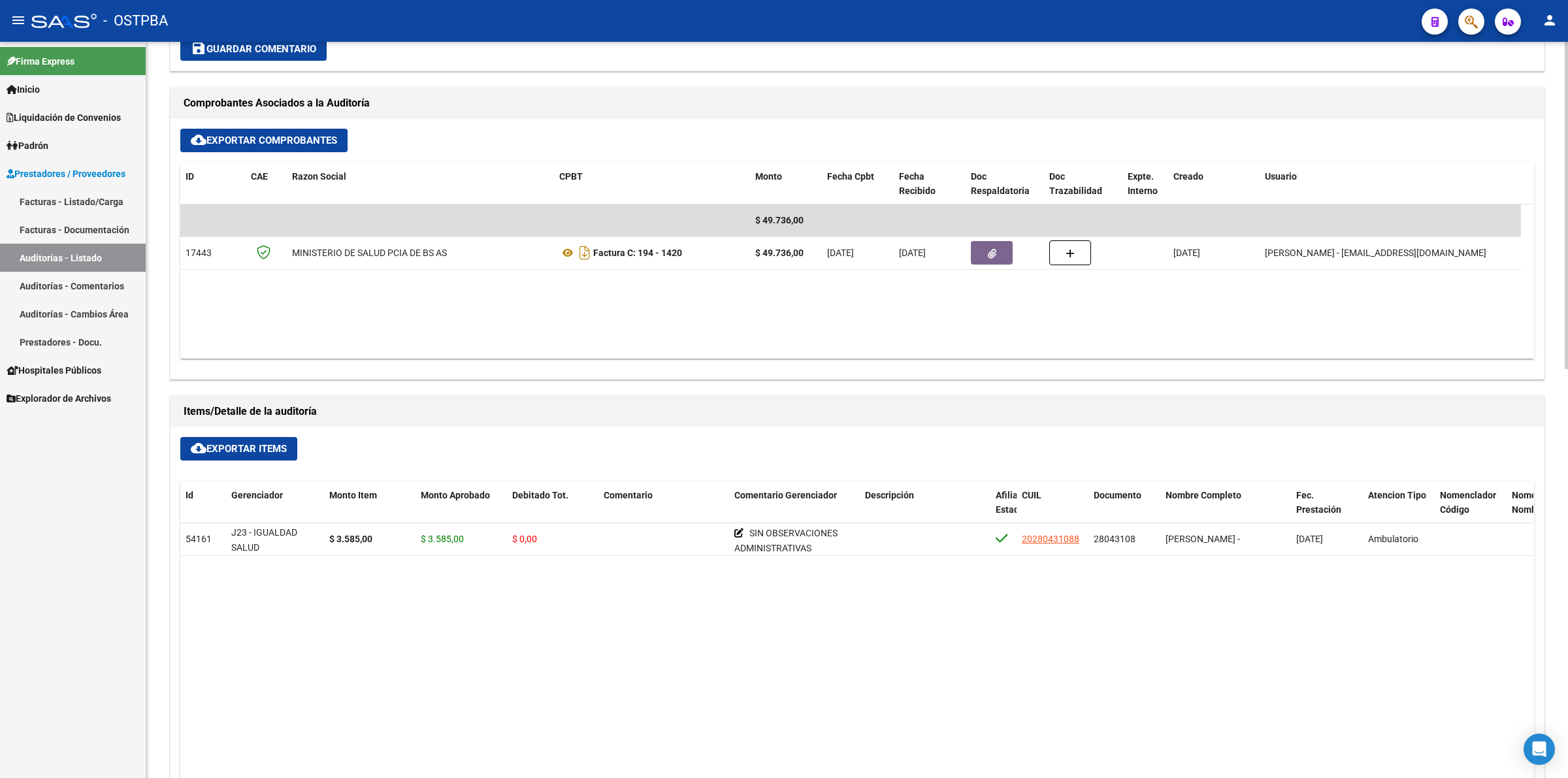
scroll to position [571, 0]
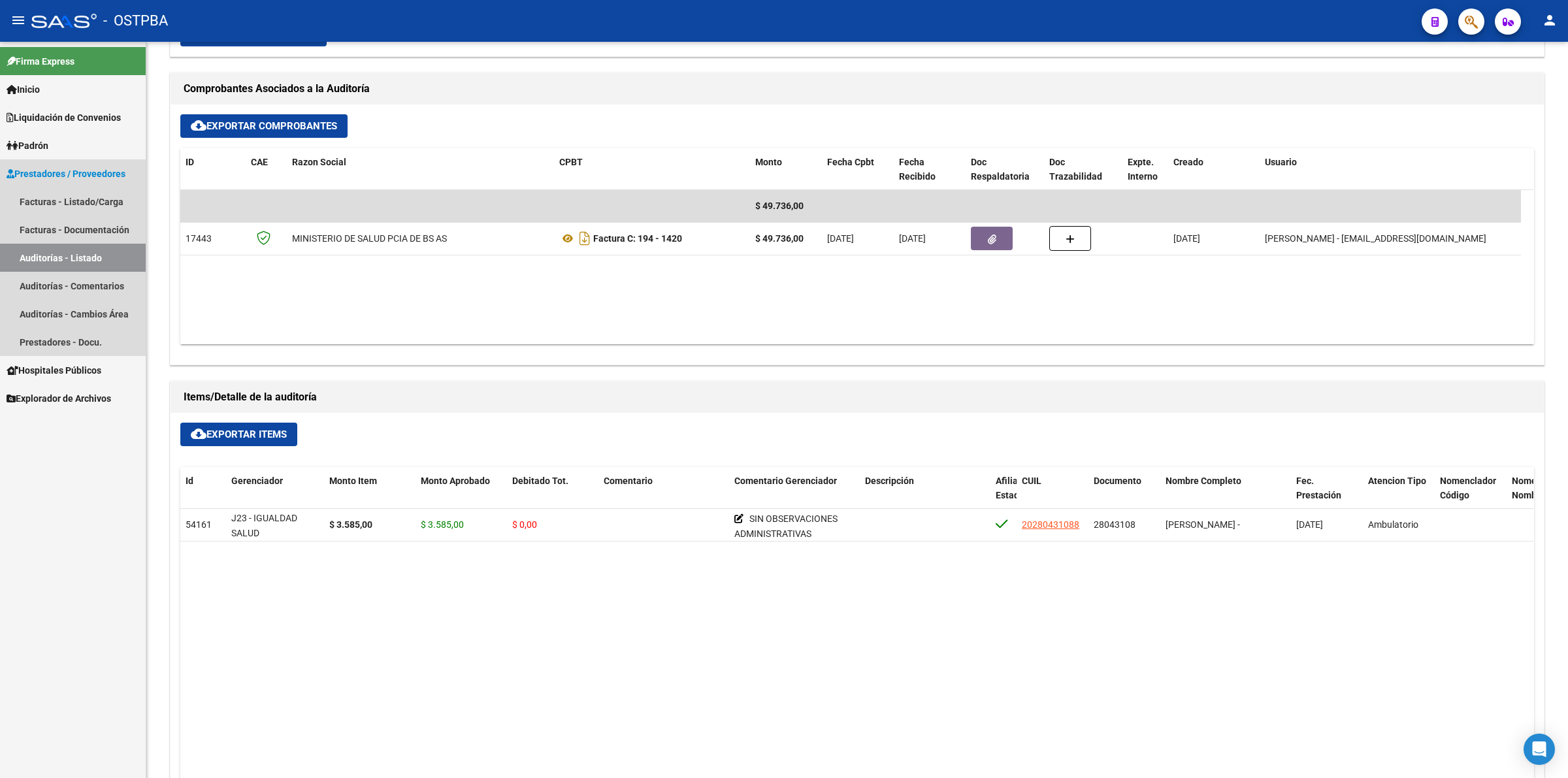
click at [119, 245] on link "Auditorías - Listado" at bounding box center [73, 257] width 146 height 28
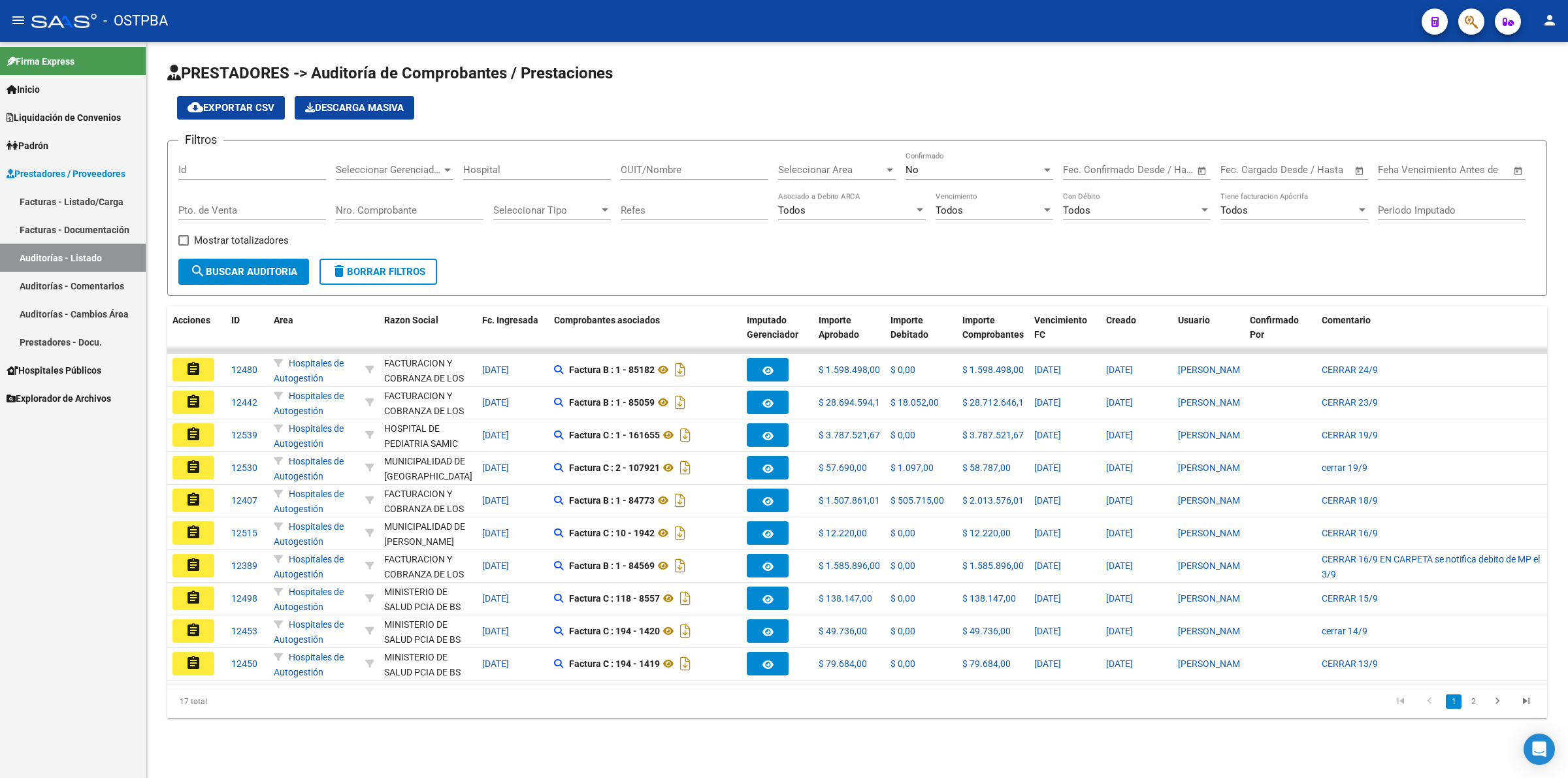
drag, startPoint x: 190, startPoint y: 622, endPoint x: 204, endPoint y: 622, distance: 14.0
click at [193, 622] on mat-icon "assignment" at bounding box center [193, 630] width 16 height 16
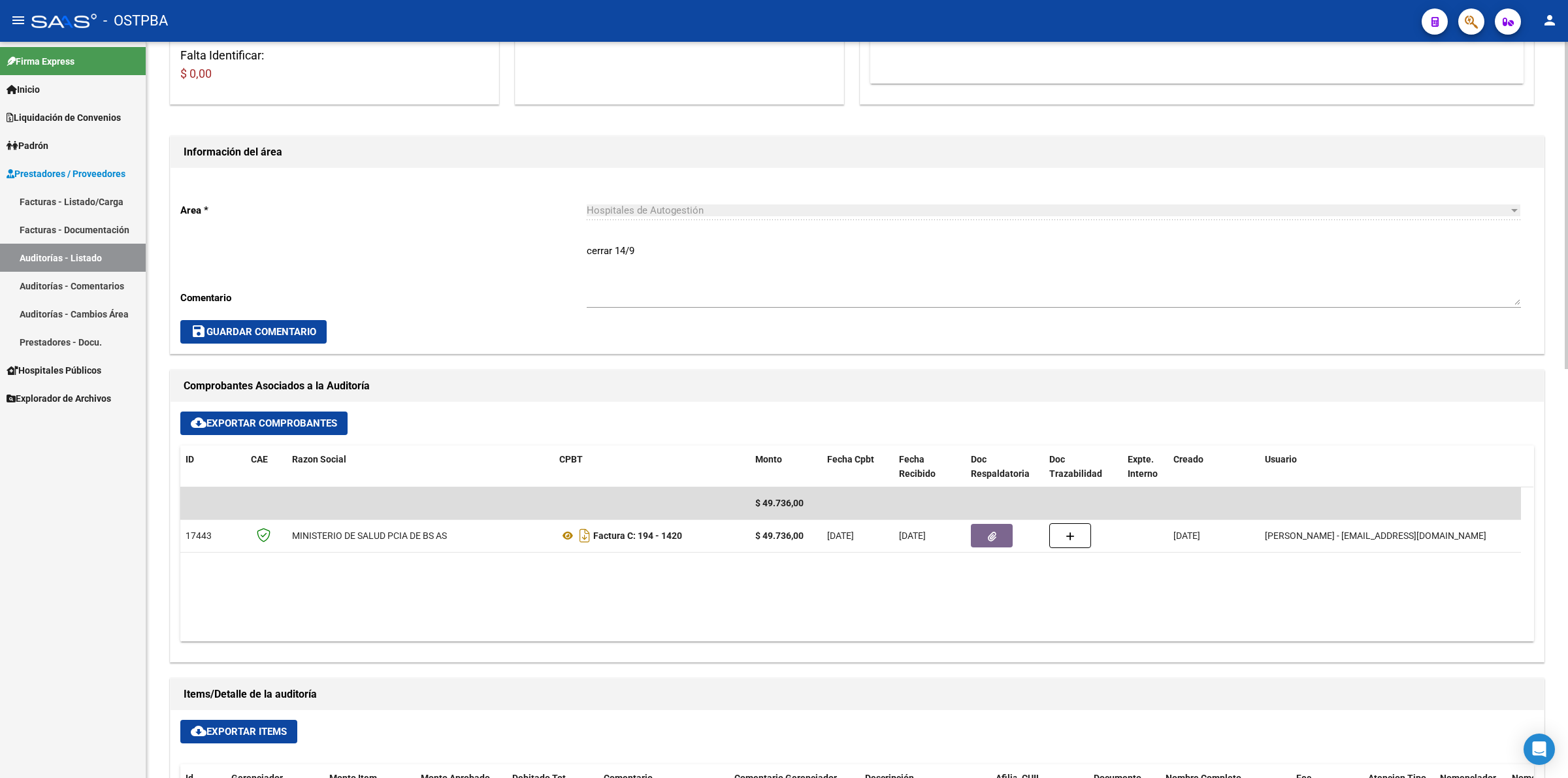
scroll to position [571, 0]
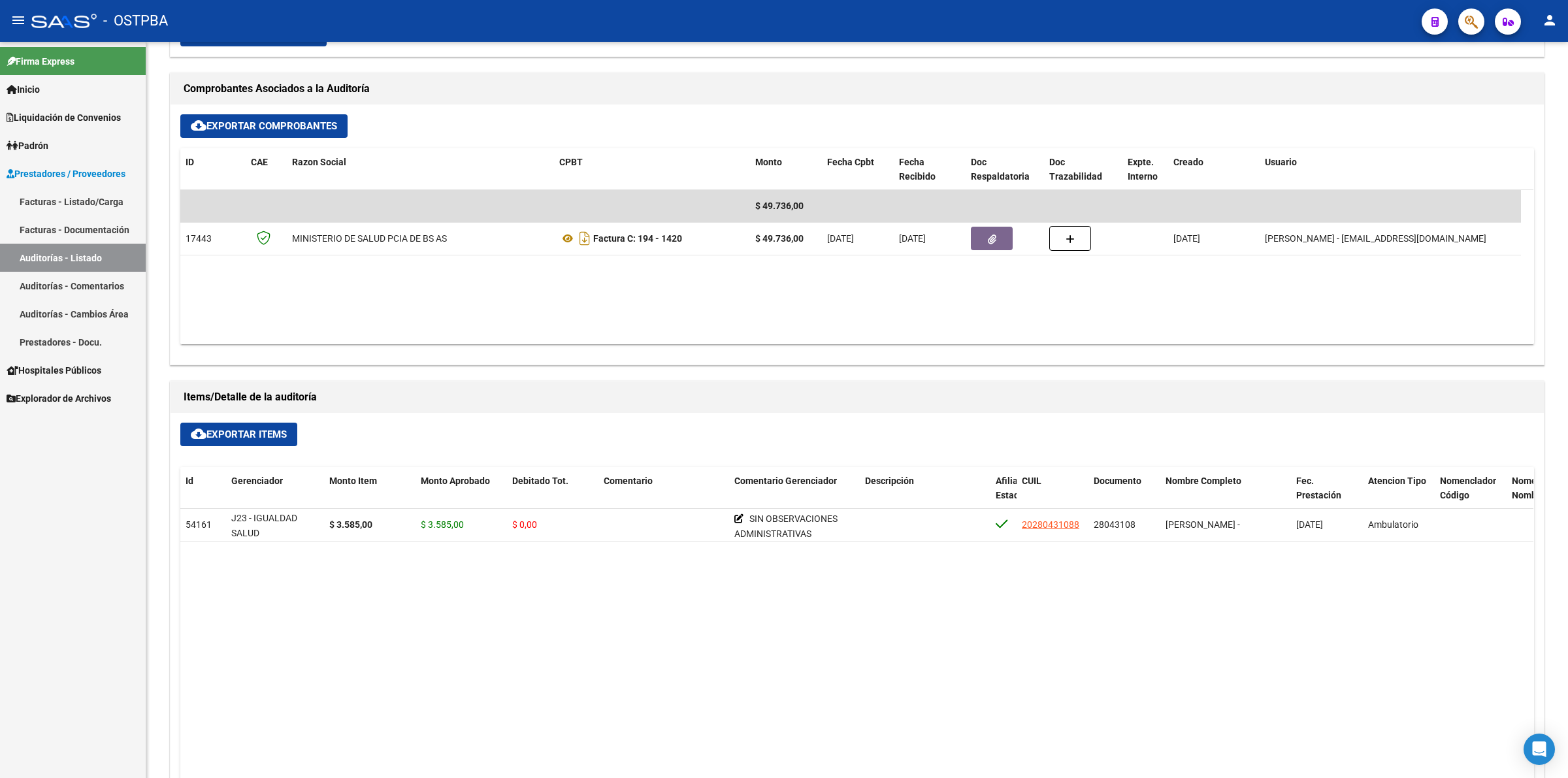
click at [79, 255] on link "Auditorías - Listado" at bounding box center [73, 257] width 146 height 28
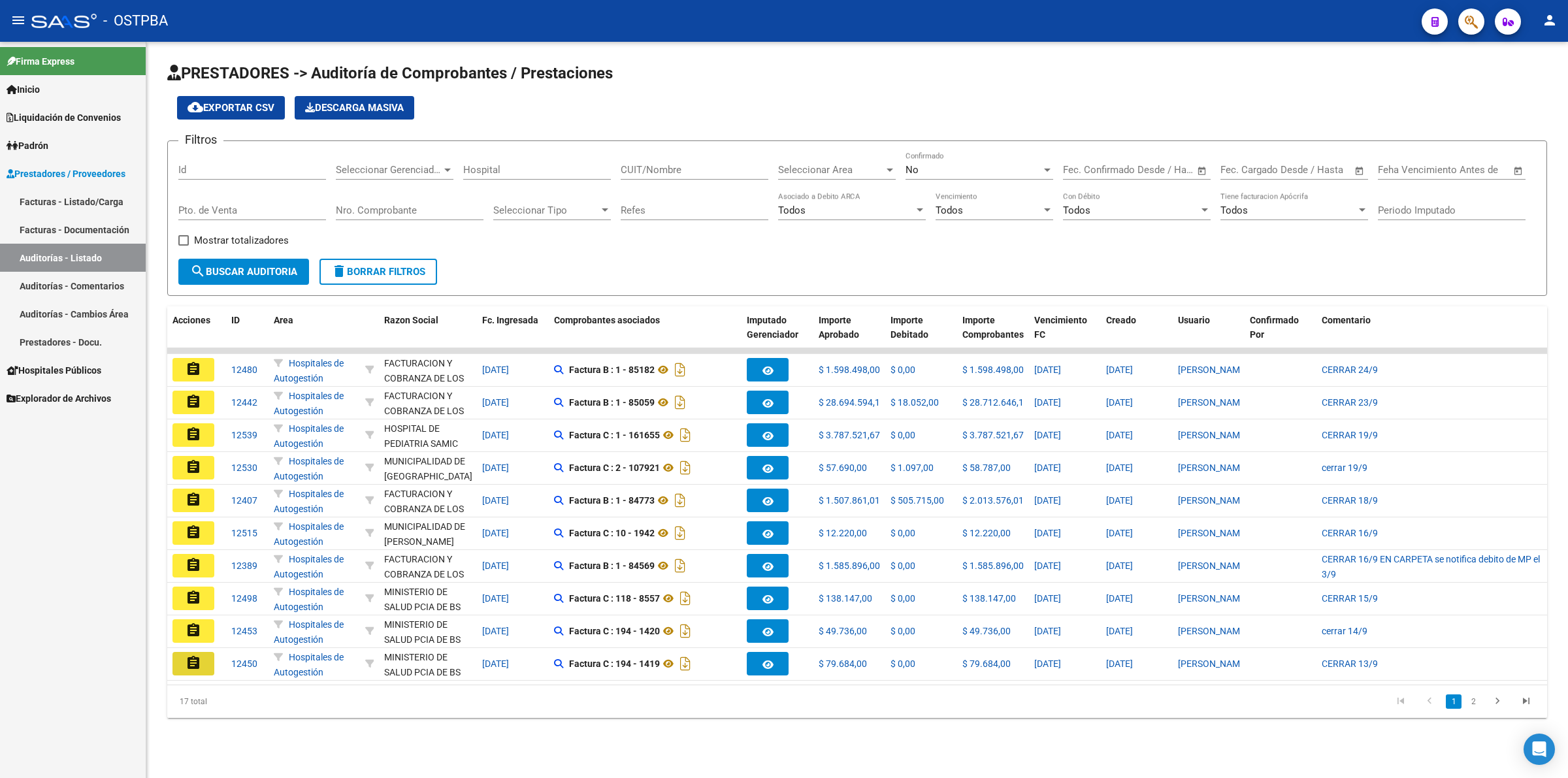
click at [203, 658] on button "assignment" at bounding box center [193, 663] width 42 height 24
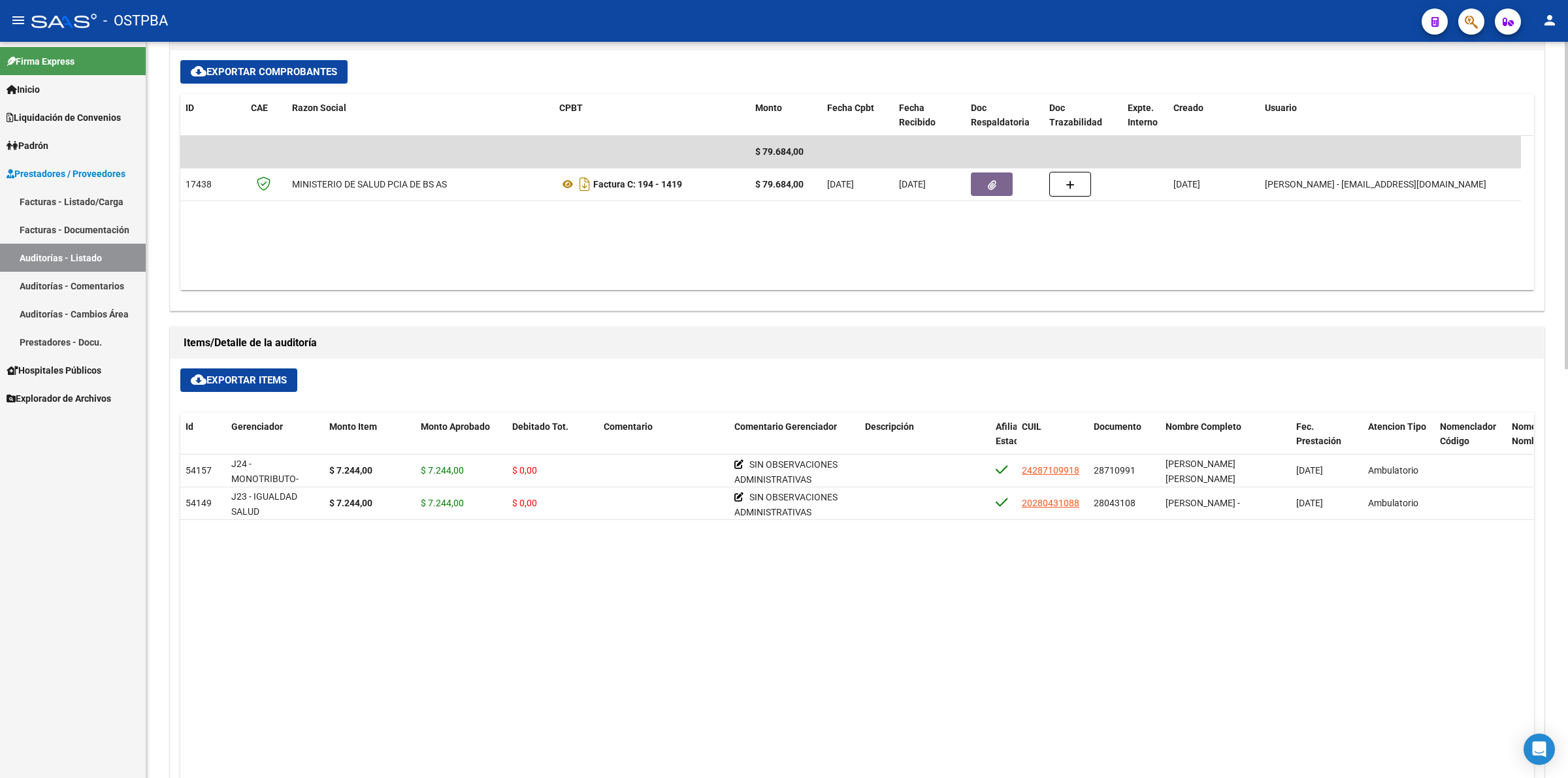
scroll to position [653, 0]
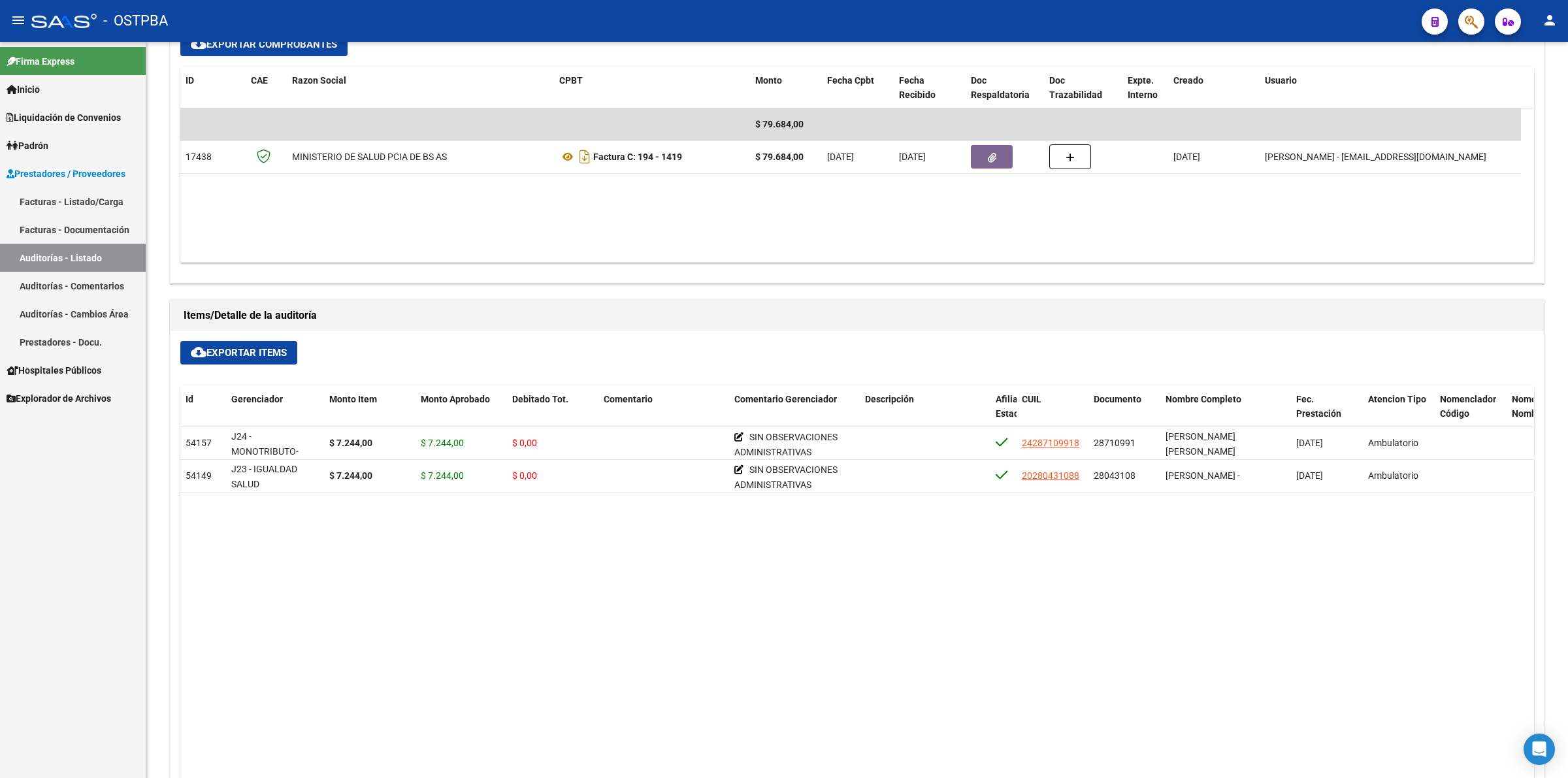
click at [124, 249] on link "Auditorías - Listado" at bounding box center [73, 257] width 146 height 28
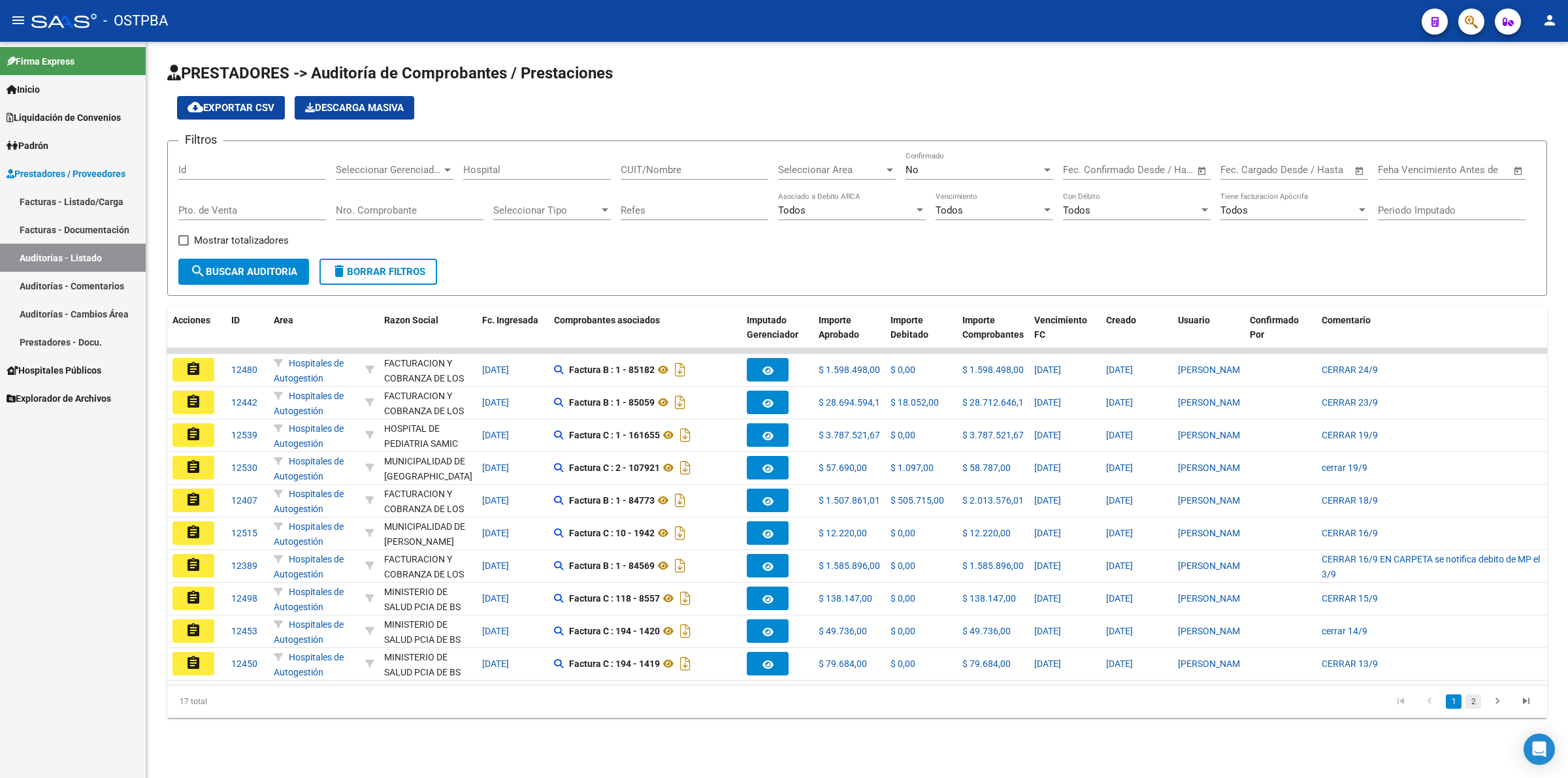
click at [1471, 709] on link "2" at bounding box center [1473, 702] width 16 height 14
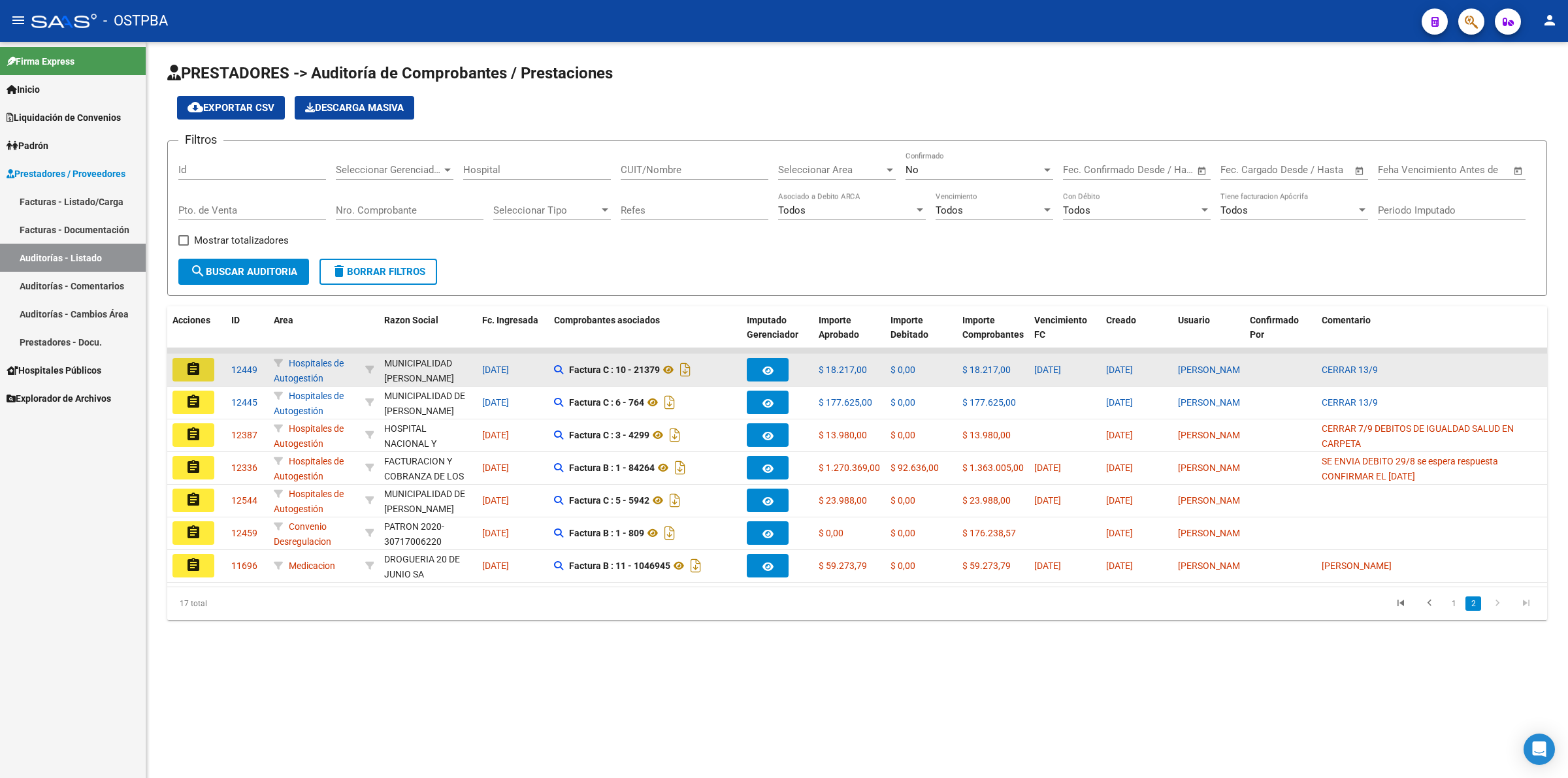
click at [193, 369] on mat-icon "assignment" at bounding box center [193, 369] width 16 height 16
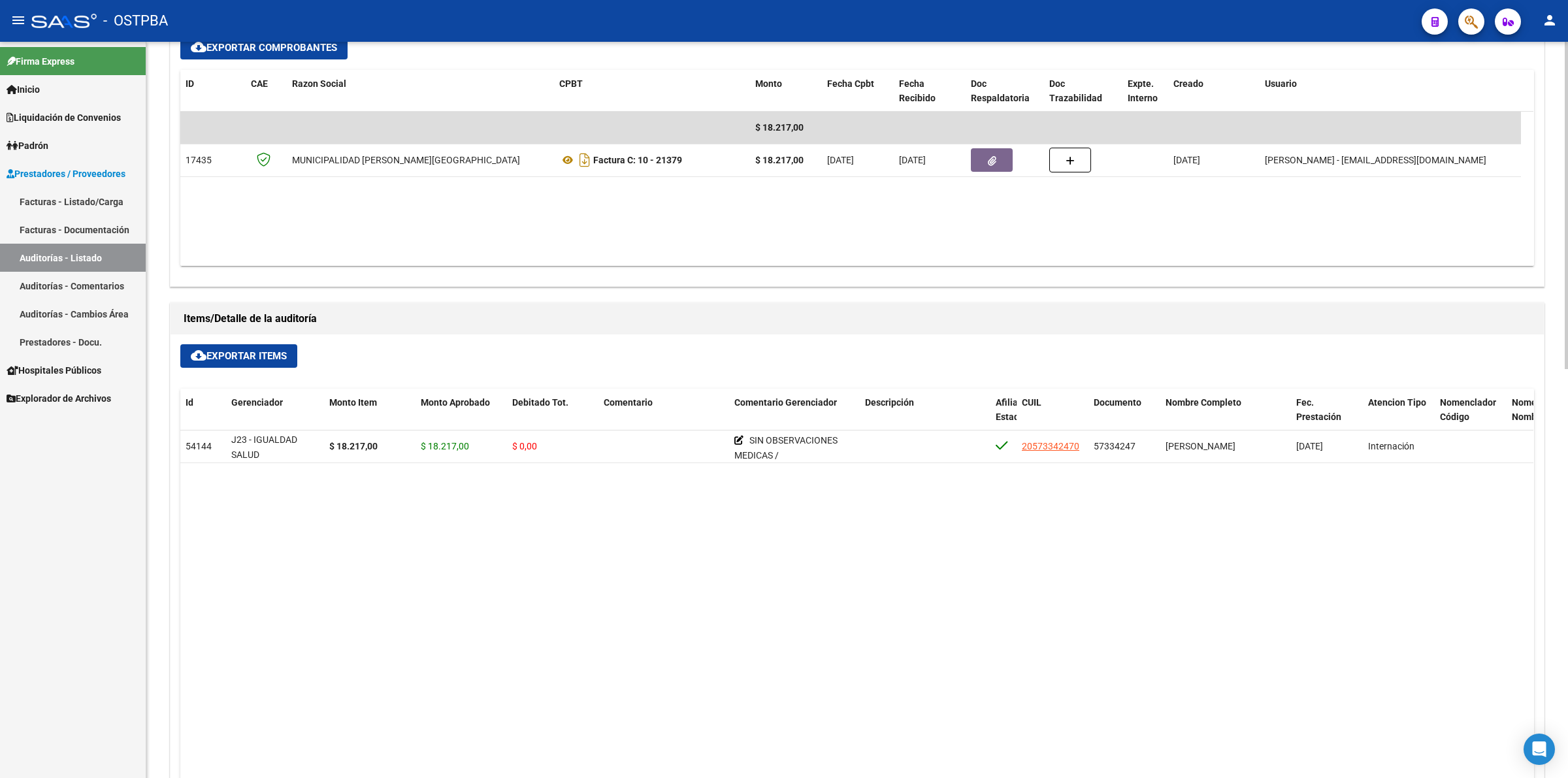
scroll to position [653, 0]
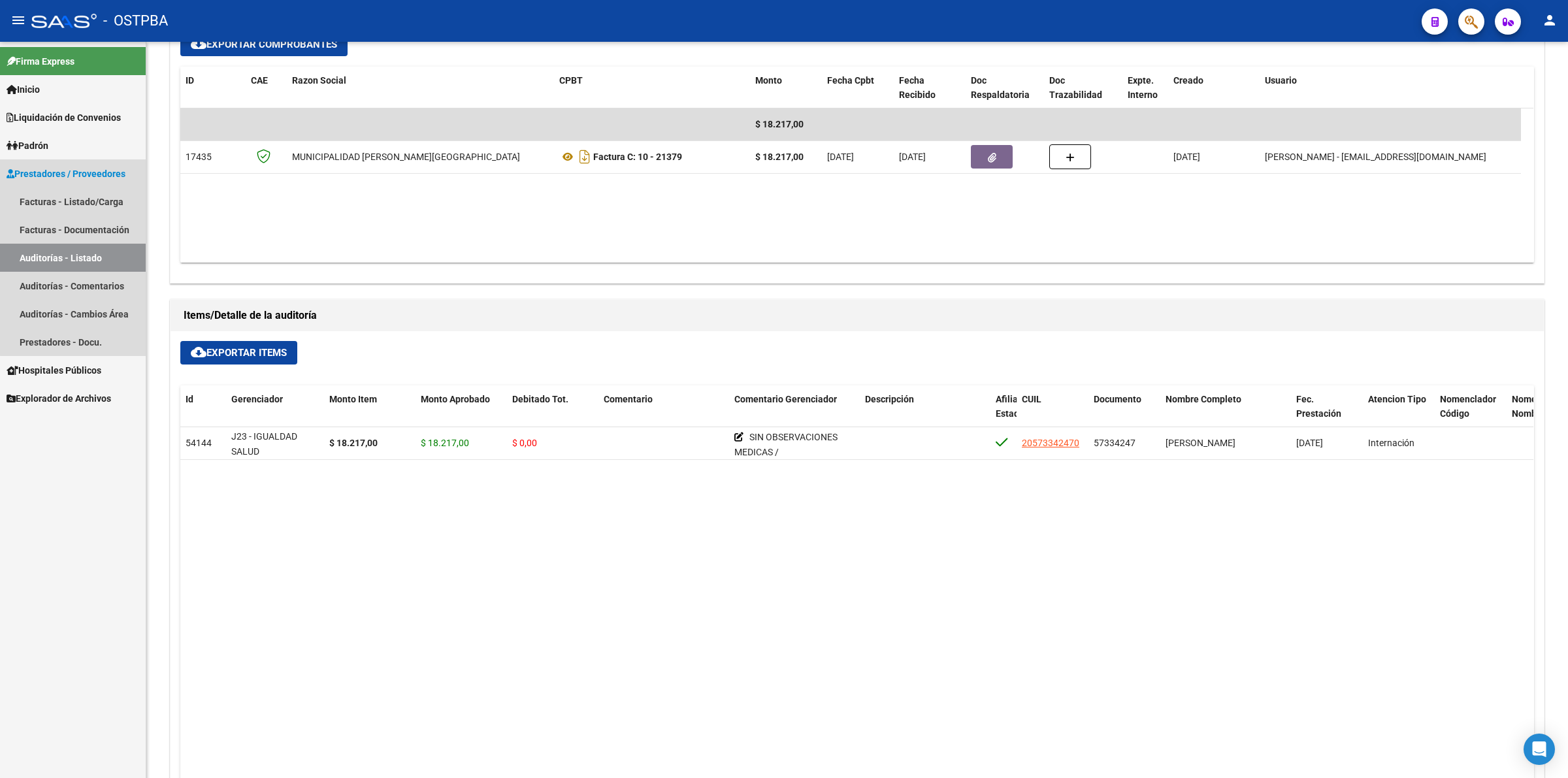
click at [122, 255] on link "Auditorías - Listado" at bounding box center [73, 257] width 146 height 28
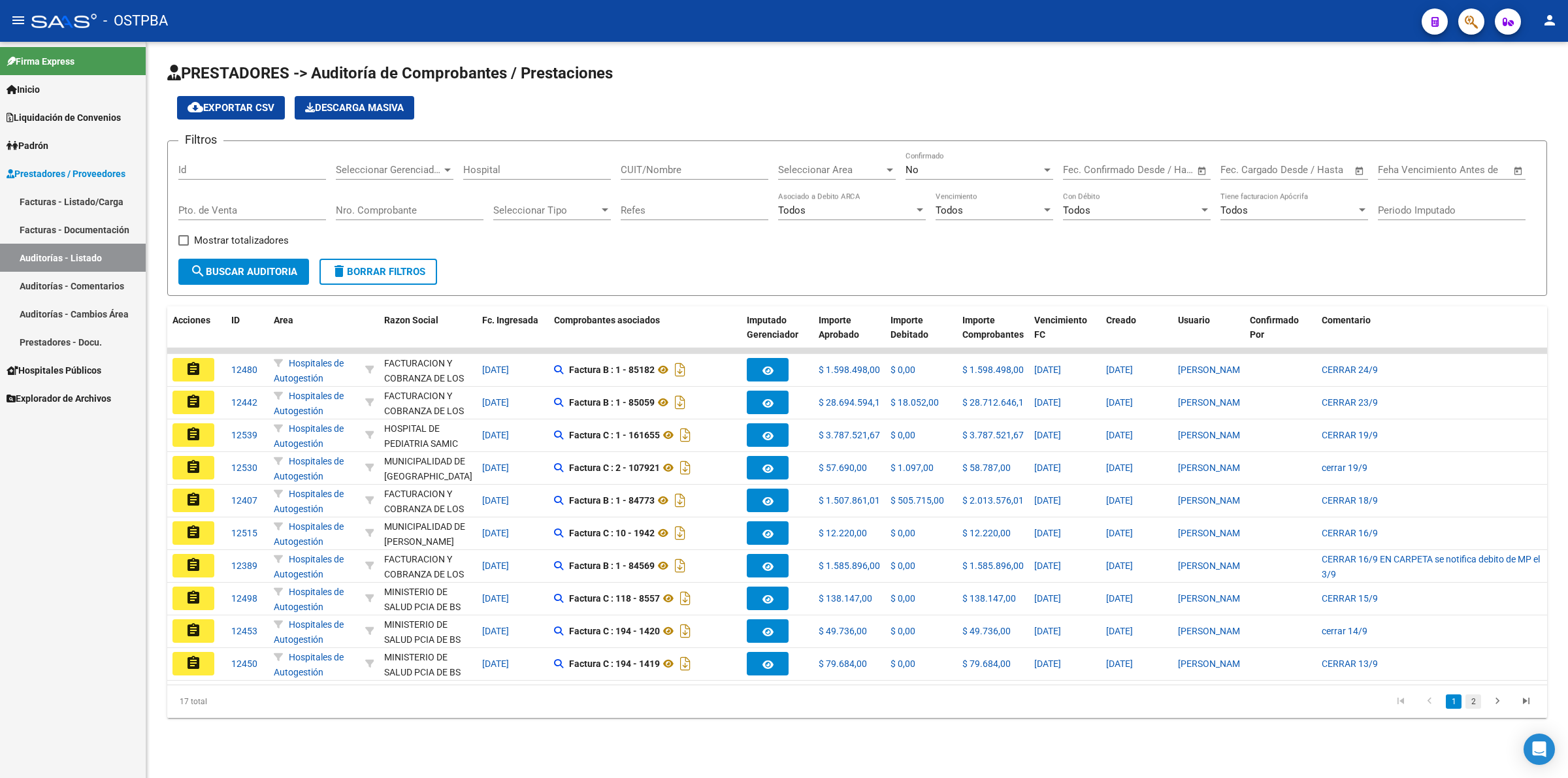
click at [1474, 709] on link "2" at bounding box center [1473, 702] width 16 height 14
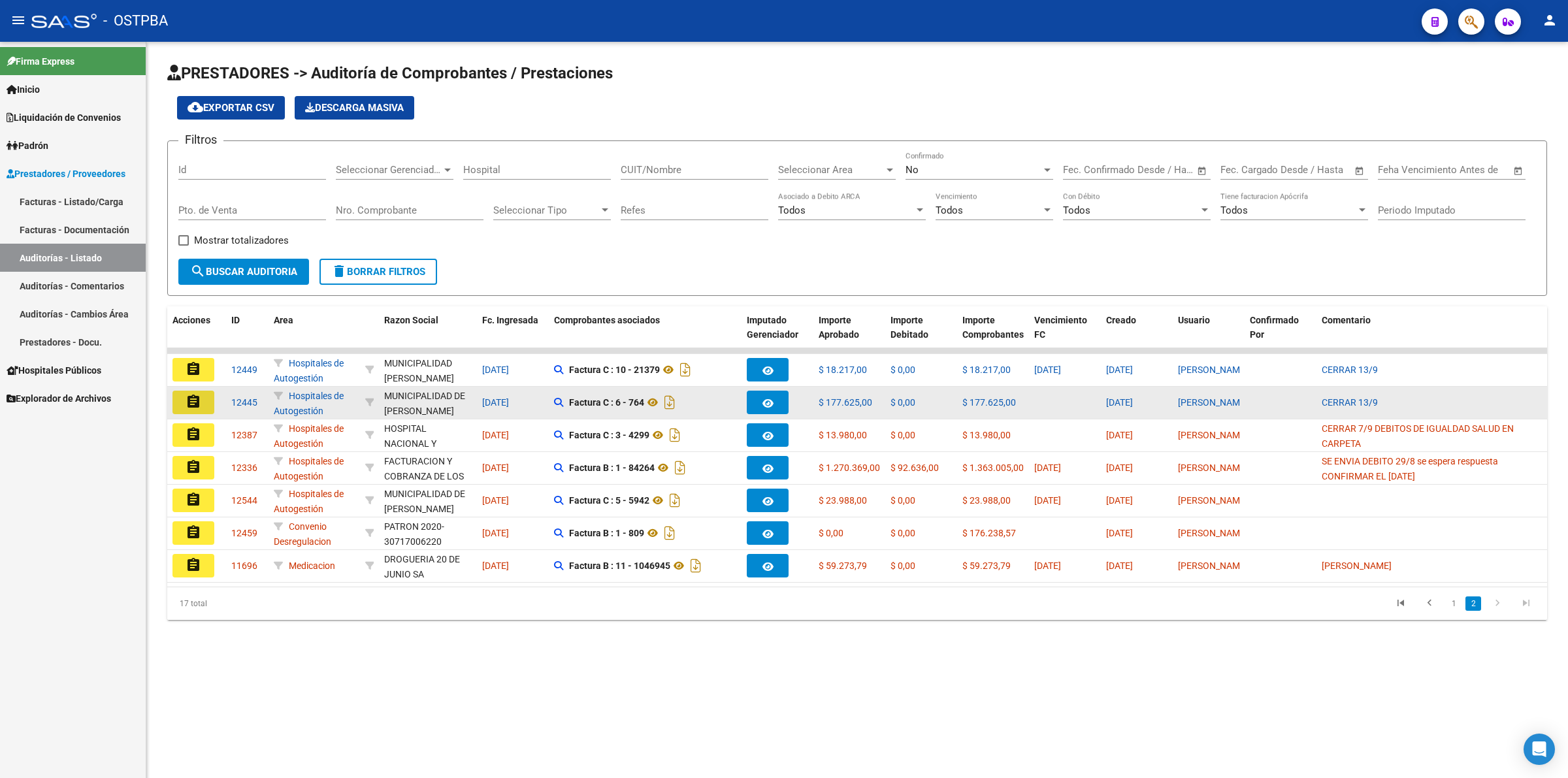
click at [195, 400] on mat-icon "assignment" at bounding box center [193, 402] width 16 height 16
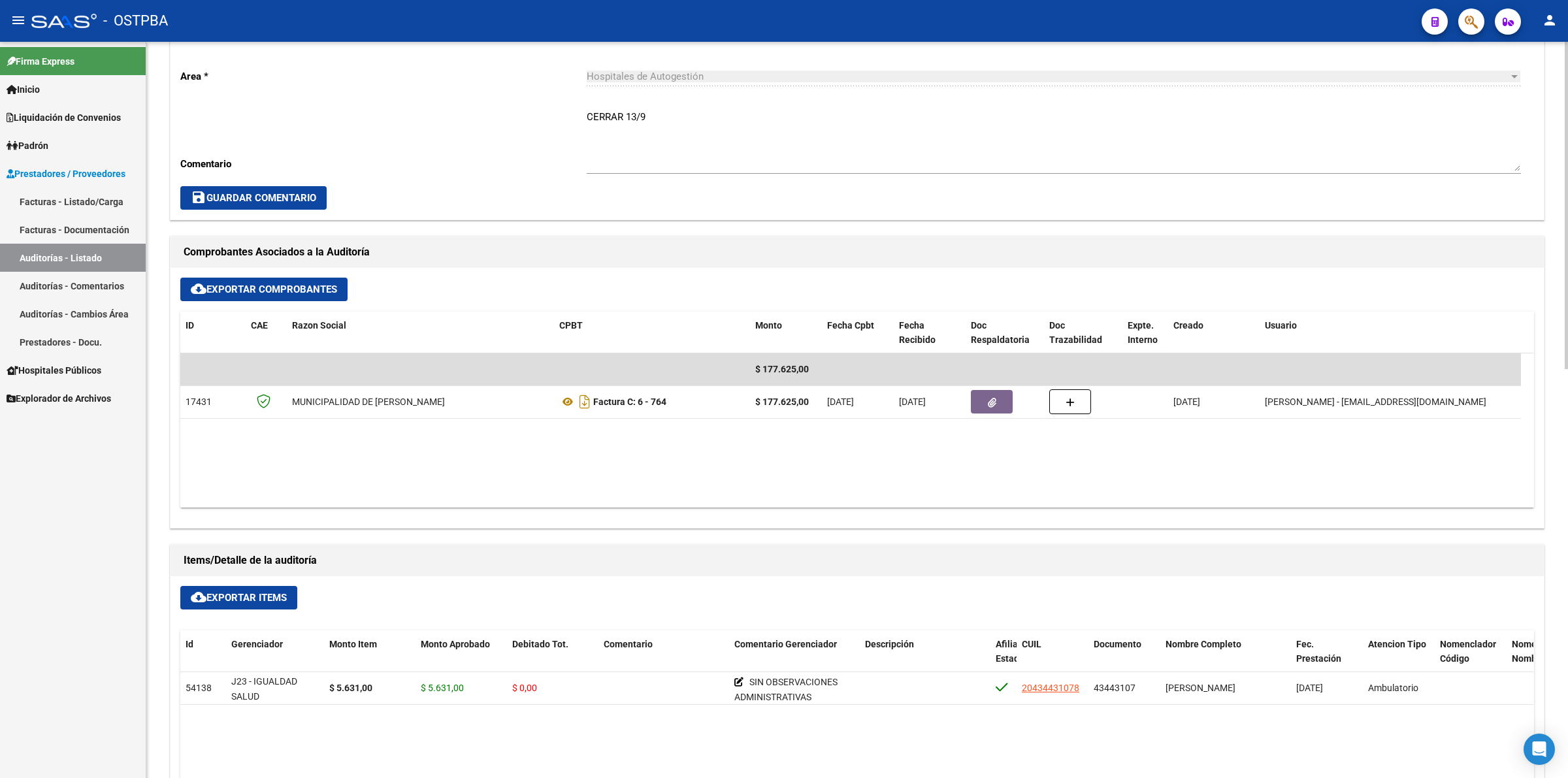
scroll to position [490, 0]
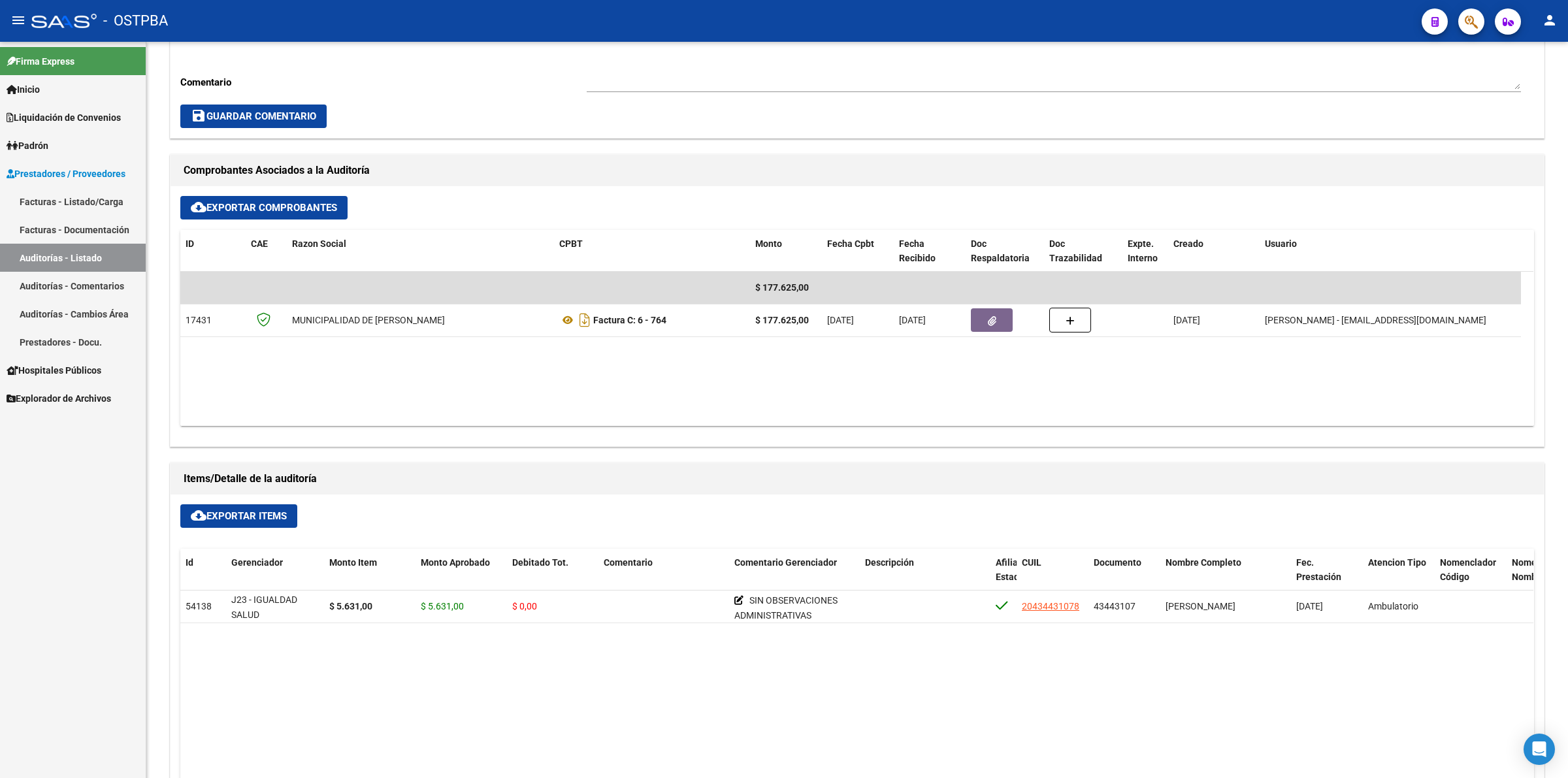
click at [109, 255] on link "Auditorías - Listado" at bounding box center [73, 257] width 146 height 28
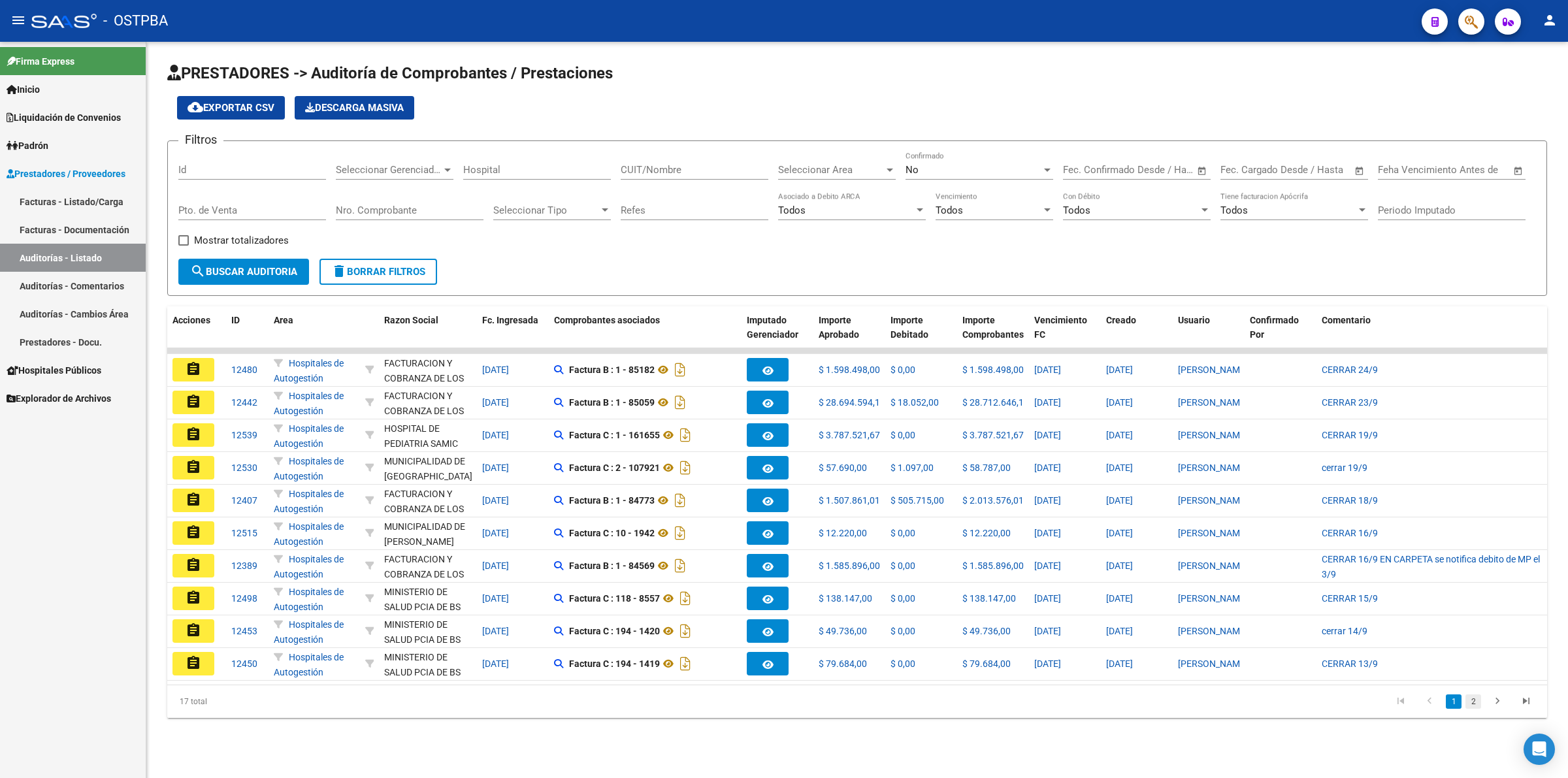
click at [1474, 709] on link "2" at bounding box center [1473, 702] width 16 height 14
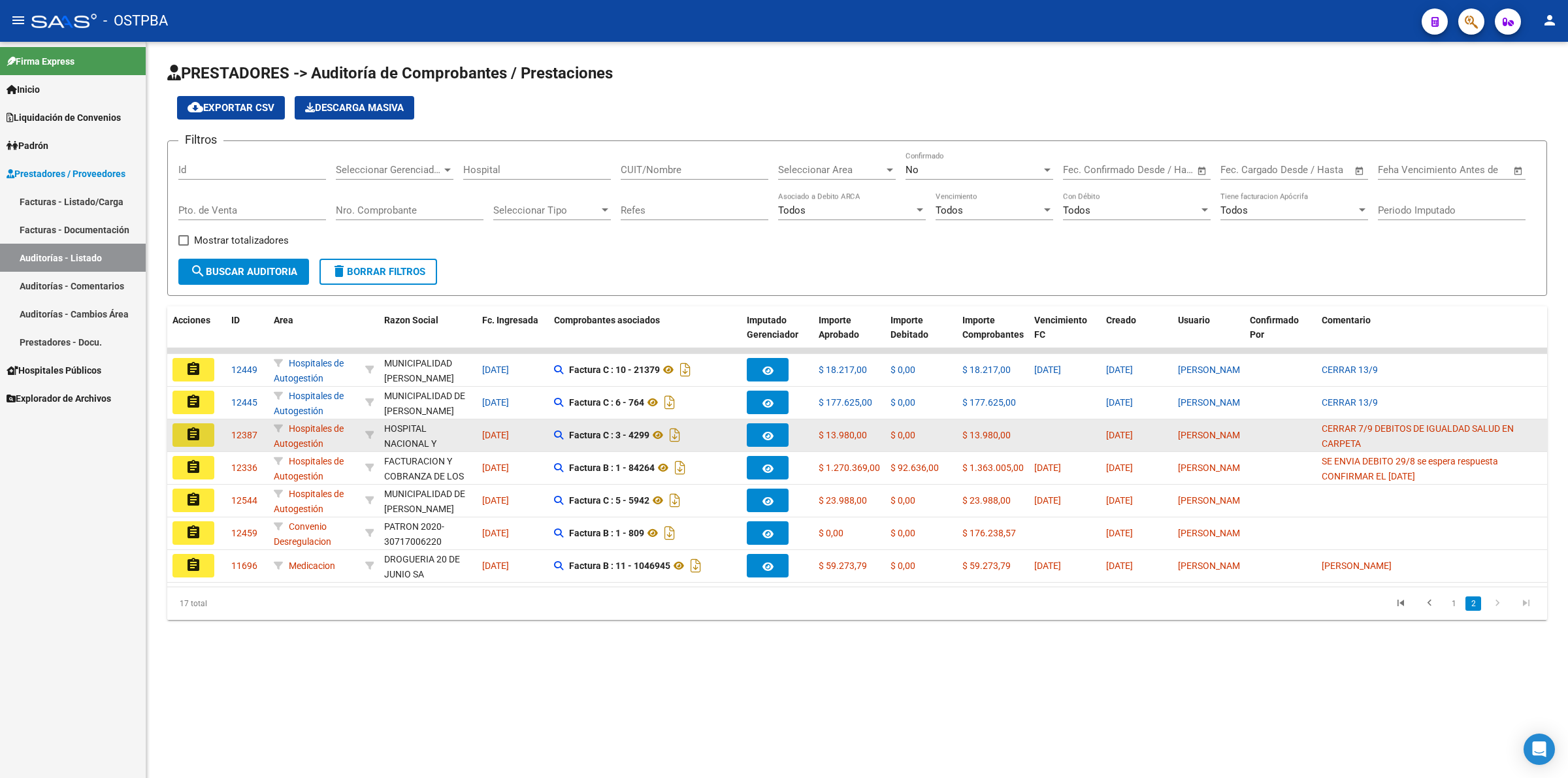
click at [194, 431] on mat-icon "assignment" at bounding box center [193, 434] width 16 height 16
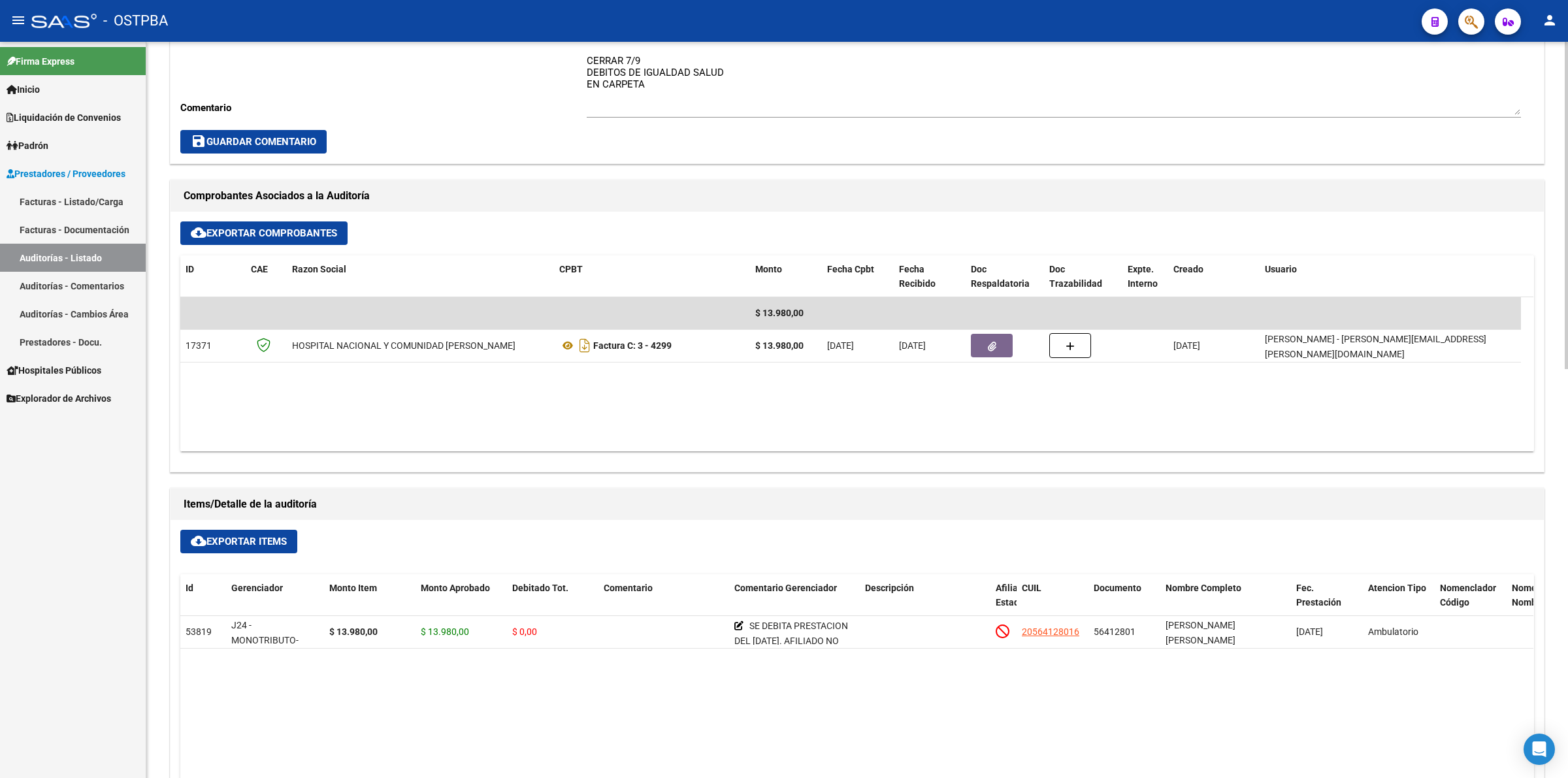
scroll to position [490, 0]
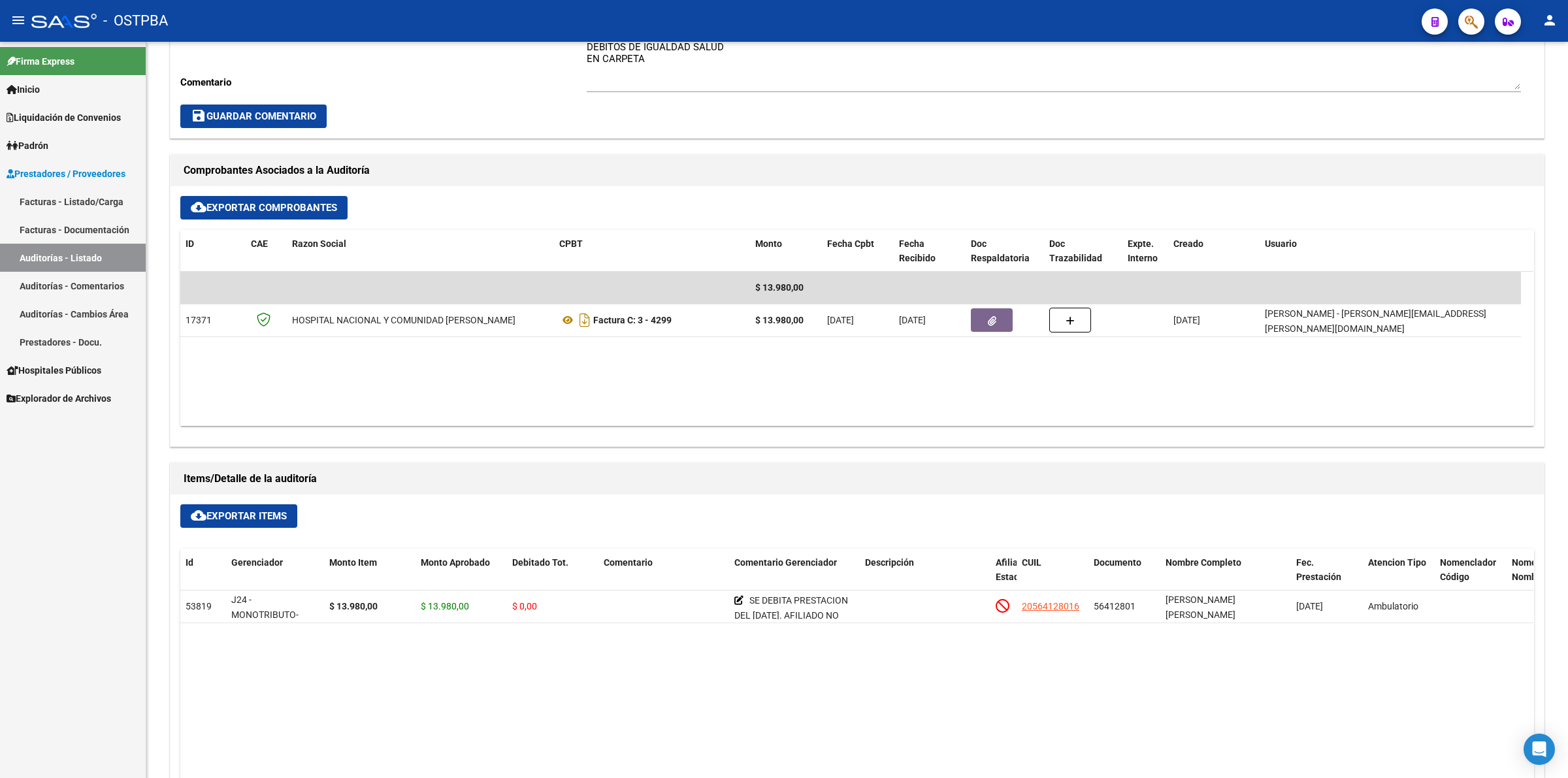
click at [103, 249] on link "Auditorías - Listado" at bounding box center [73, 257] width 146 height 28
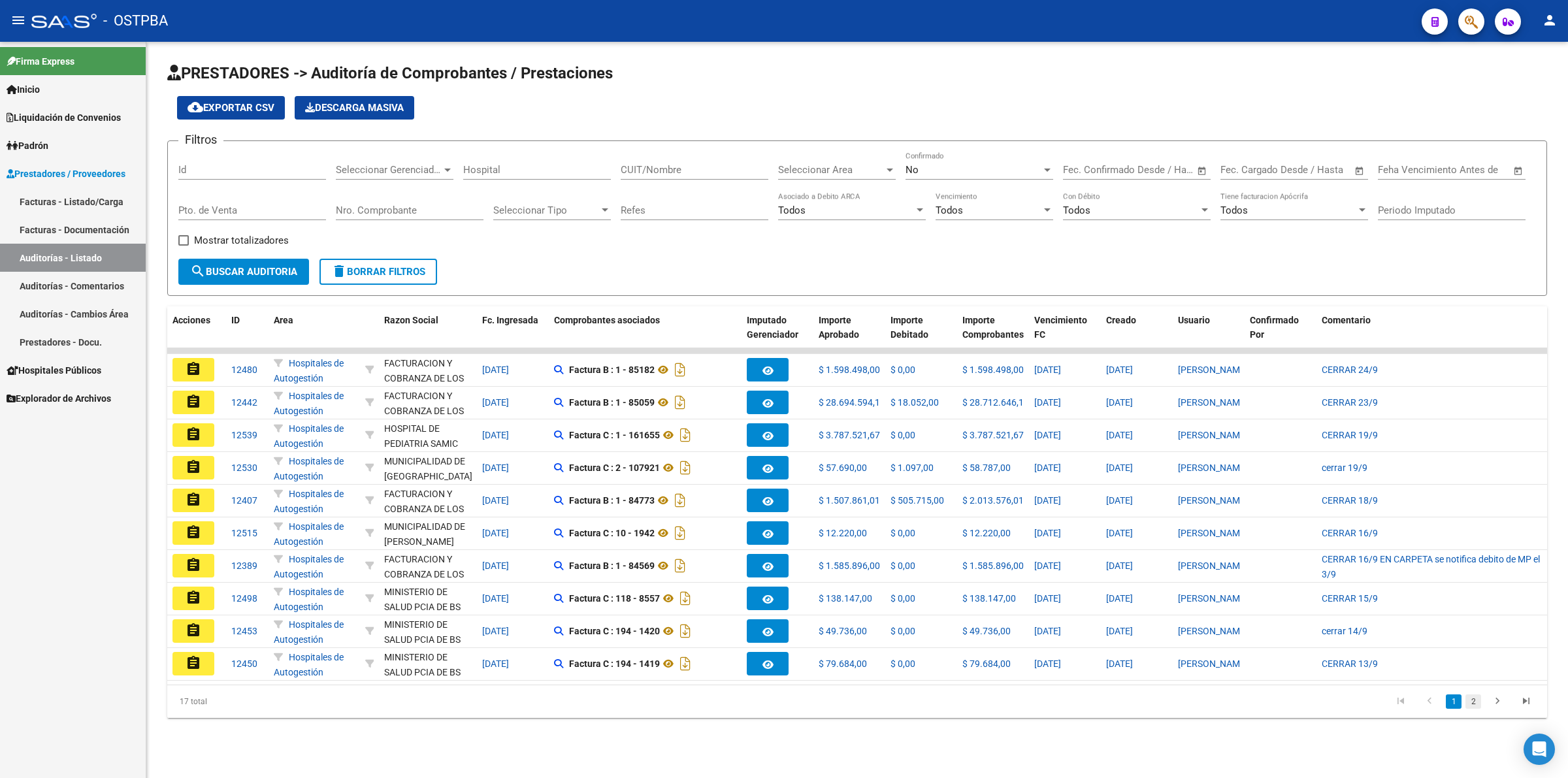
click at [1471, 709] on link "2" at bounding box center [1473, 702] width 16 height 14
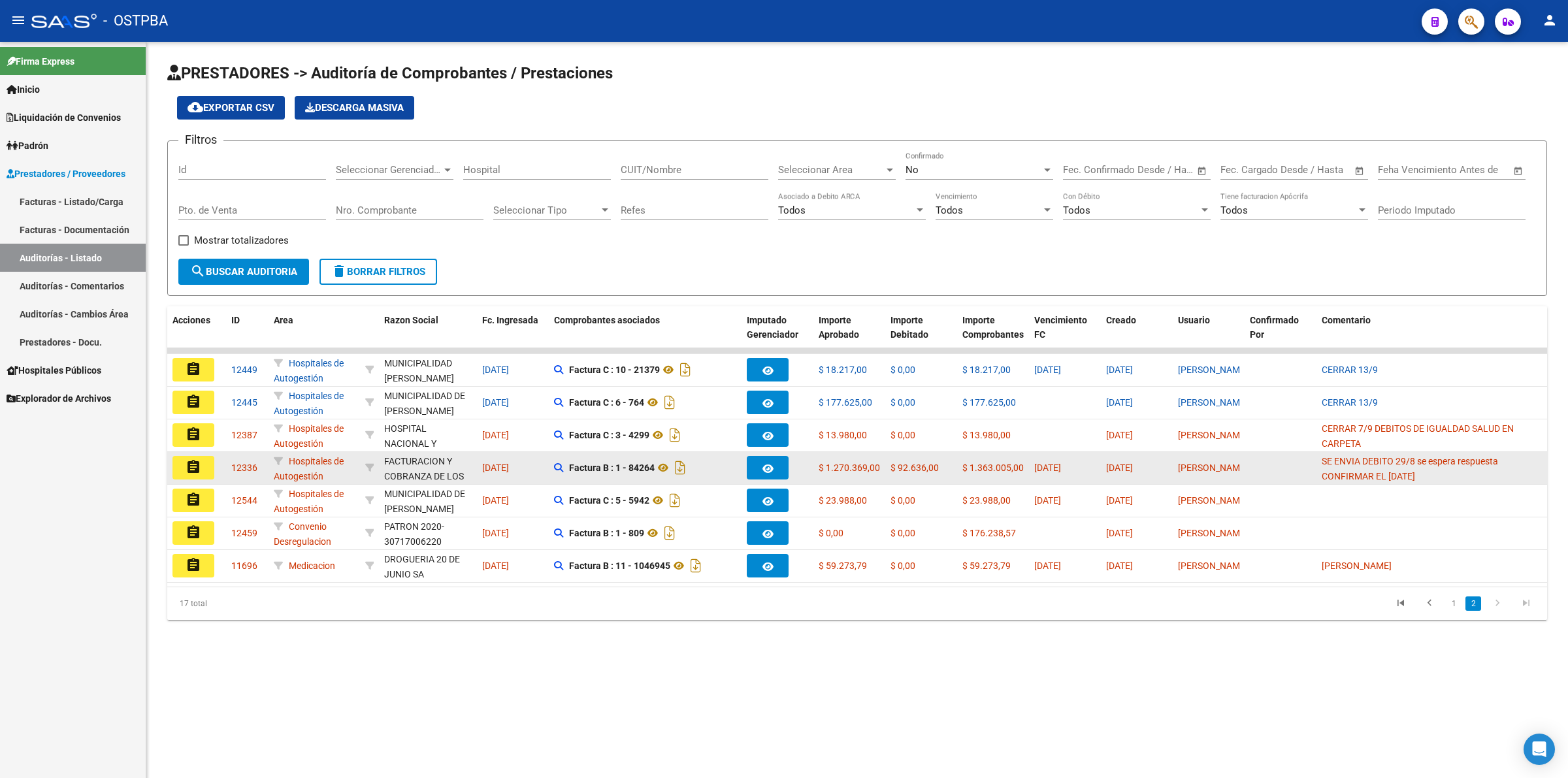
click at [193, 460] on mat-icon "assignment" at bounding box center [193, 467] width 16 height 16
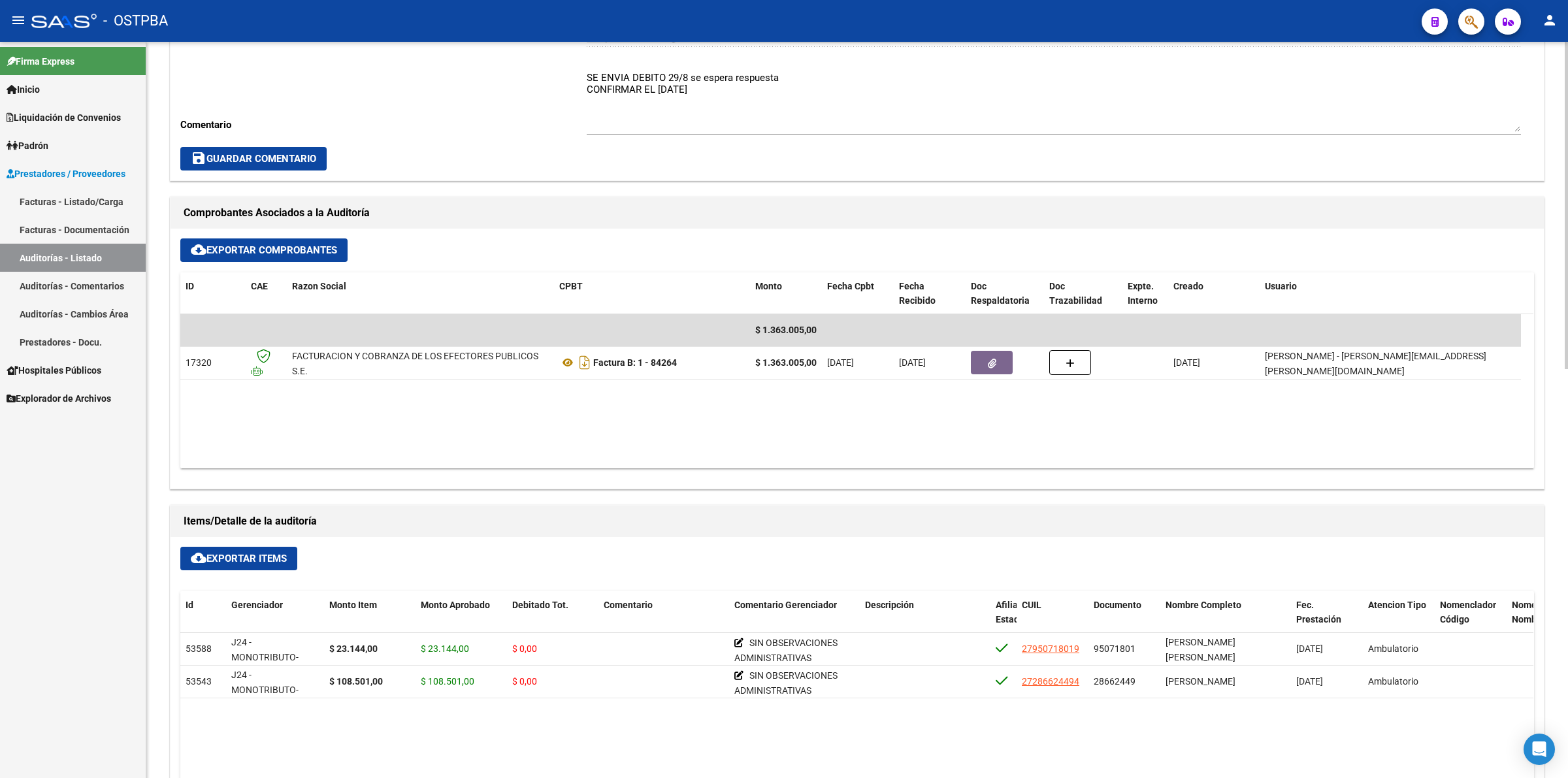
scroll to position [653, 0]
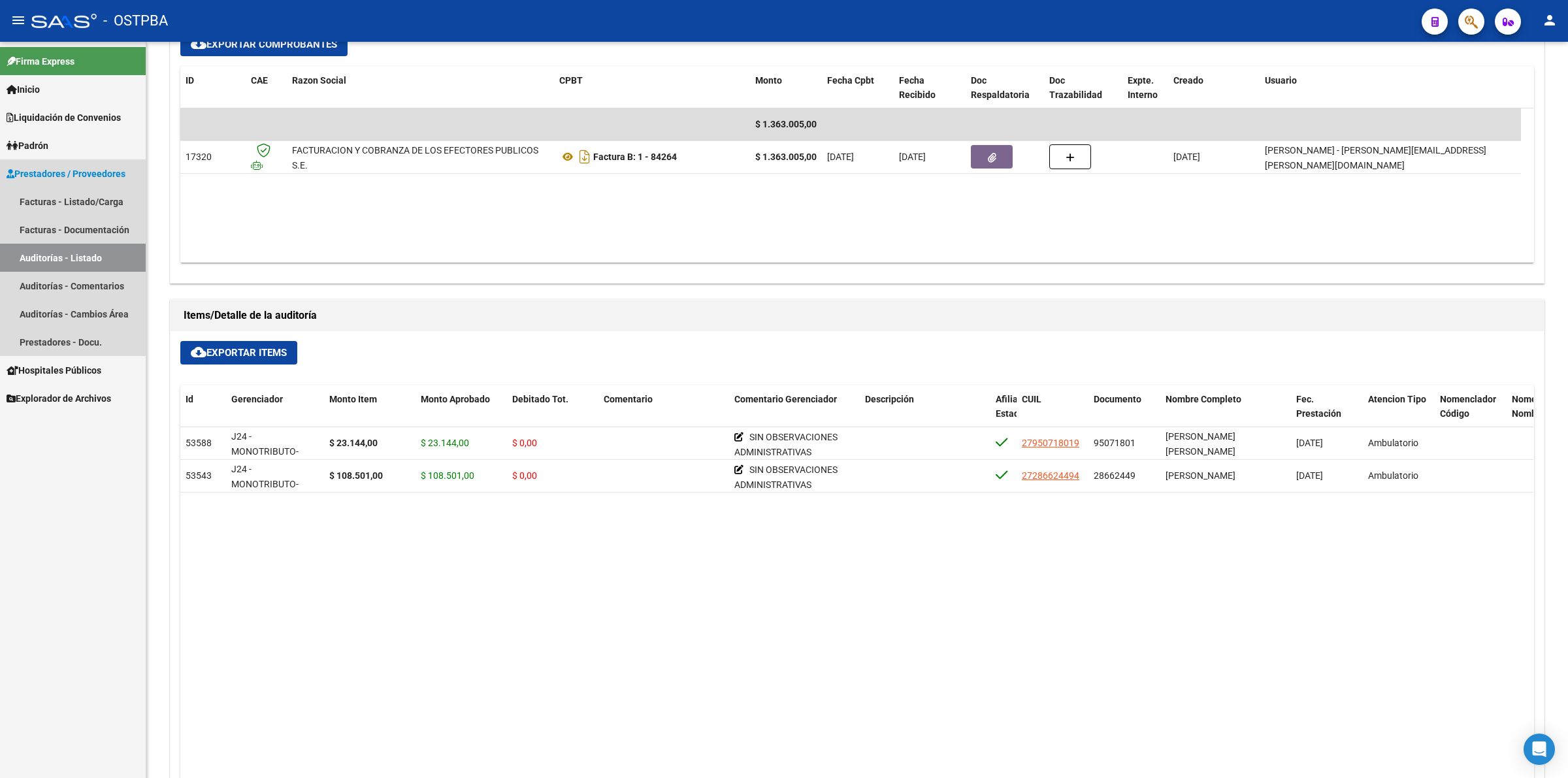
click at [111, 266] on link "Auditorías - Listado" at bounding box center [73, 257] width 146 height 28
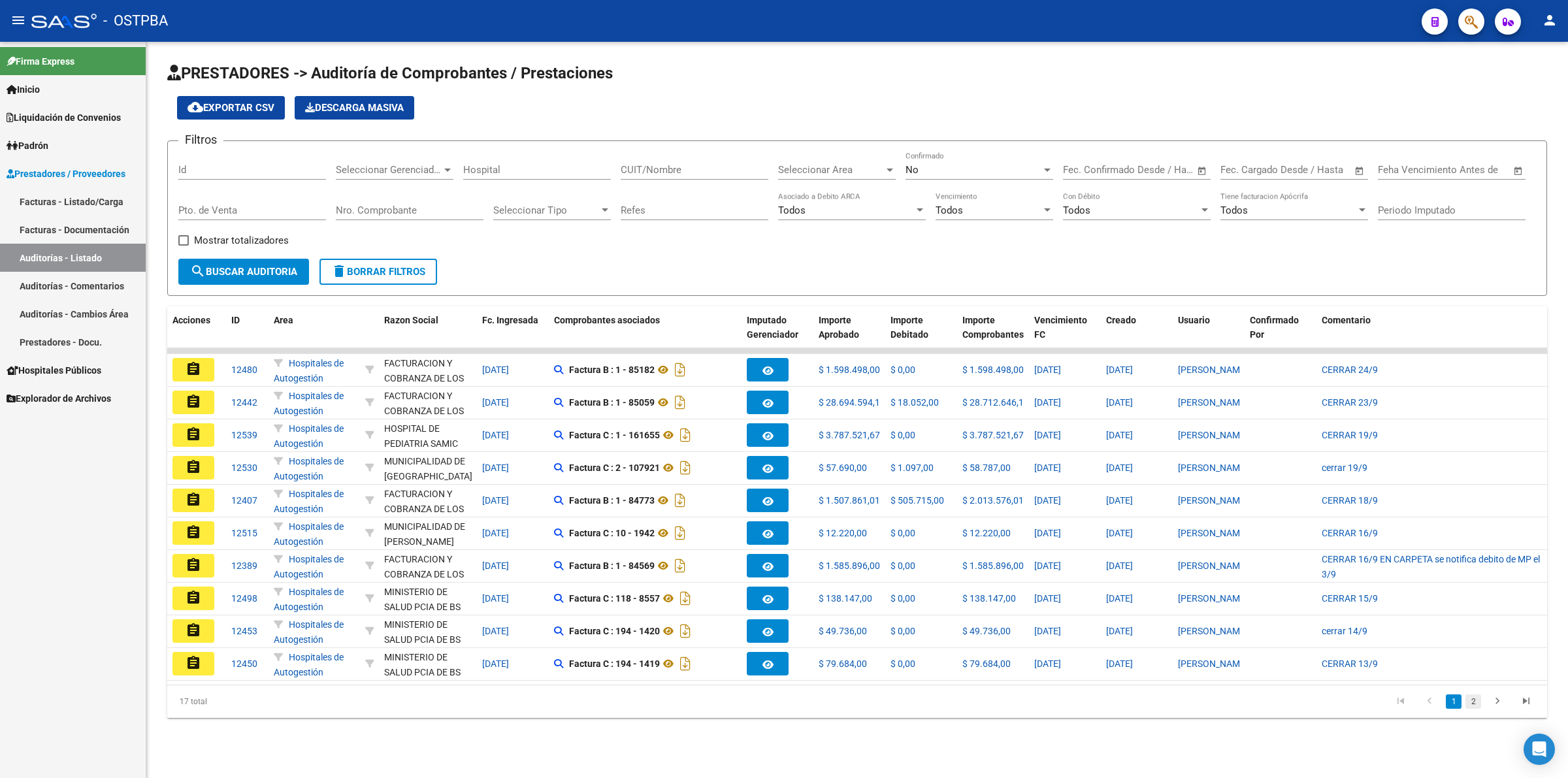
click at [1476, 709] on link "2" at bounding box center [1473, 702] width 16 height 14
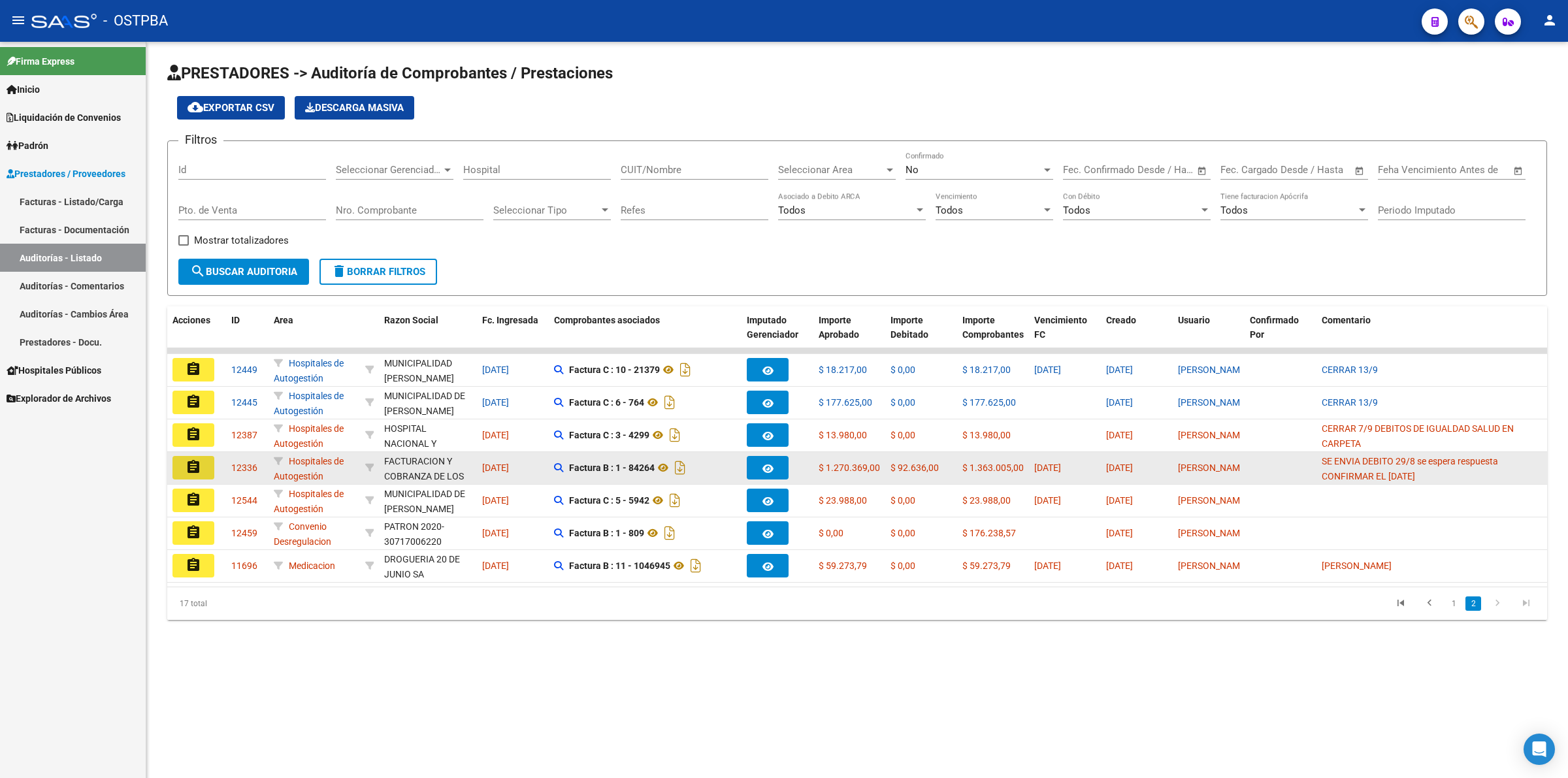
click at [200, 470] on mat-icon "assignment" at bounding box center [193, 467] width 16 height 16
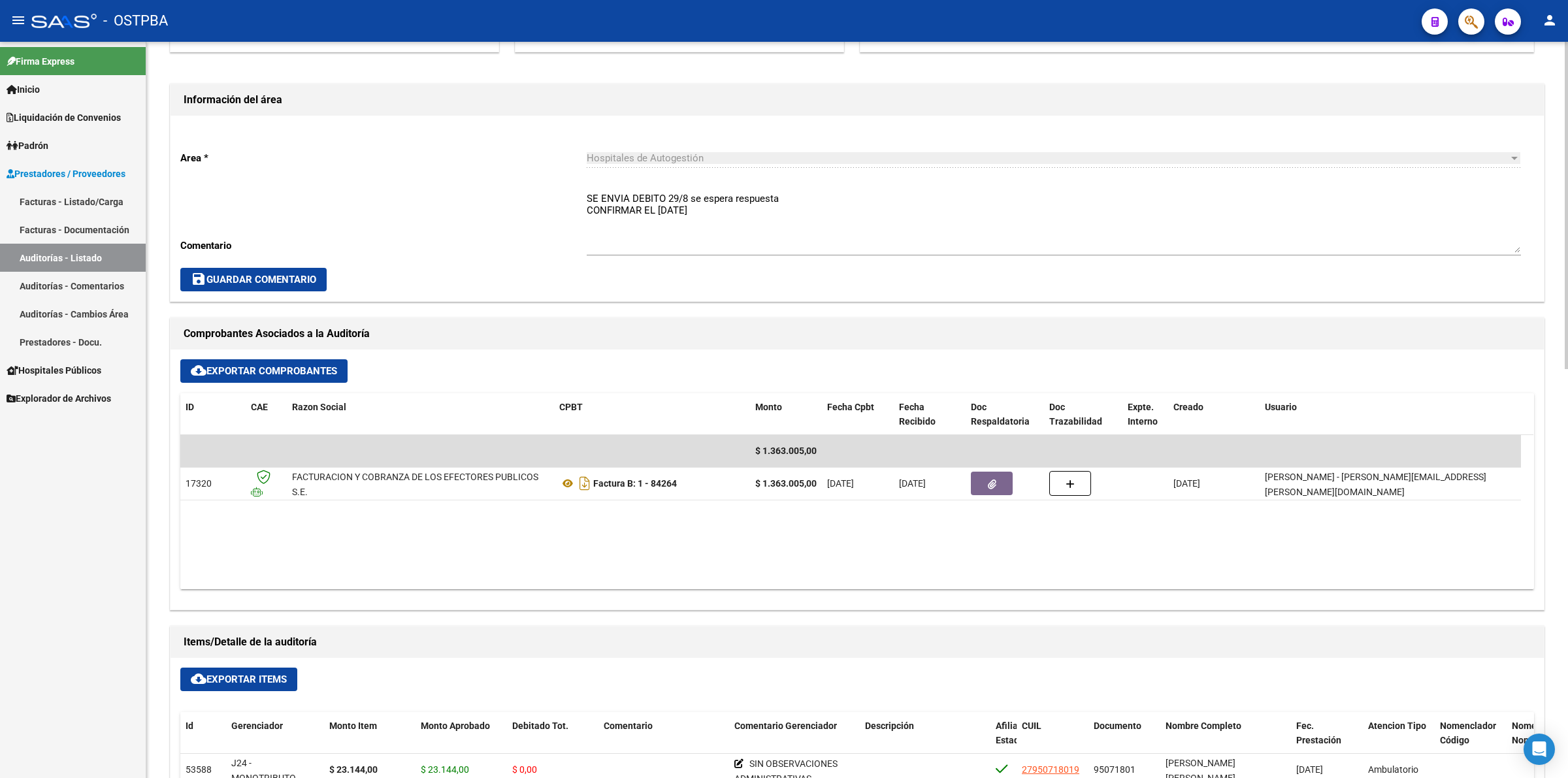
scroll to position [571, 0]
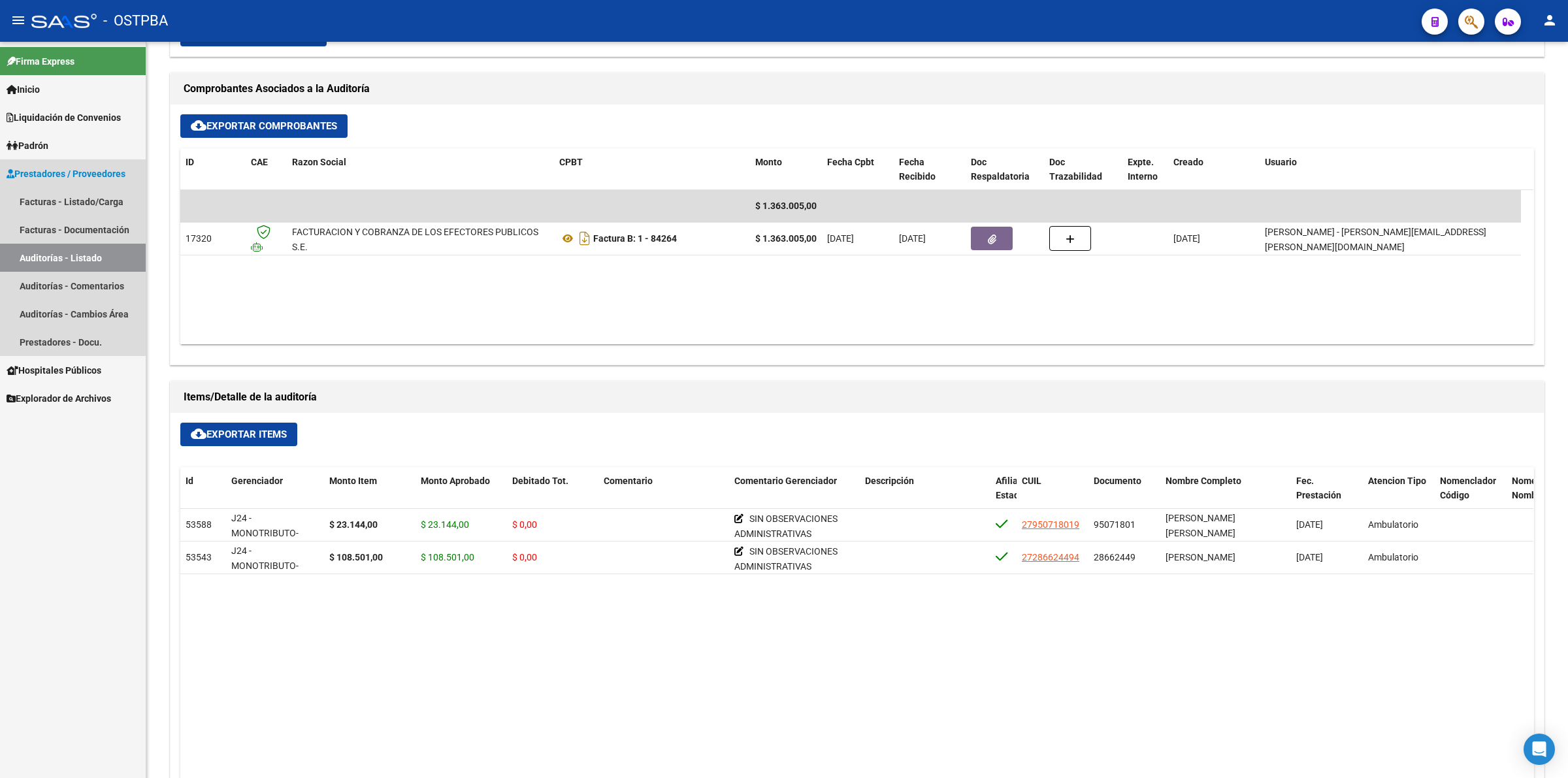
click at [52, 249] on link "Auditorías - Listado" at bounding box center [73, 257] width 146 height 28
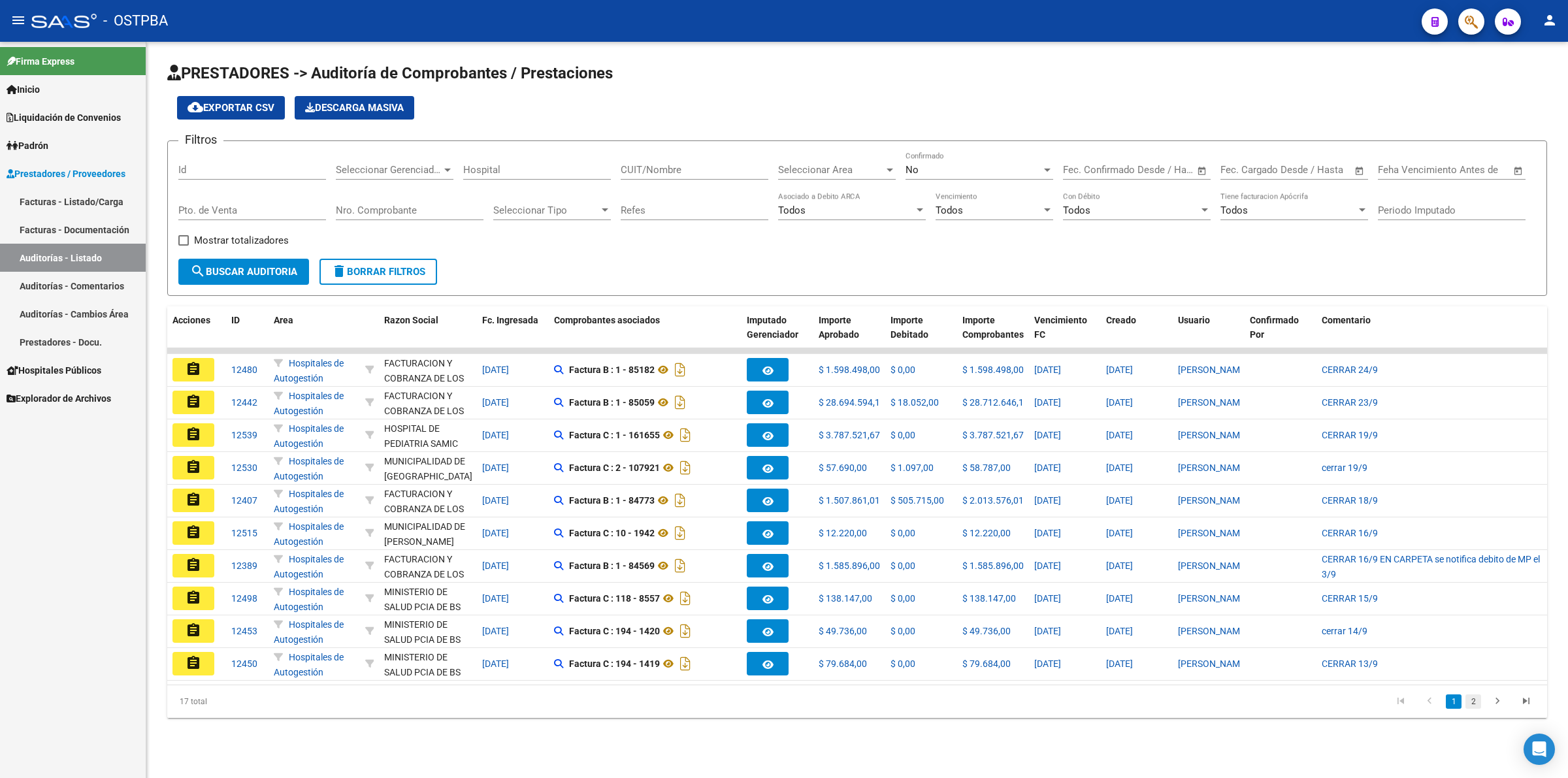
click at [1478, 709] on link "2" at bounding box center [1473, 702] width 16 height 14
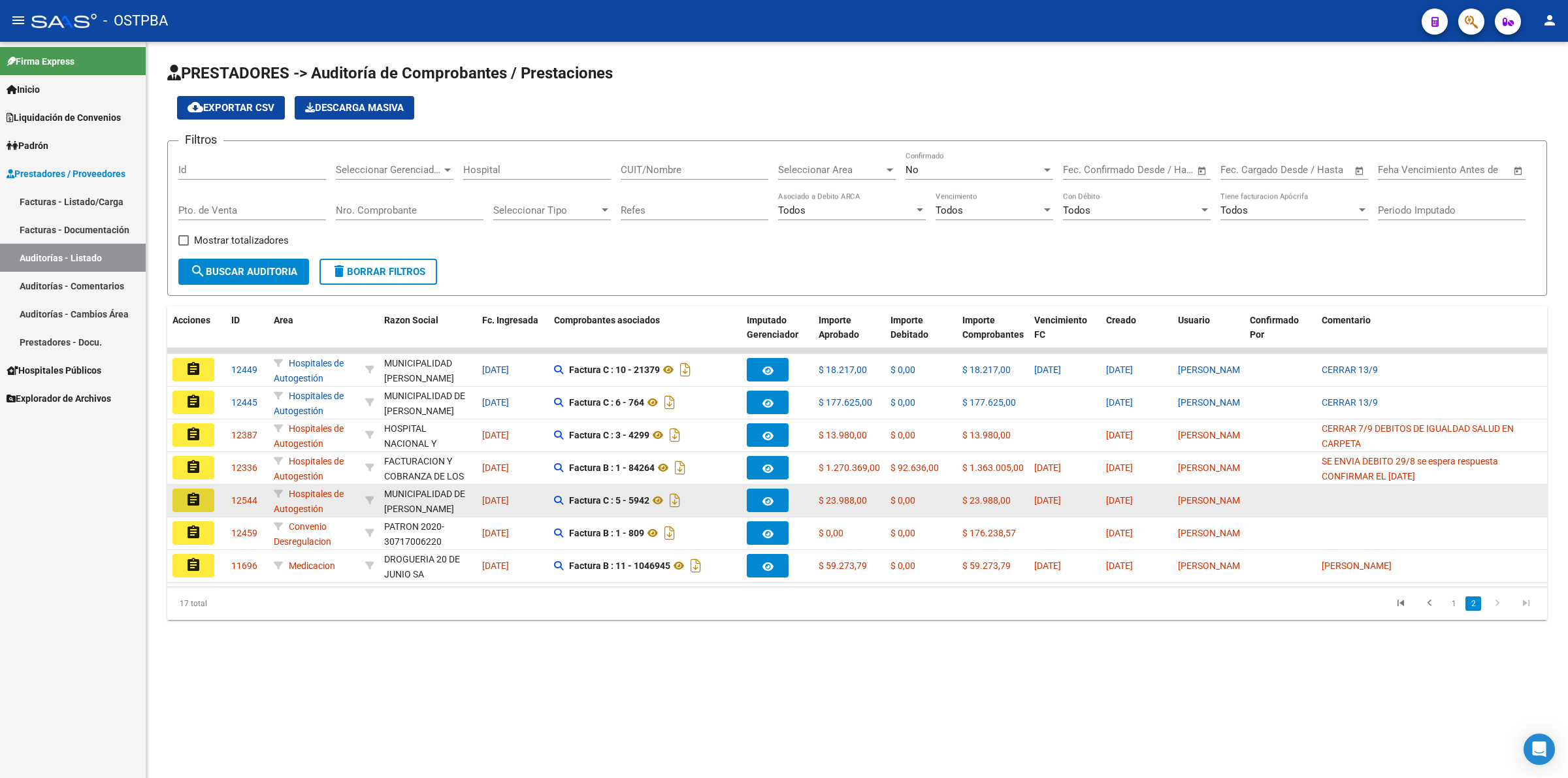
click at [203, 498] on button "assignment" at bounding box center [193, 500] width 42 height 24
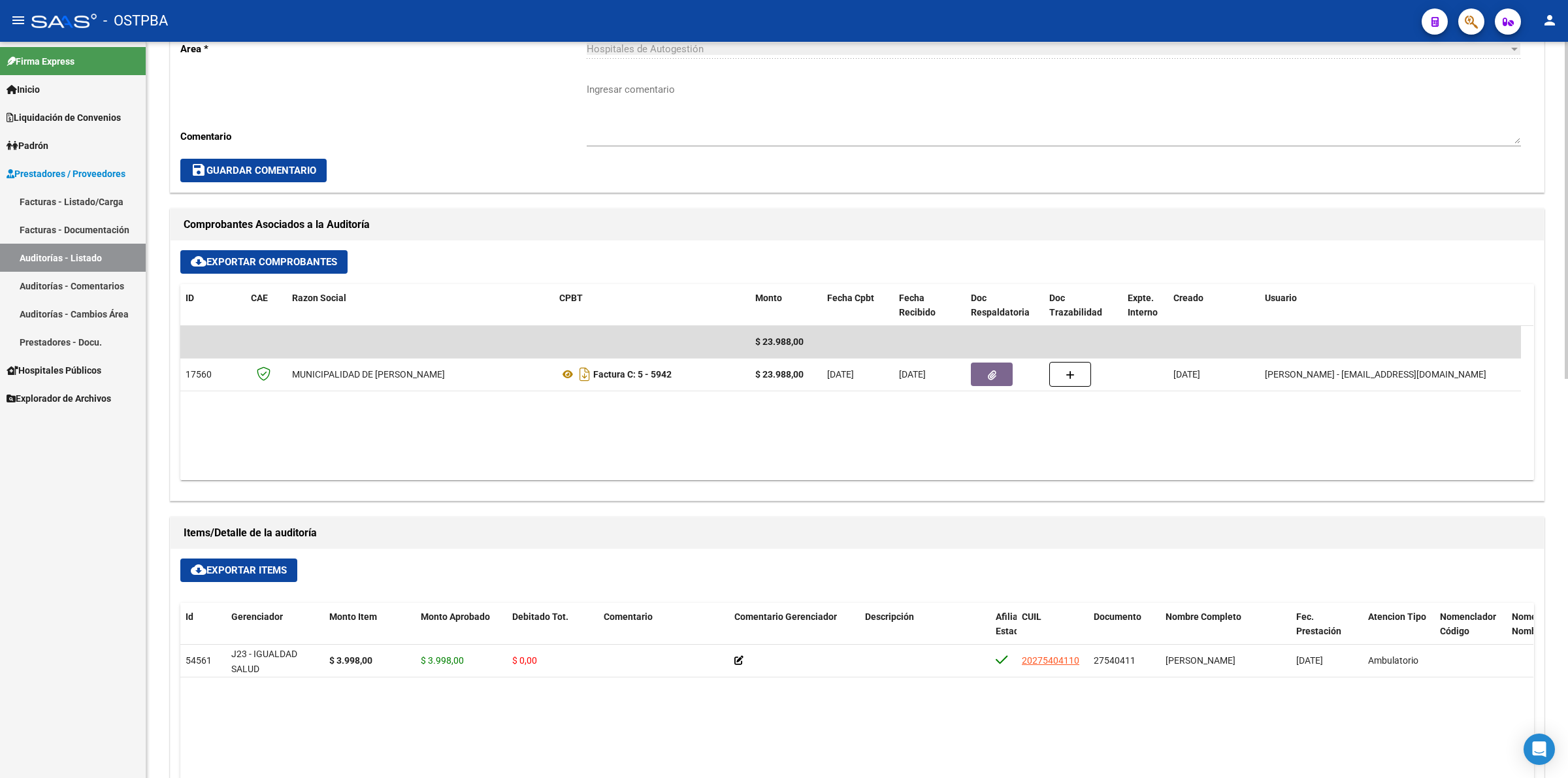
scroll to position [408, 0]
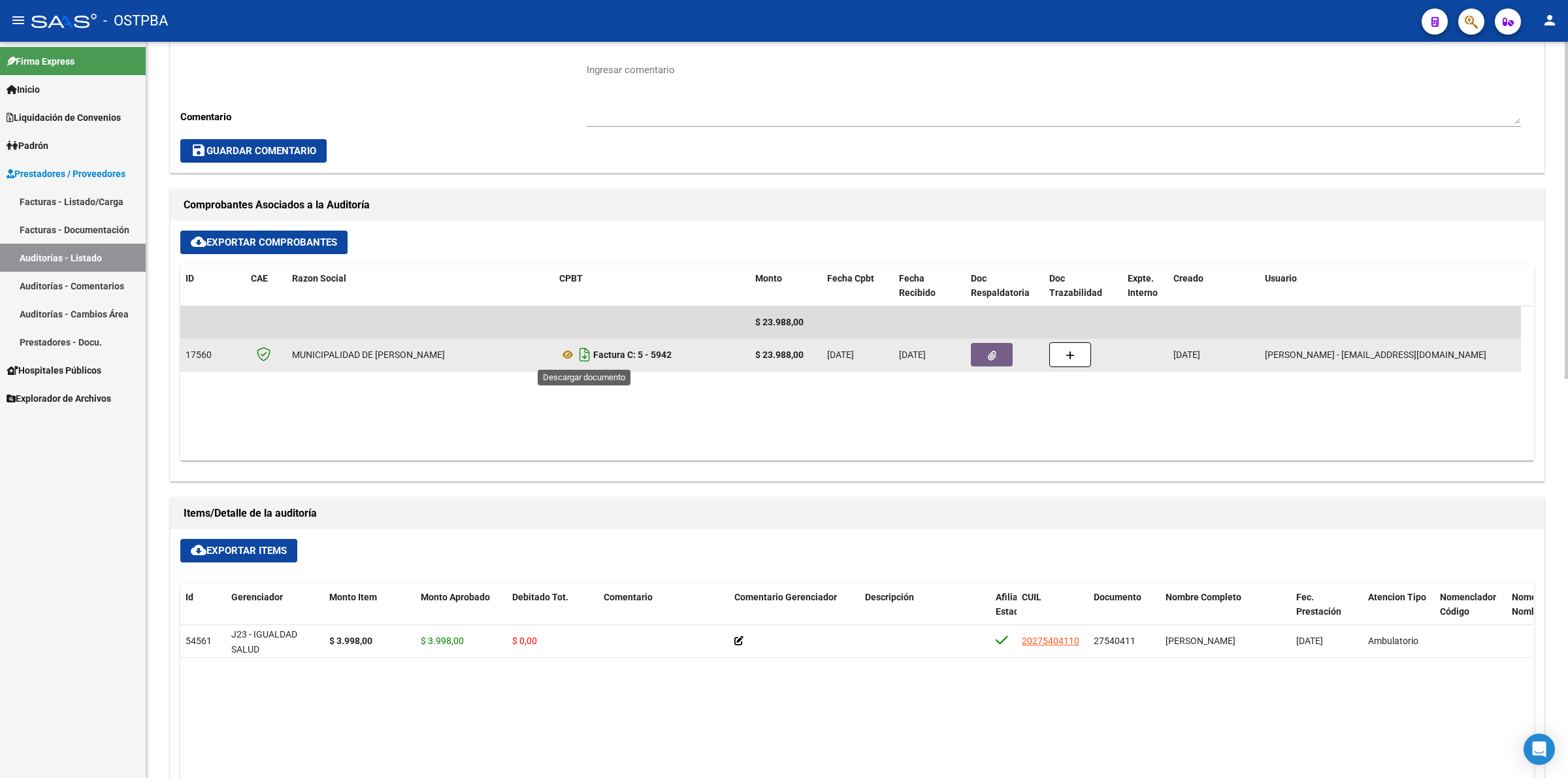
click at [581, 350] on icon "Descargar documento" at bounding box center [585, 354] width 17 height 21
click at [73, 257] on link "Auditorías - Listado" at bounding box center [73, 257] width 146 height 28
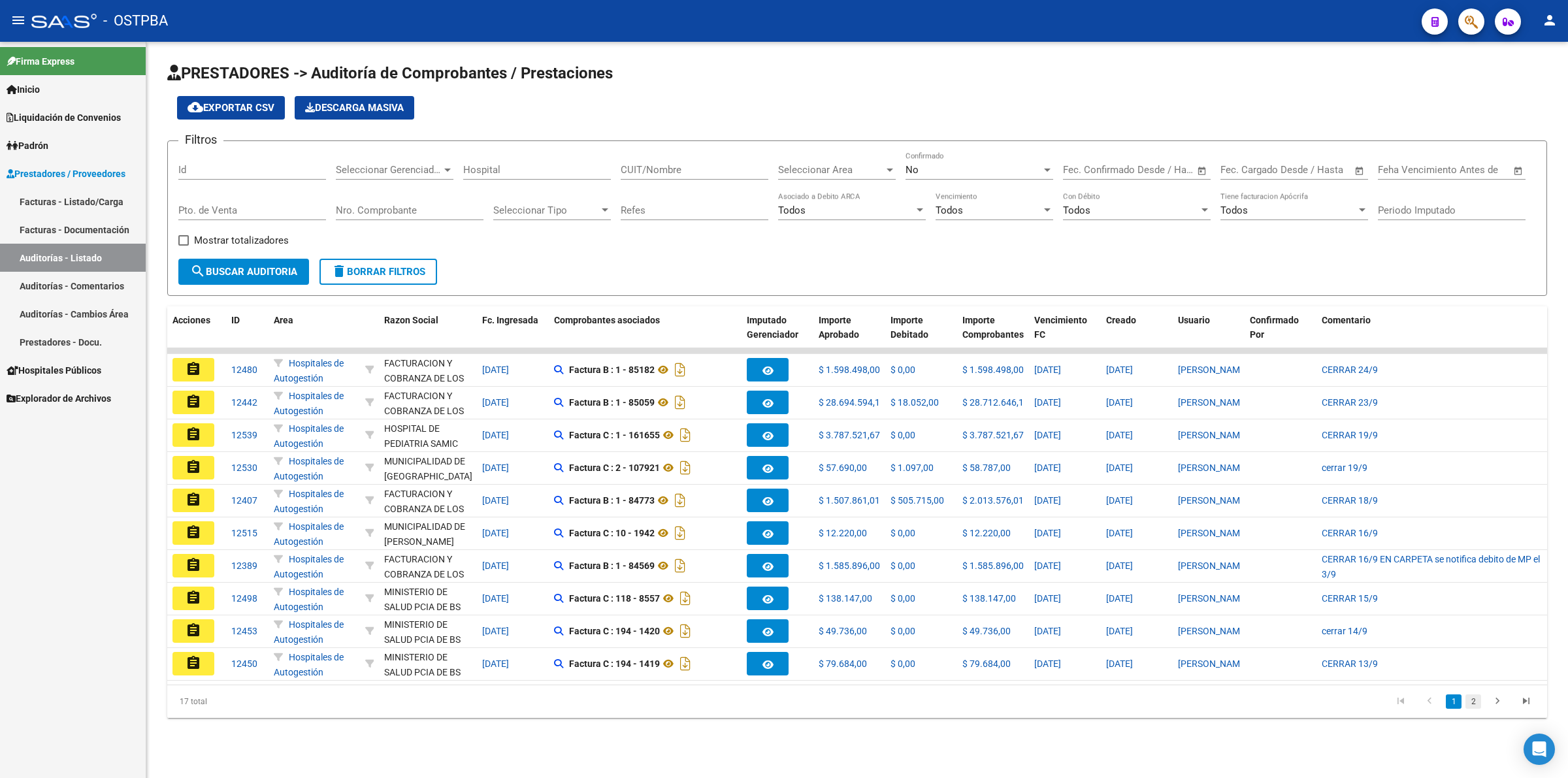
click at [1468, 709] on link "2" at bounding box center [1473, 702] width 16 height 14
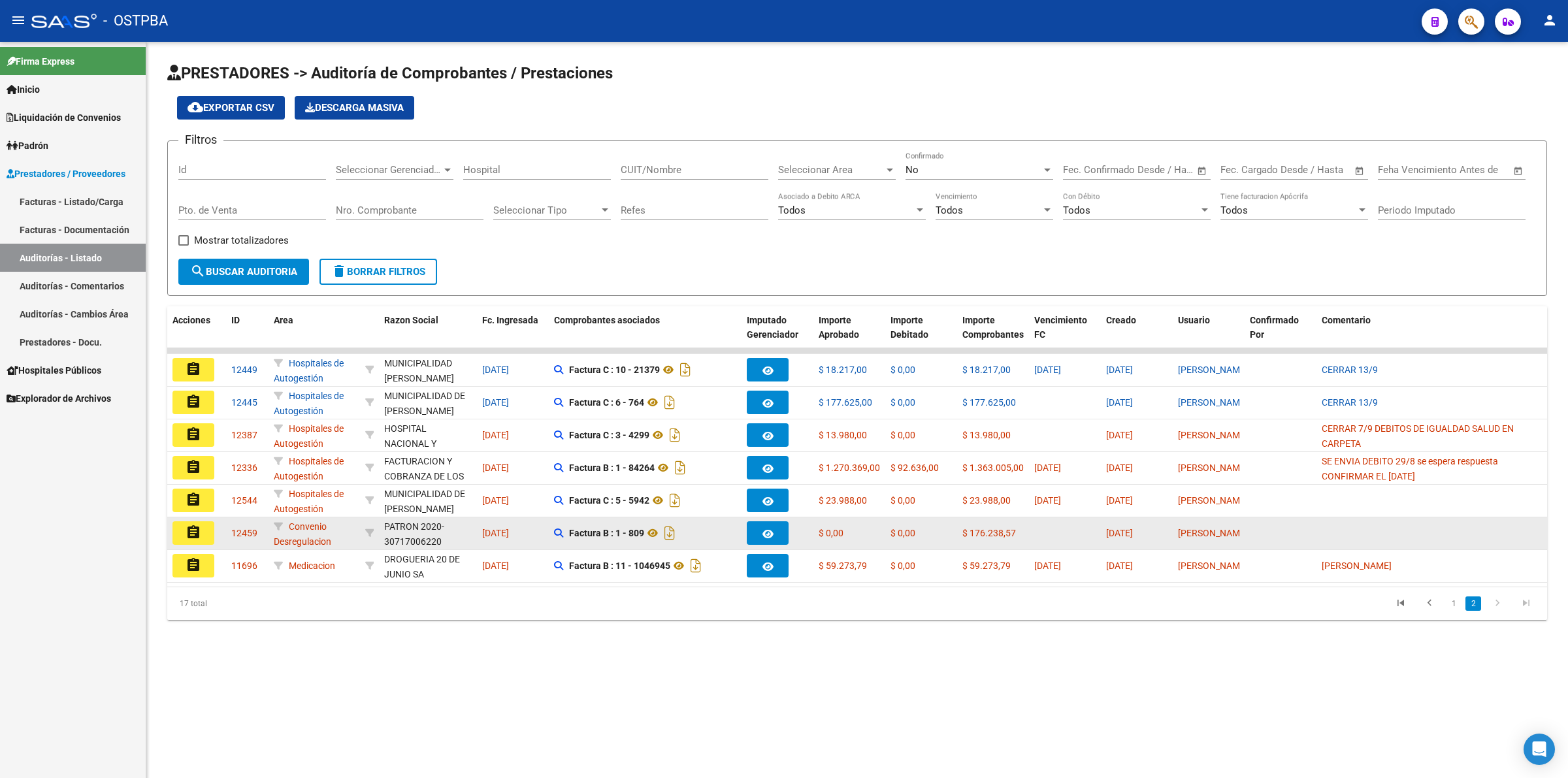
click at [201, 536] on button "assignment" at bounding box center [193, 533] width 42 height 24
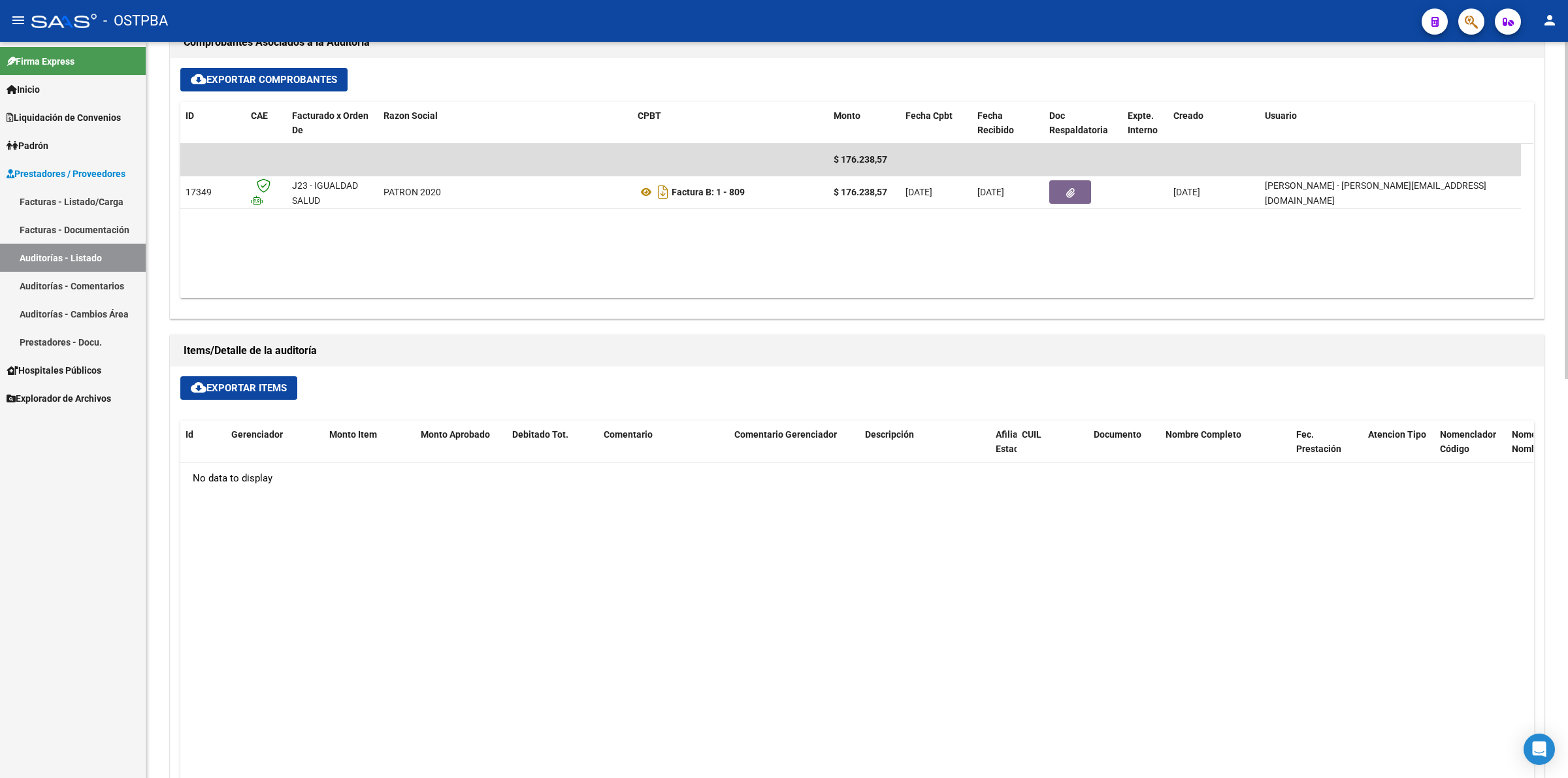
scroll to position [571, 0]
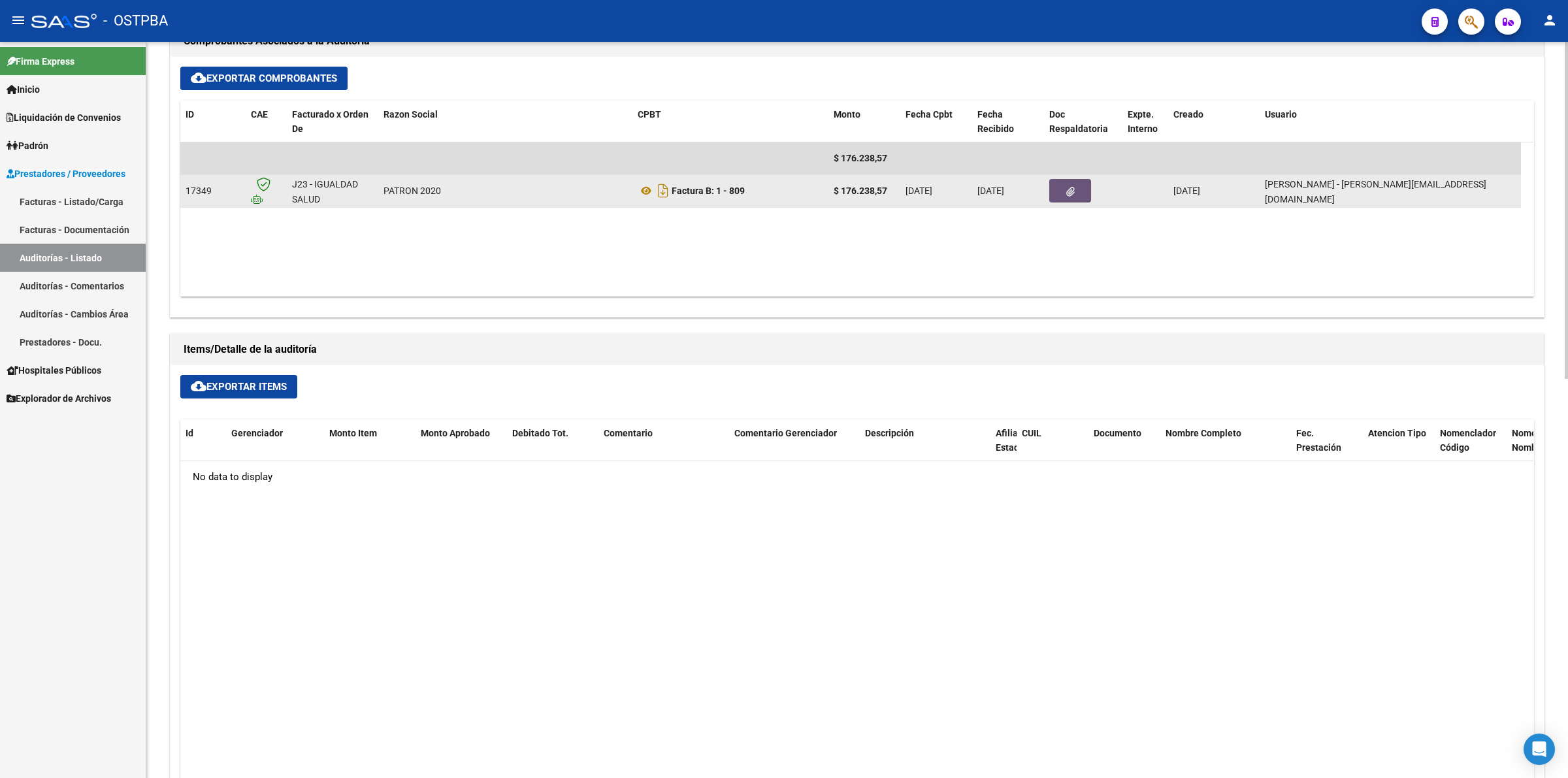
click at [1070, 190] on icon "button" at bounding box center [1070, 192] width 9 height 10
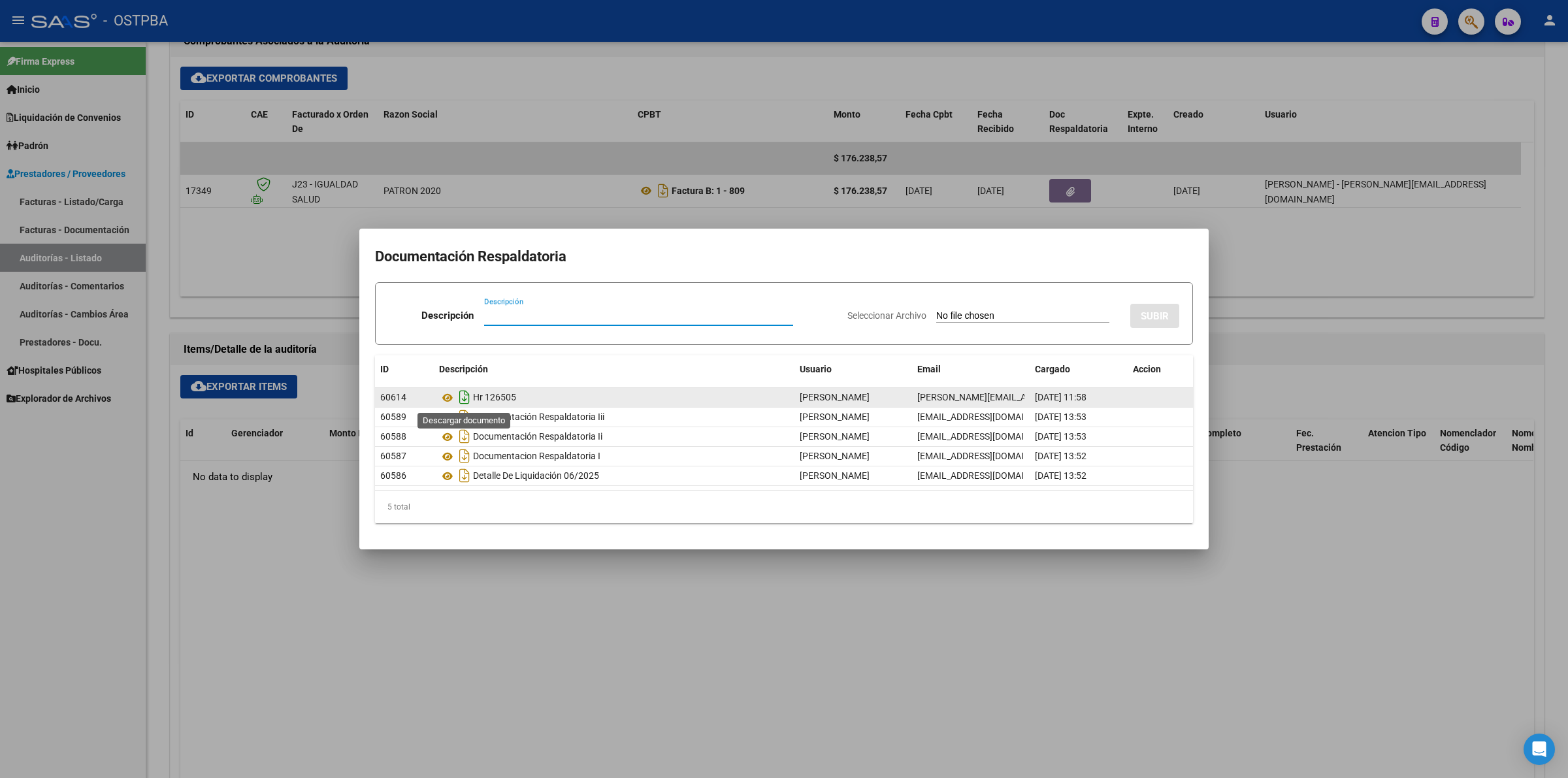
click at [467, 400] on icon "Descargar documento" at bounding box center [464, 397] width 17 height 21
drag, startPoint x: 321, startPoint y: 651, endPoint x: 299, endPoint y: 576, distance: 78.2
click at [321, 650] on div at bounding box center [784, 389] width 1568 height 778
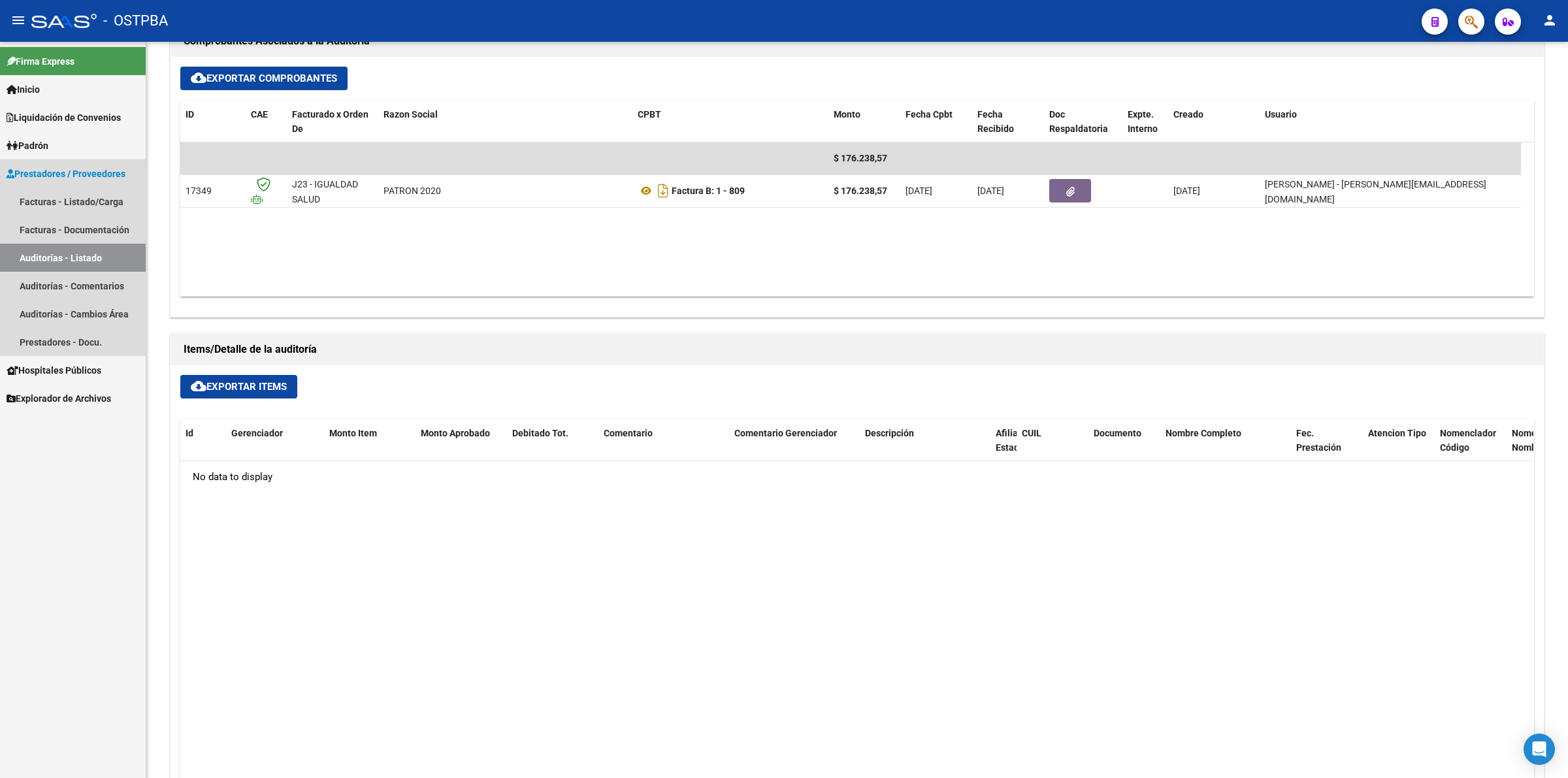
click at [100, 256] on link "Auditorías - Listado" at bounding box center [73, 257] width 146 height 28
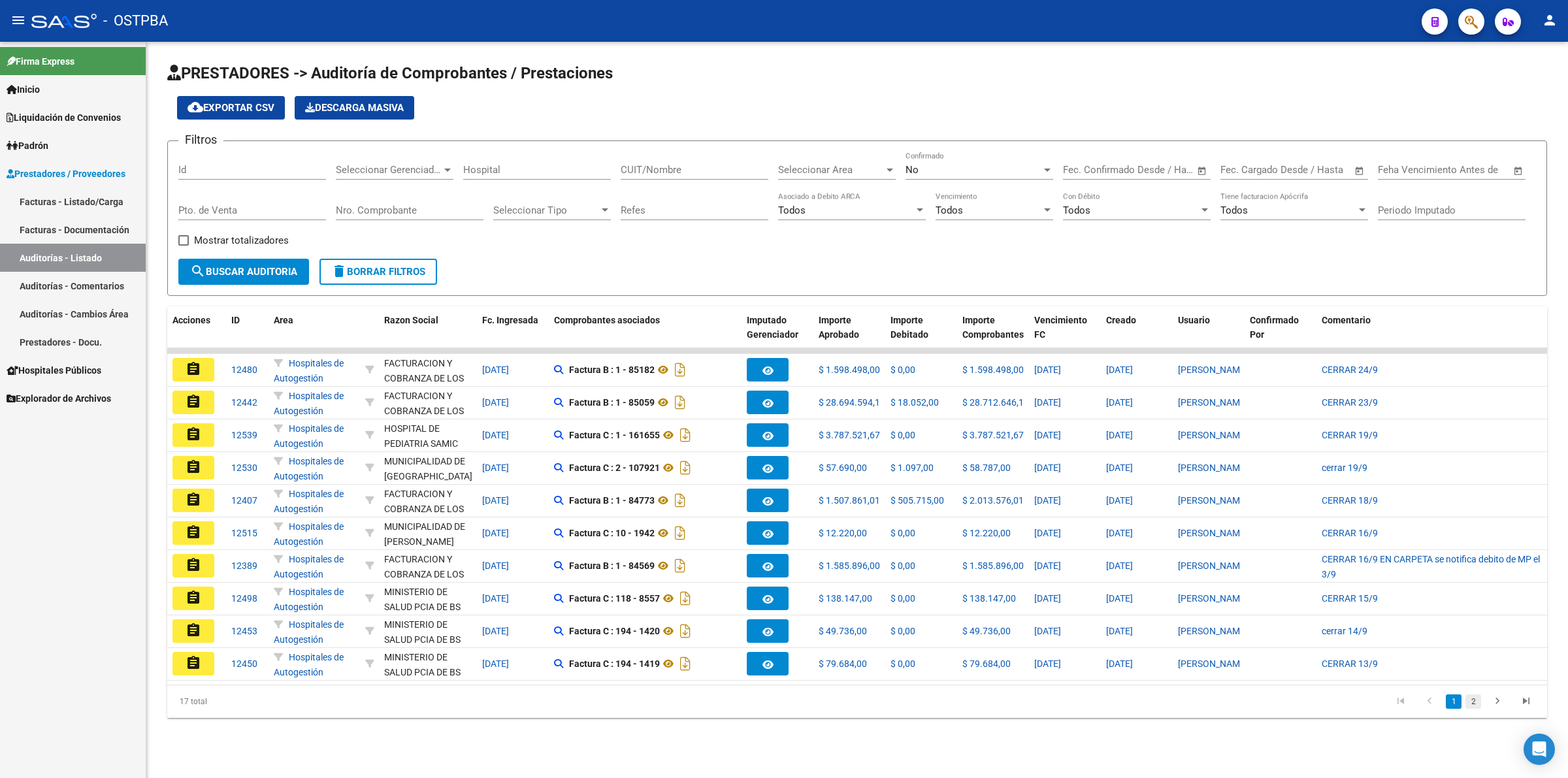
click at [1471, 709] on link "2" at bounding box center [1473, 702] width 16 height 14
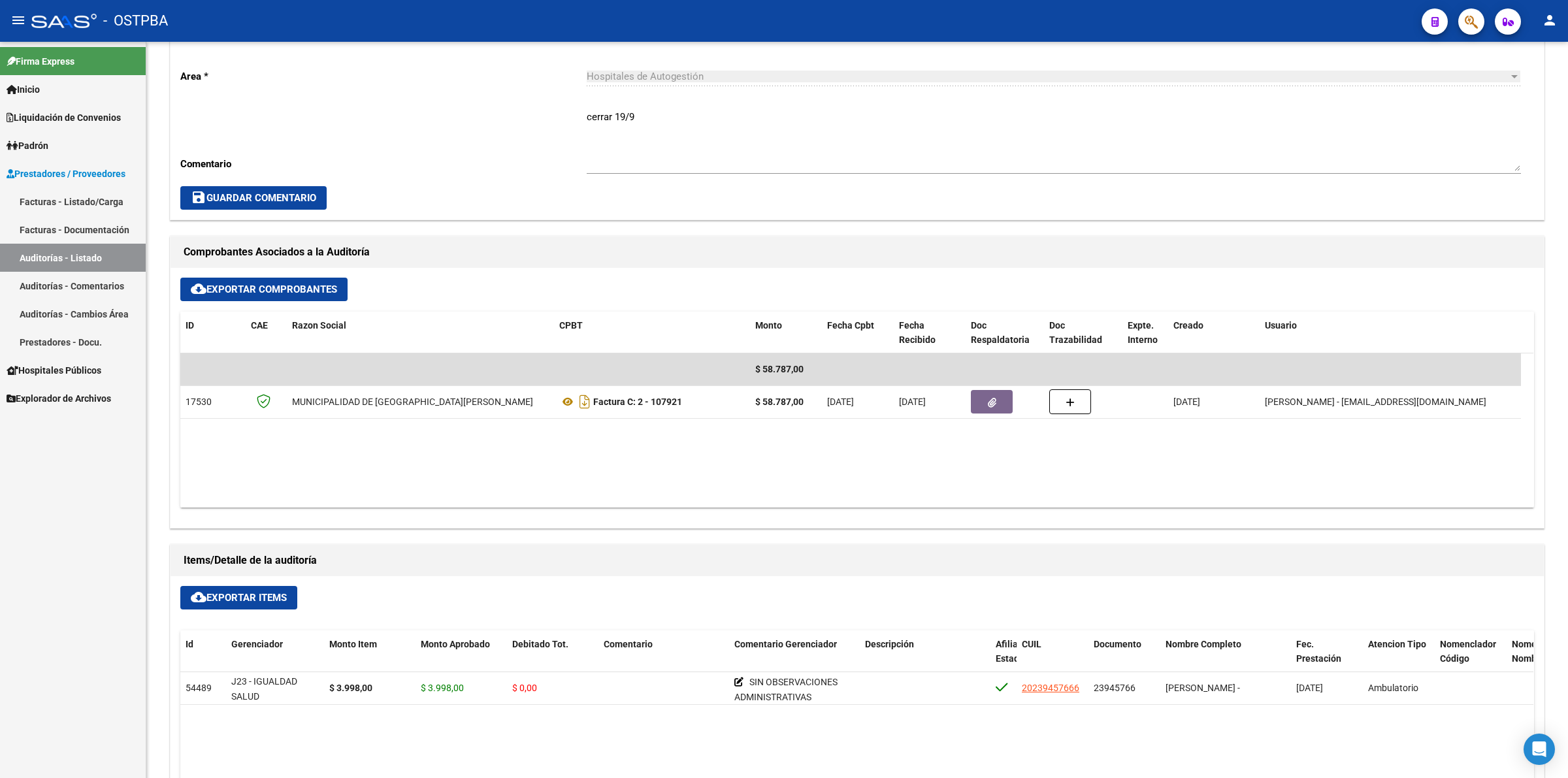
scroll to position [490, 0]
